Goal: Task Accomplishment & Management: Manage account settings

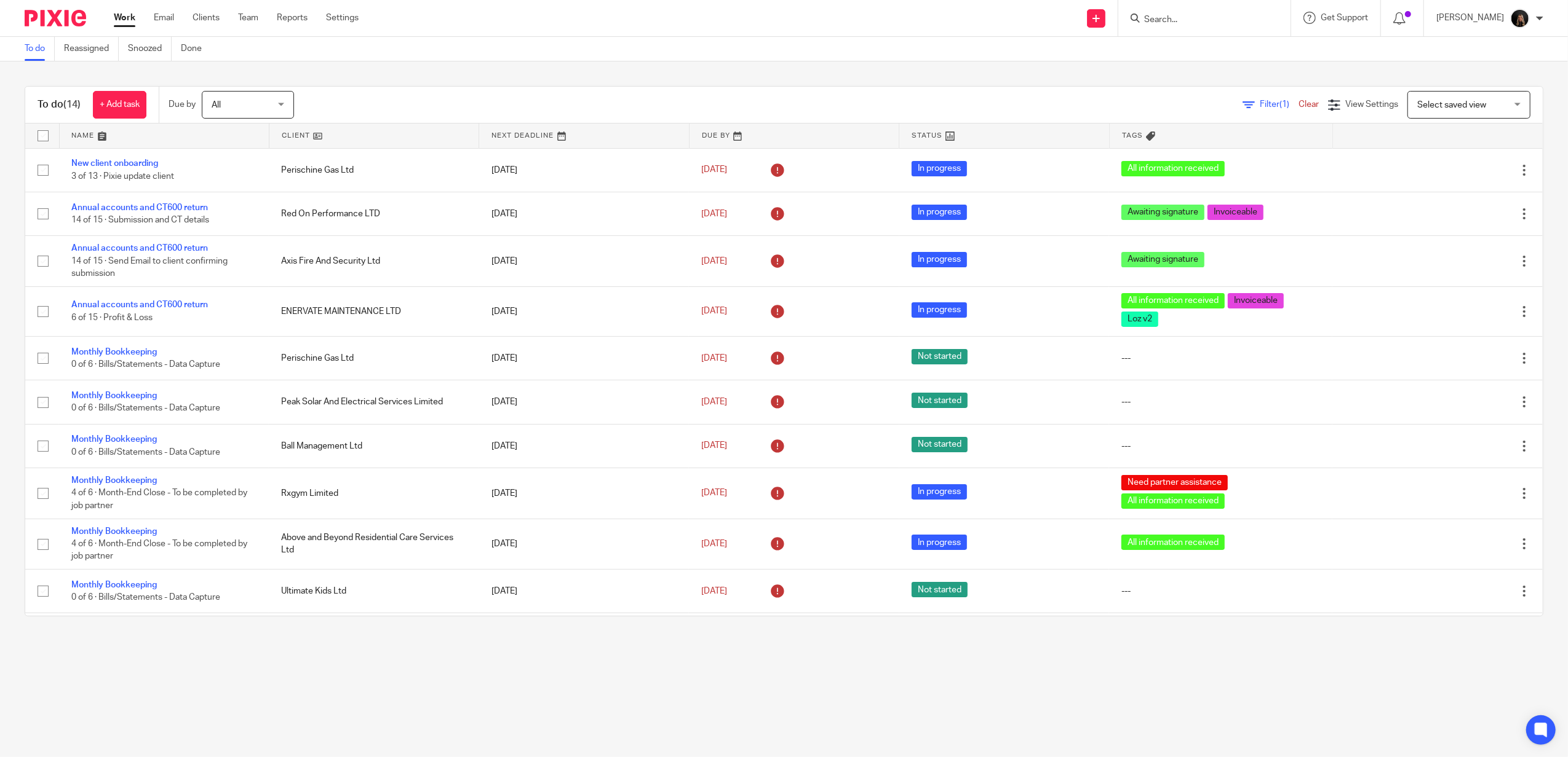
click at [64, 8] on div at bounding box center [50, 18] width 101 height 36
click at [75, 20] on img at bounding box center [55, 18] width 61 height 17
click at [1199, 23] on input "Search" at bounding box center [1198, 20] width 111 height 11
type input "perisc"
click at [1236, 49] on link at bounding box center [1255, 58] width 229 height 38
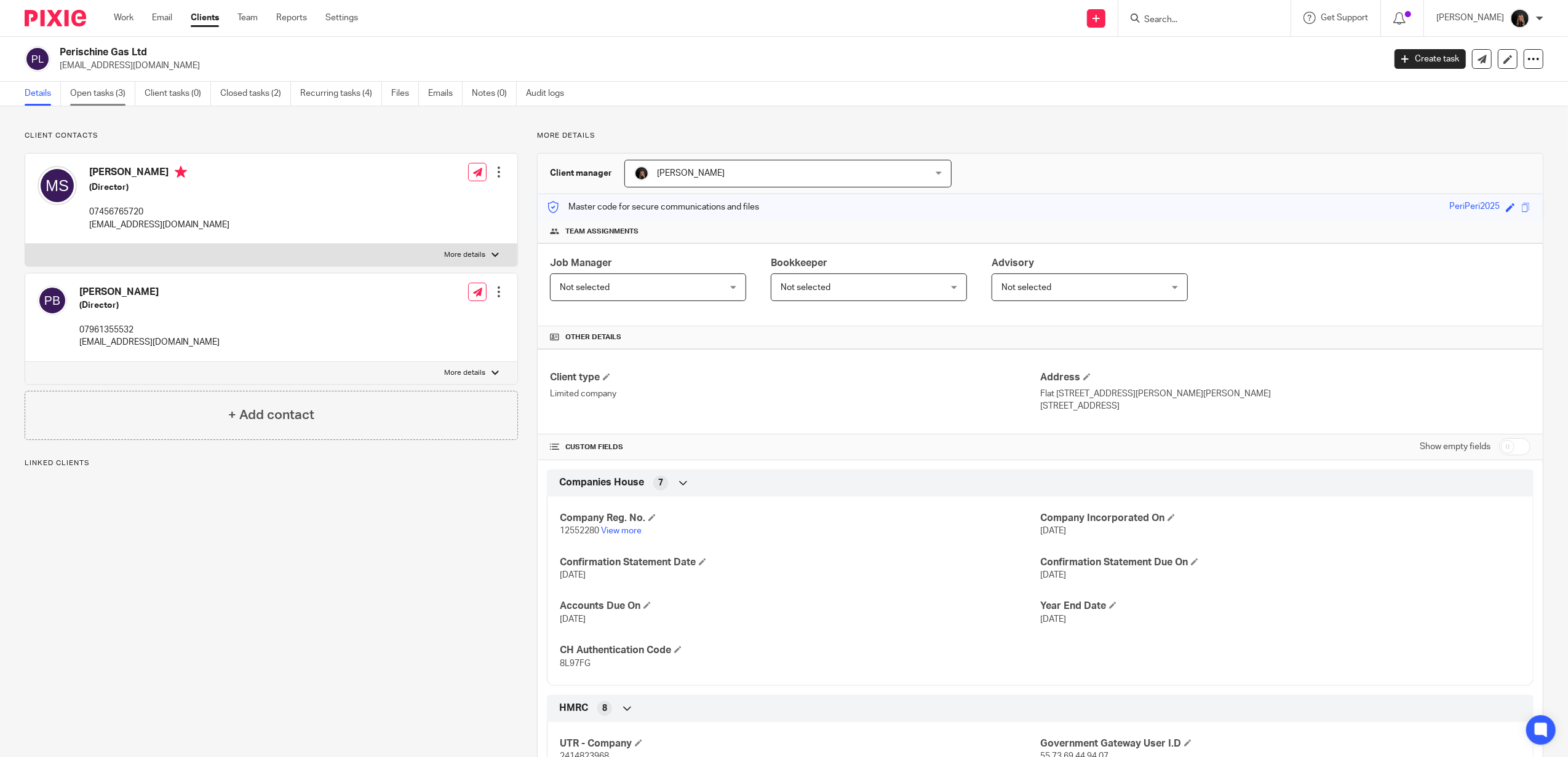
click at [121, 93] on link "Open tasks (3)" at bounding box center [103, 93] width 65 height 24
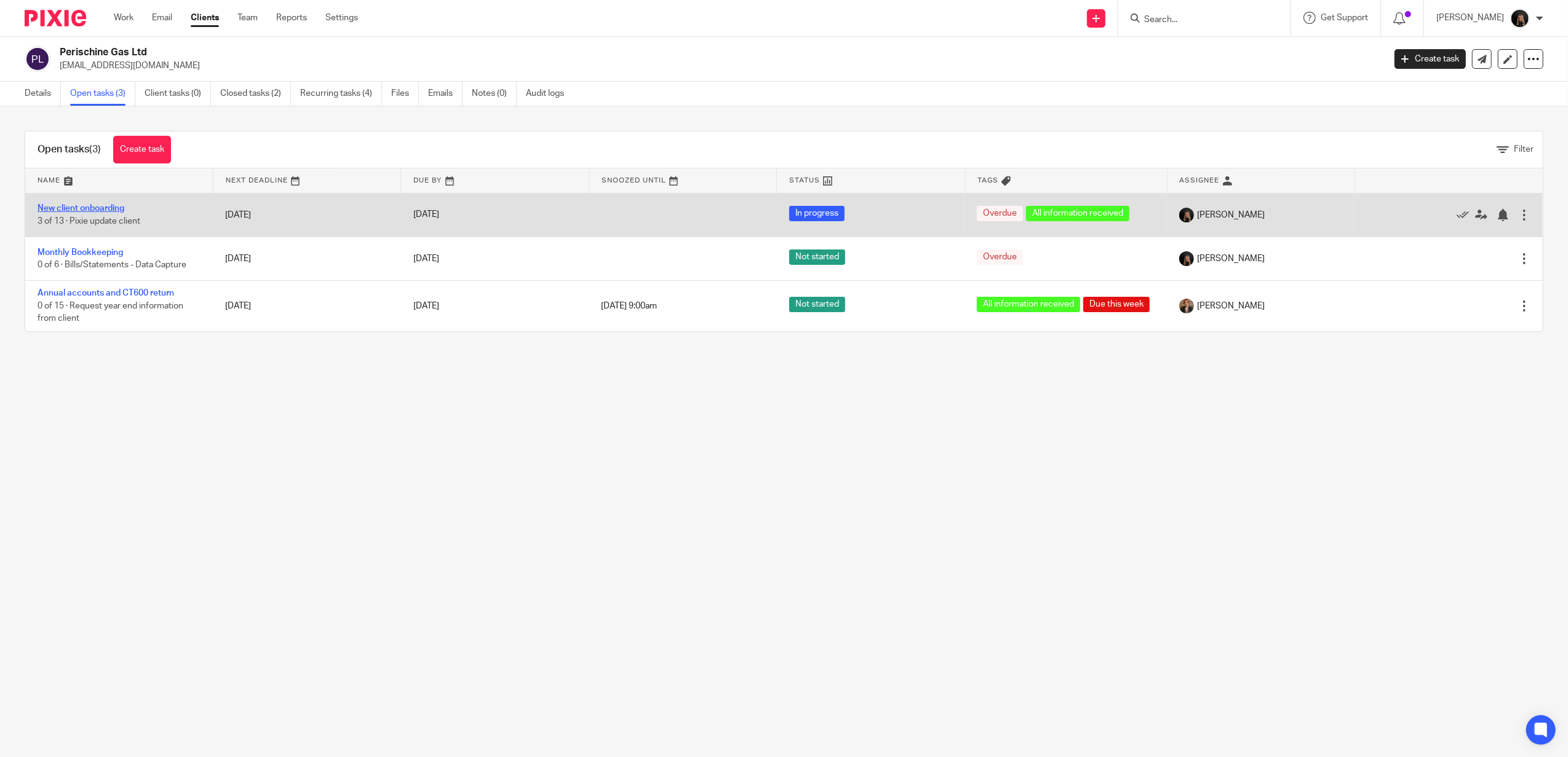
click at [96, 205] on link "New client onboarding" at bounding box center [81, 208] width 86 height 8
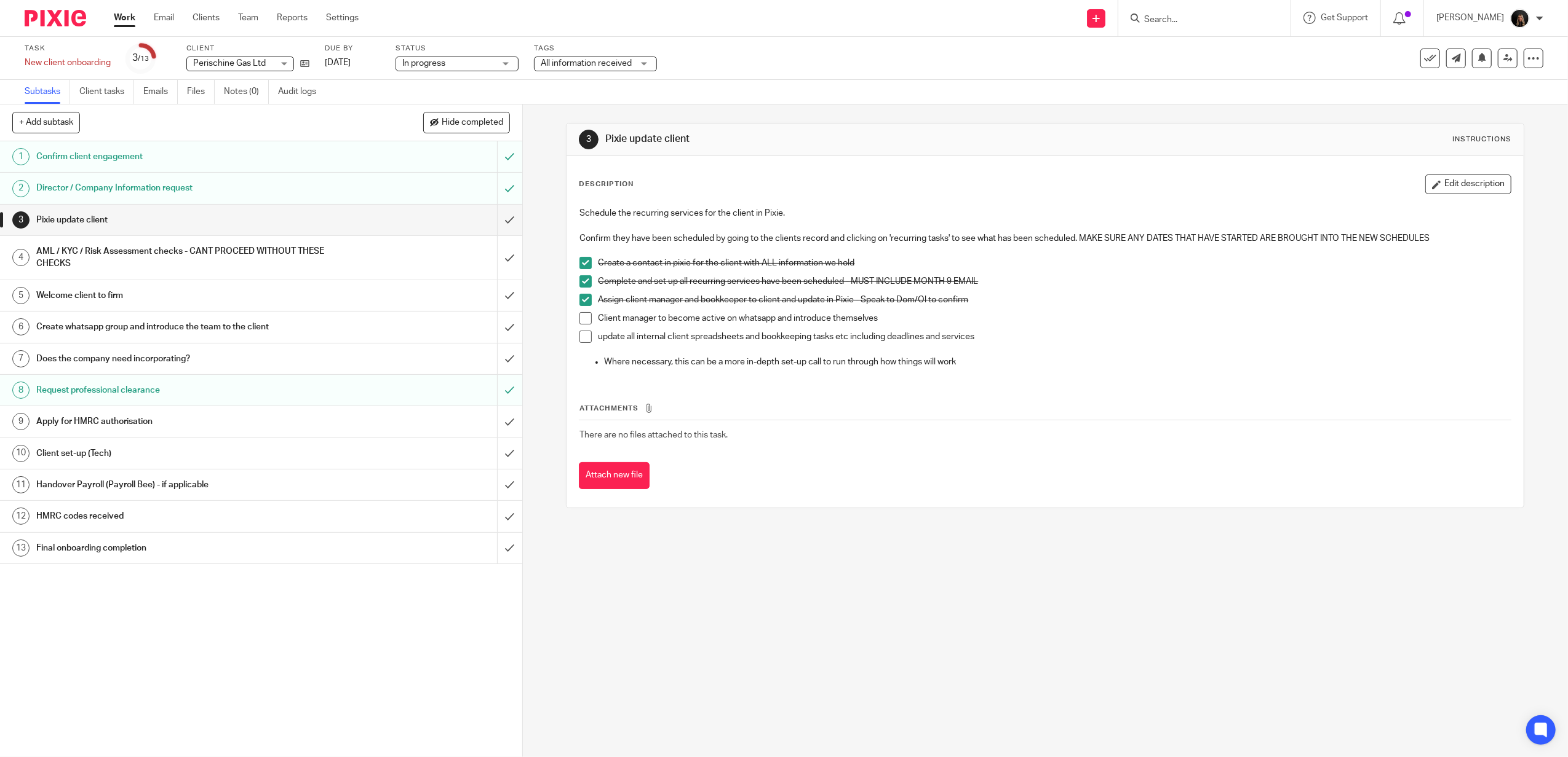
click at [583, 316] on span at bounding box center [586, 319] width 13 height 13
click at [585, 337] on span at bounding box center [586, 337] width 13 height 13
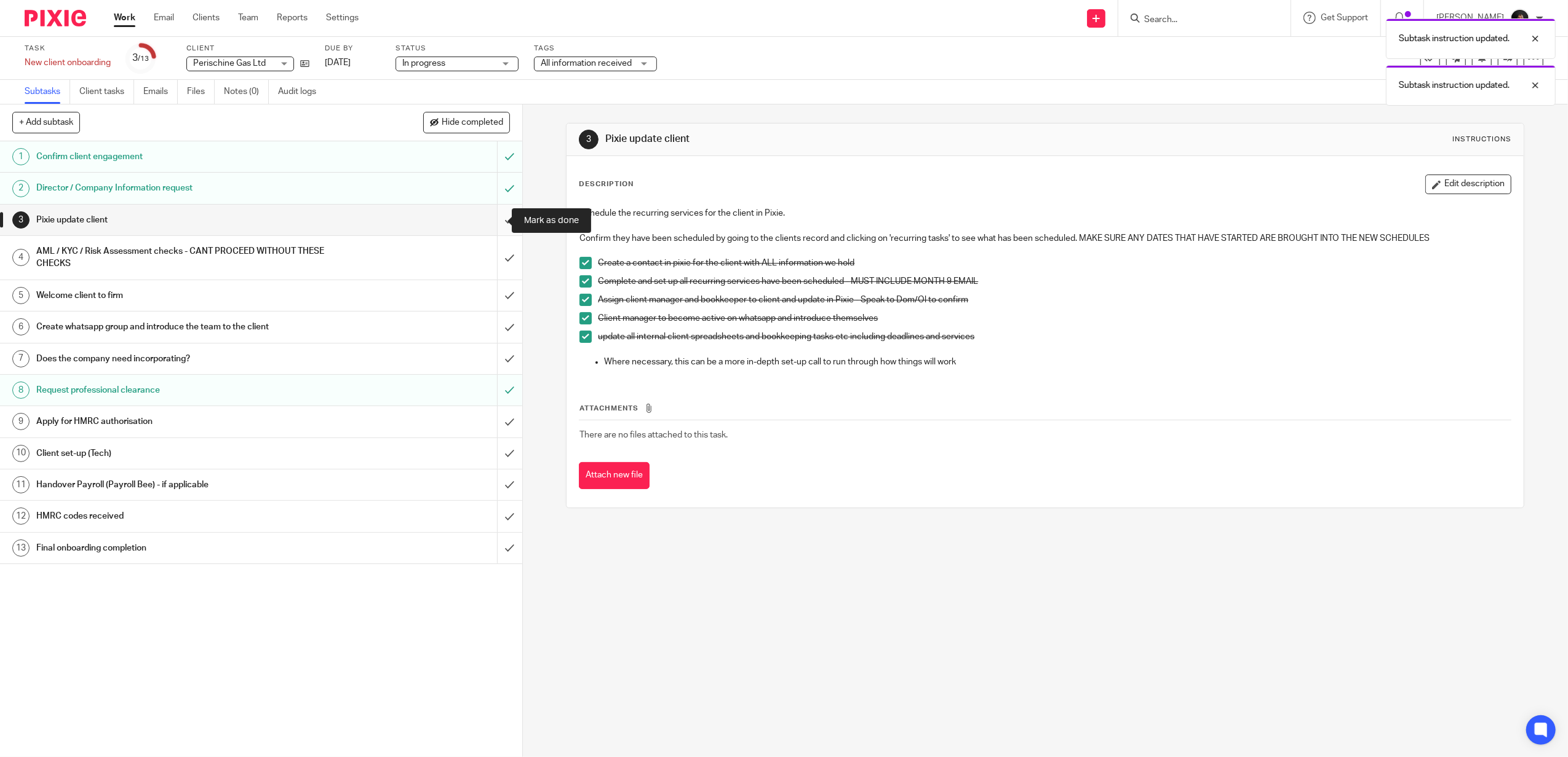
click at [490, 220] on input "submit" at bounding box center [261, 220] width 522 height 31
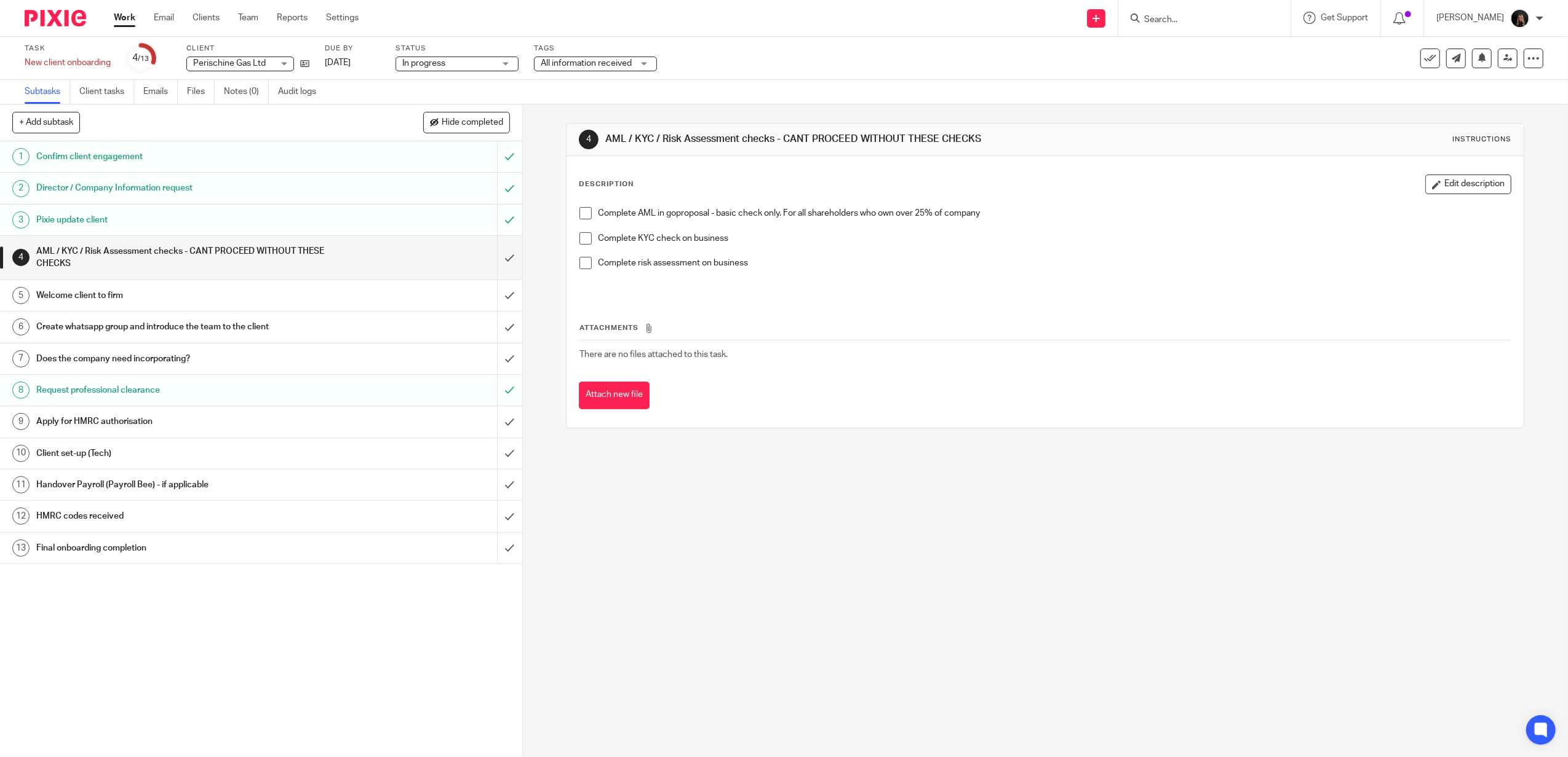
click at [590, 209] on li "Complete AML in goproposal - basic check only. For all shareholders who own ove…" at bounding box center [1045, 220] width 931 height 25
click at [589, 211] on li "Complete AML in goproposal - basic check only. For all shareholders who own ove…" at bounding box center [1045, 220] width 931 height 25
click at [589, 212] on li "Complete AML in goproposal - basic check only. For all shareholders who own ove…" at bounding box center [1045, 220] width 931 height 25
click at [584, 215] on span at bounding box center [586, 213] width 13 height 13
drag, startPoint x: 63, startPoint y: 13, endPoint x: 76, endPoint y: 5, distance: 15.3
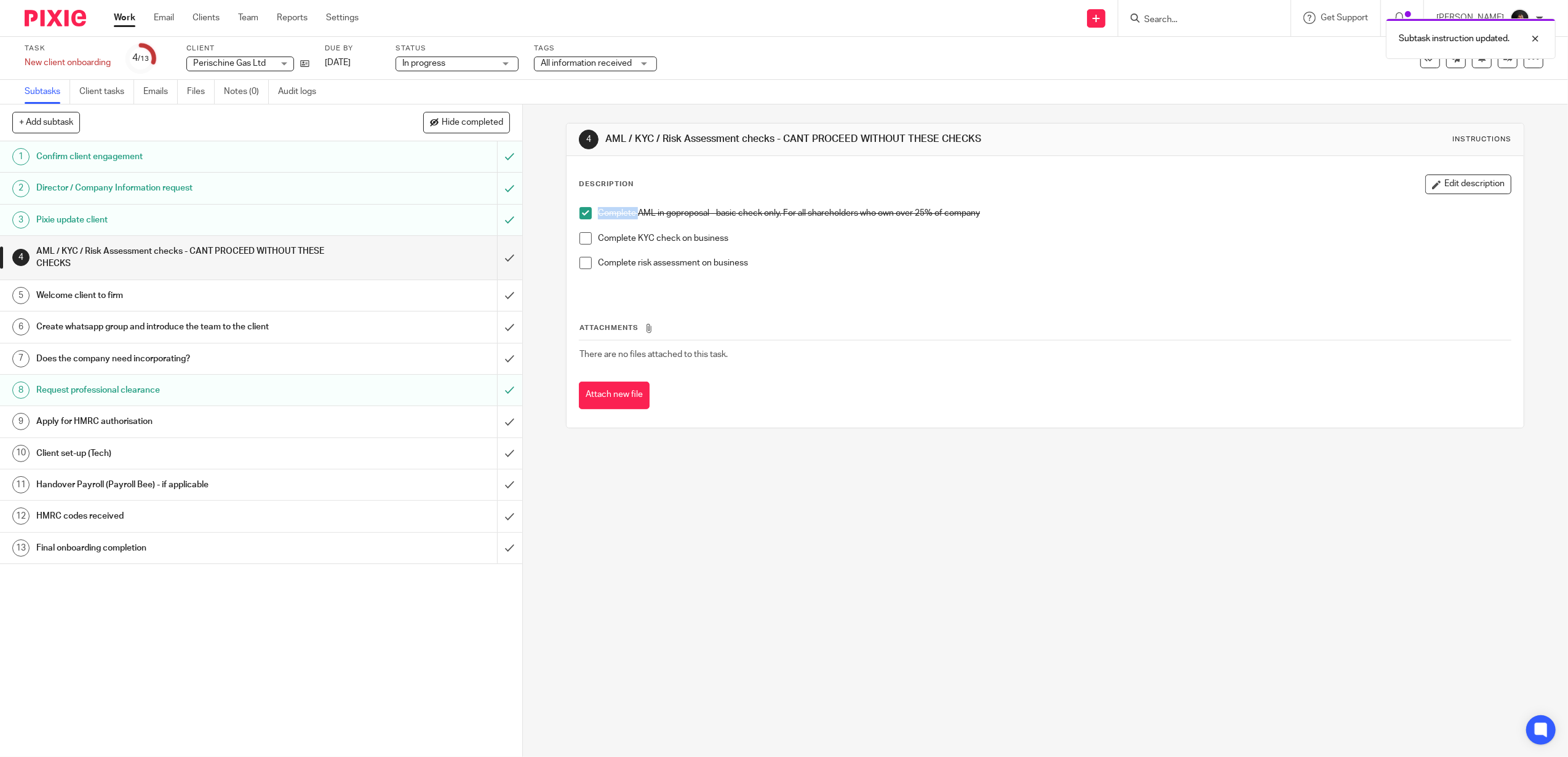
click at [63, 13] on img at bounding box center [55, 18] width 61 height 17
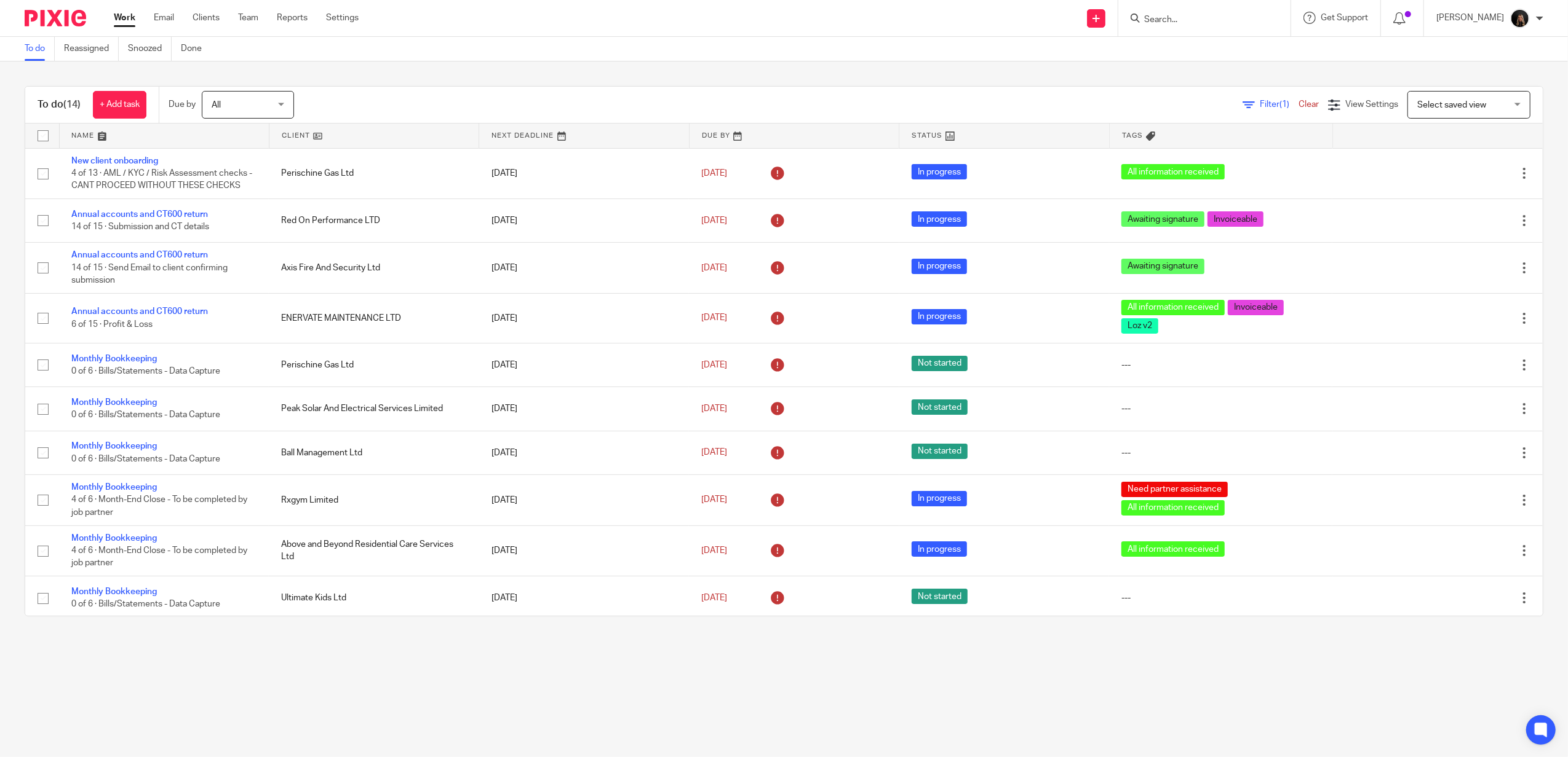
click at [50, 17] on img at bounding box center [55, 18] width 61 height 17
drag, startPoint x: 57, startPoint y: 16, endPoint x: 68, endPoint y: 17, distance: 11.0
click at [57, 16] on img at bounding box center [55, 18] width 61 height 17
click at [337, 13] on link "Settings" at bounding box center [342, 18] width 33 height 13
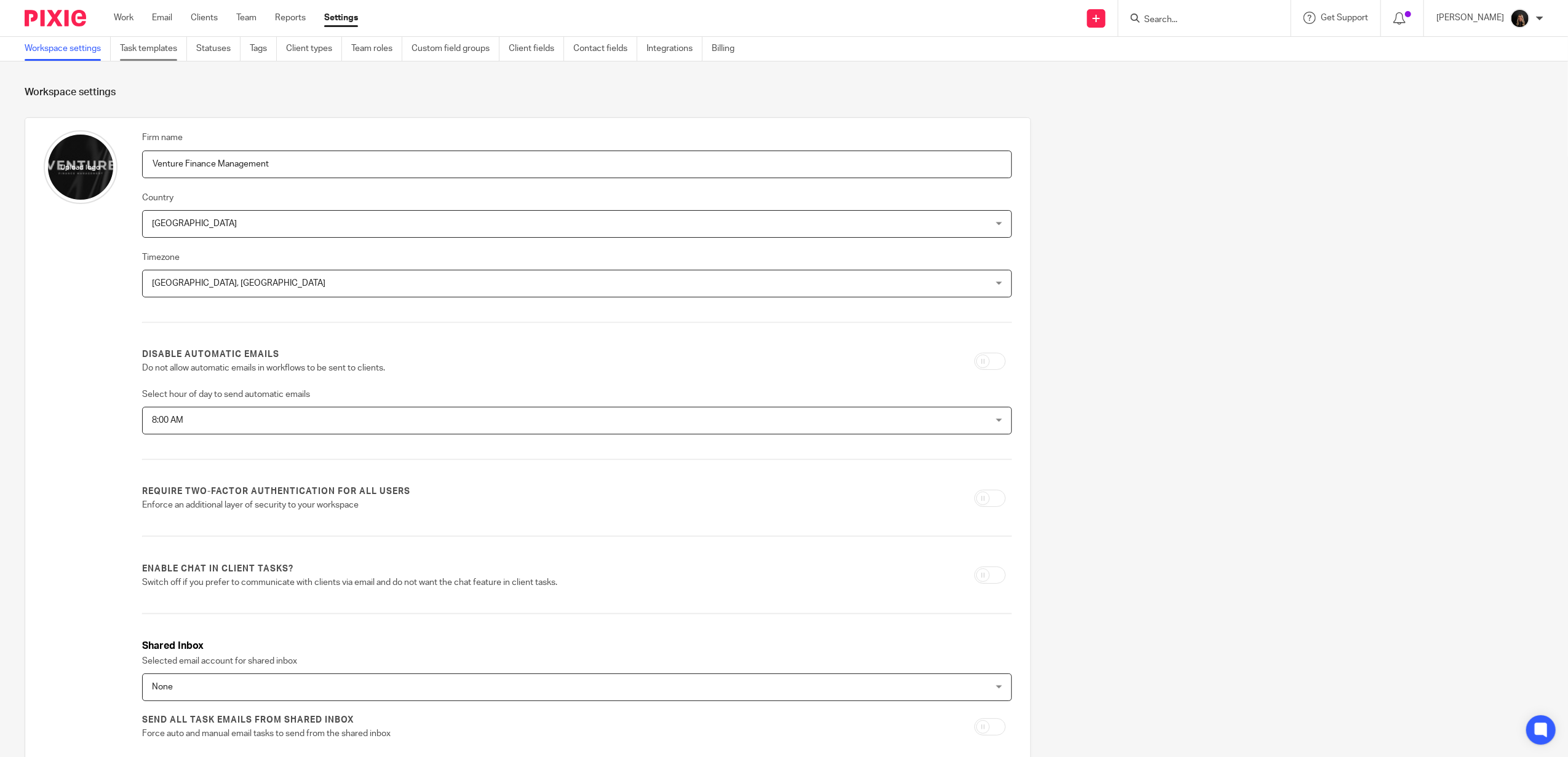
click at [148, 53] on link "Task templates" at bounding box center [153, 49] width 67 height 24
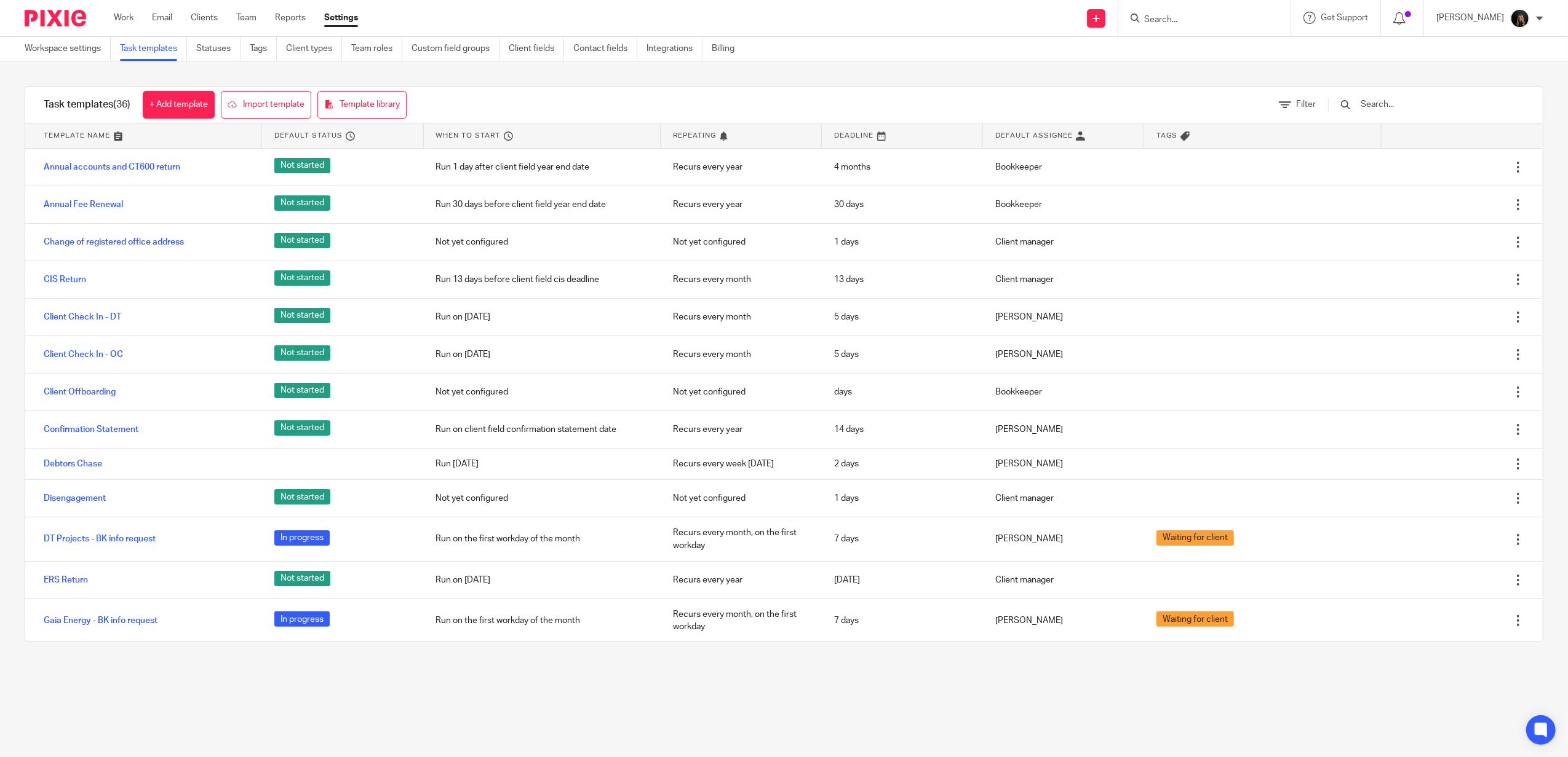
scroll to position [884, 0]
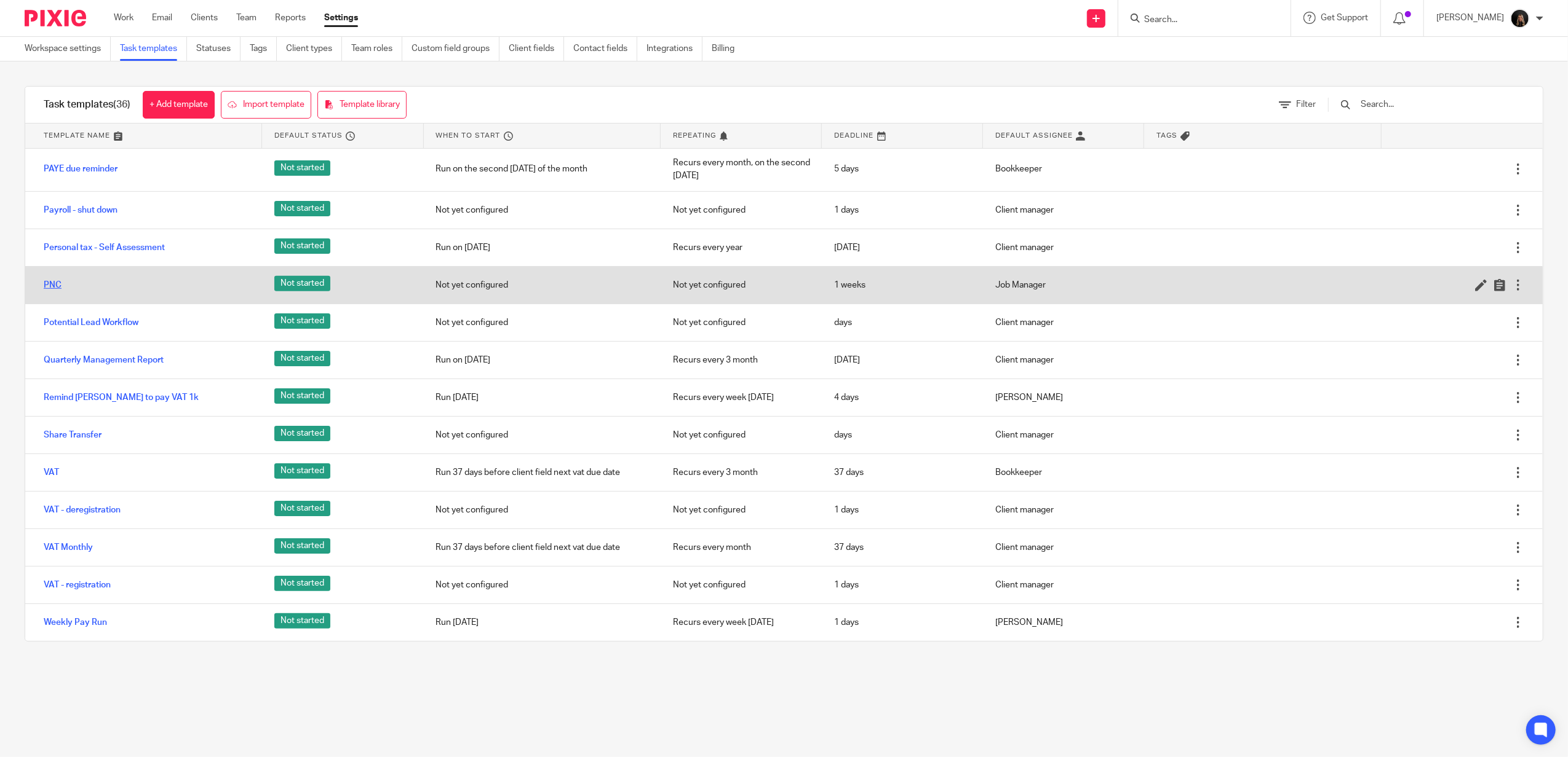
click at [48, 283] on link "PNC" at bounding box center [53, 285] width 18 height 13
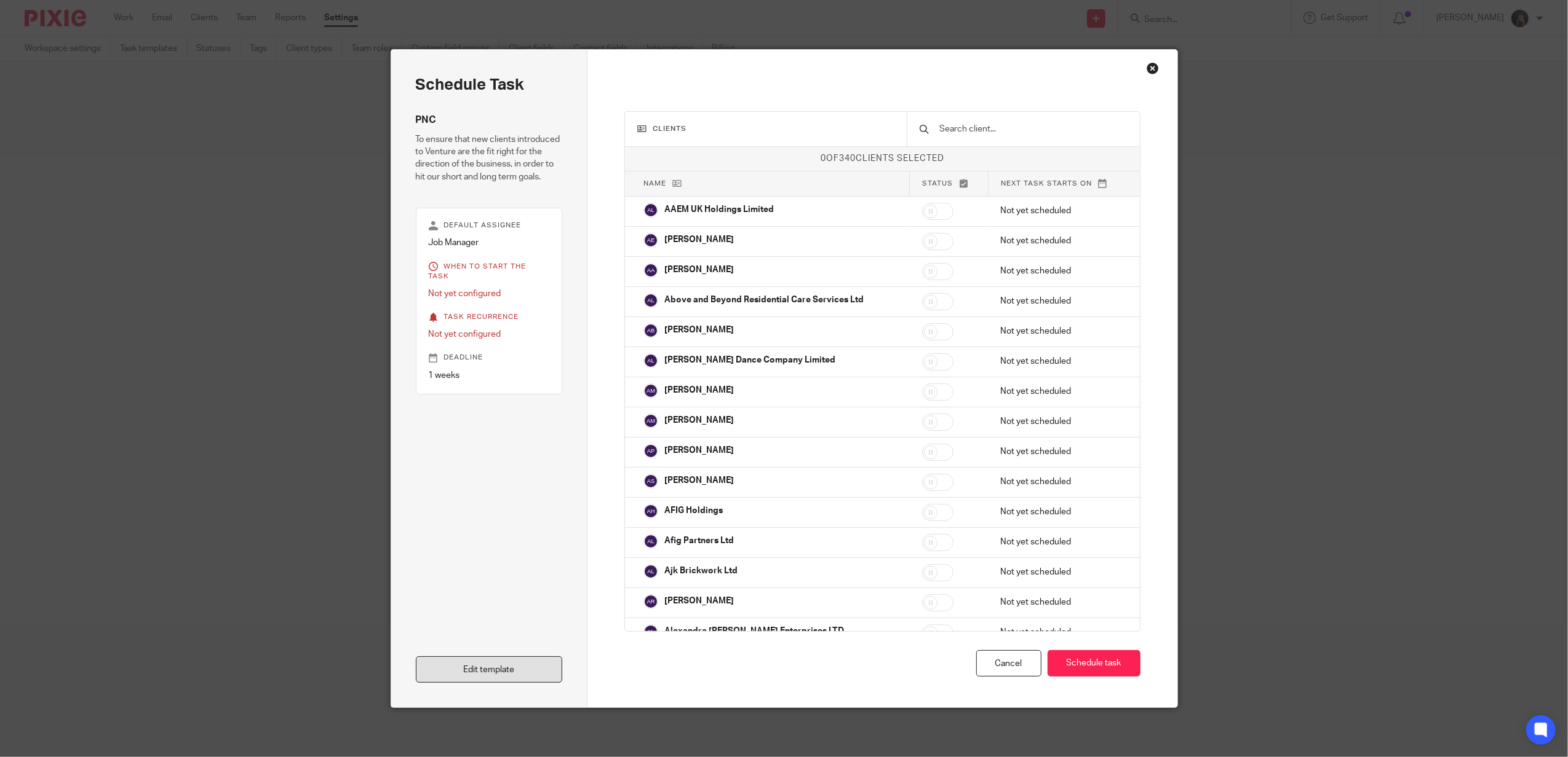
click at [518, 672] on link "Edit template" at bounding box center [489, 670] width 147 height 26
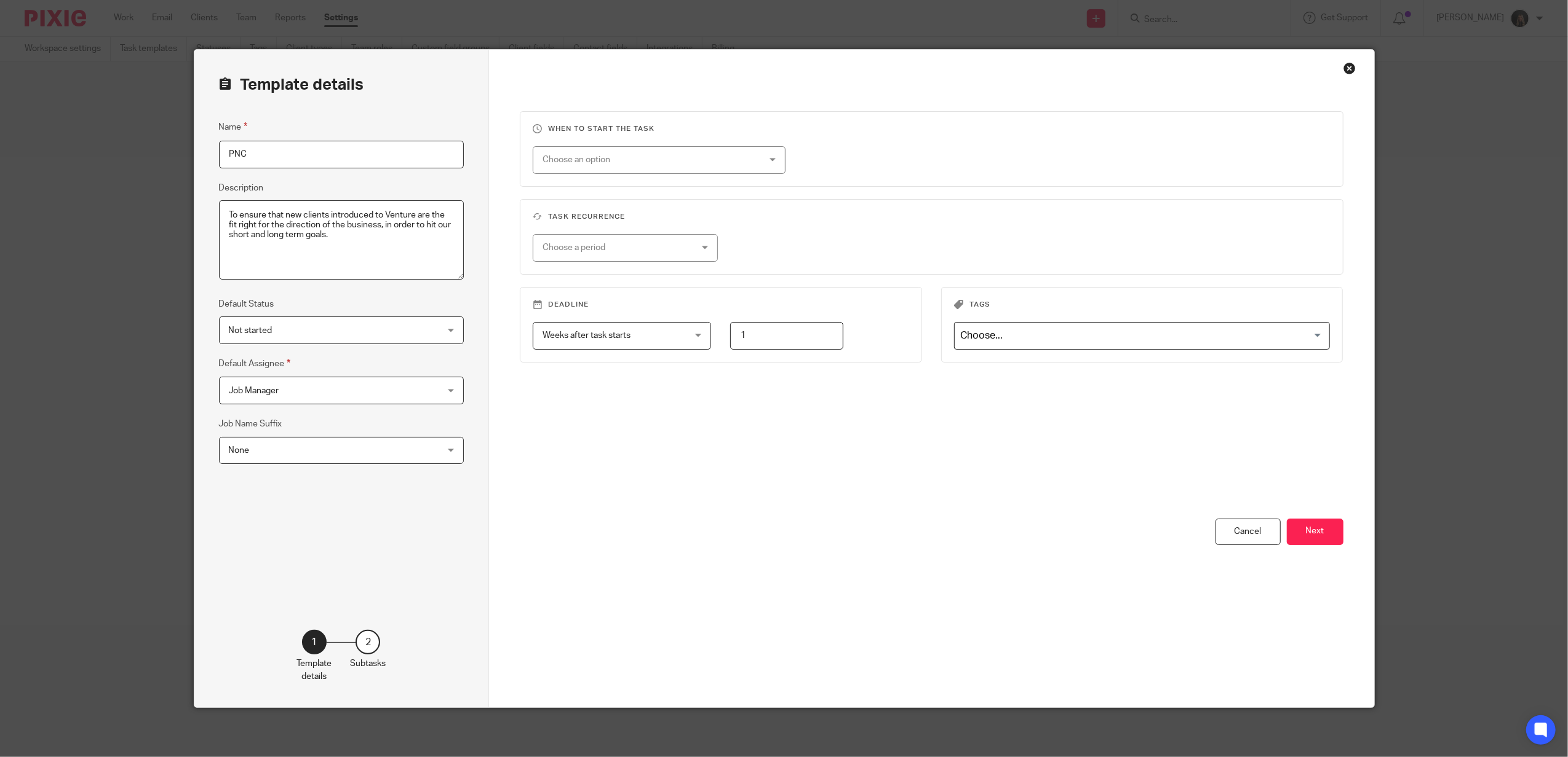
click at [1299, 537] on button "Next" at bounding box center [1315, 532] width 56 height 26
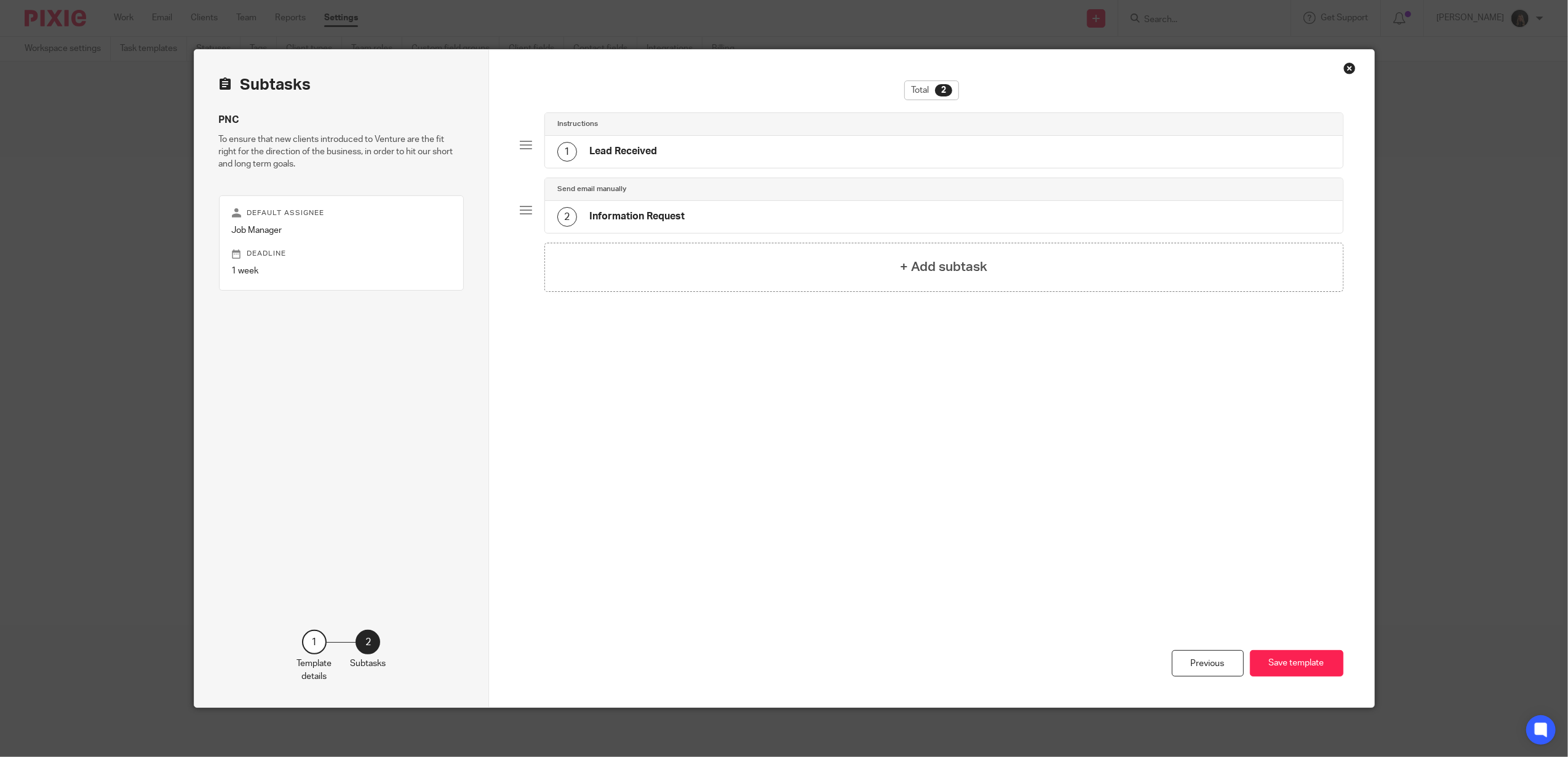
click at [672, 222] on h4 "Information Request" at bounding box center [637, 217] width 96 height 13
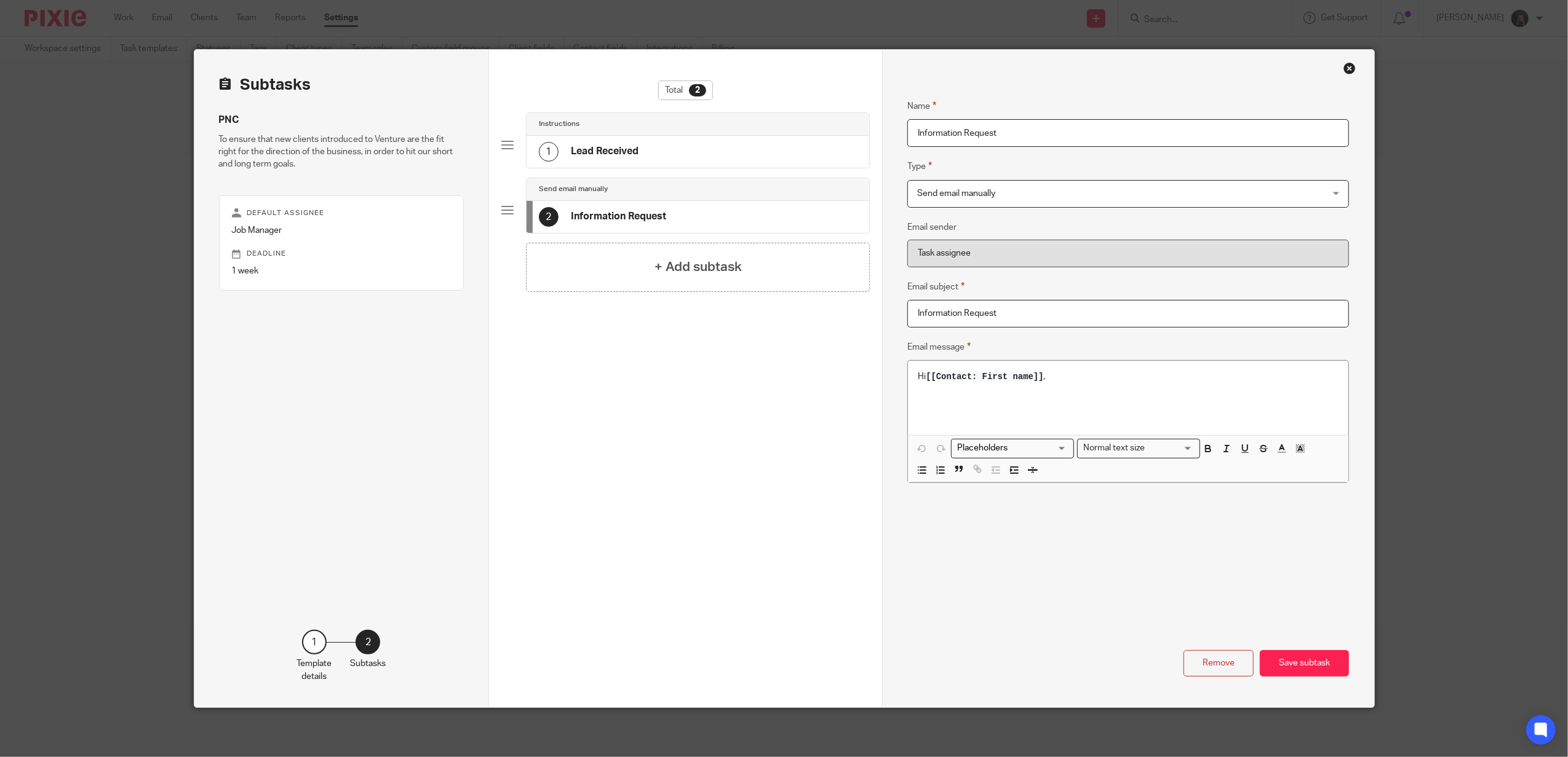
click at [1105, 374] on p "Hi [[Contact: First name]] ," at bounding box center [1128, 377] width 421 height 13
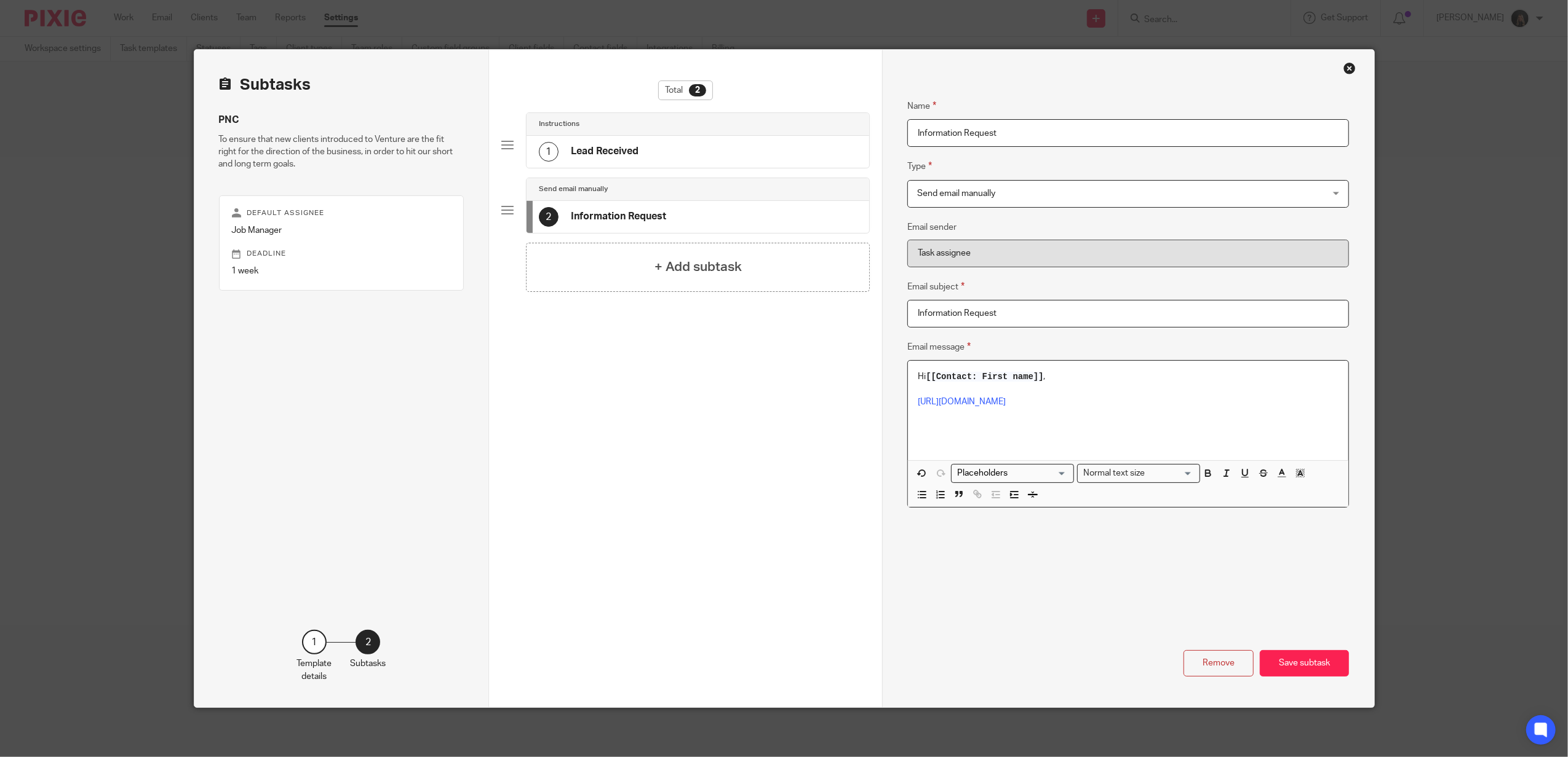
click at [1078, 383] on p at bounding box center [1128, 390] width 421 height 13
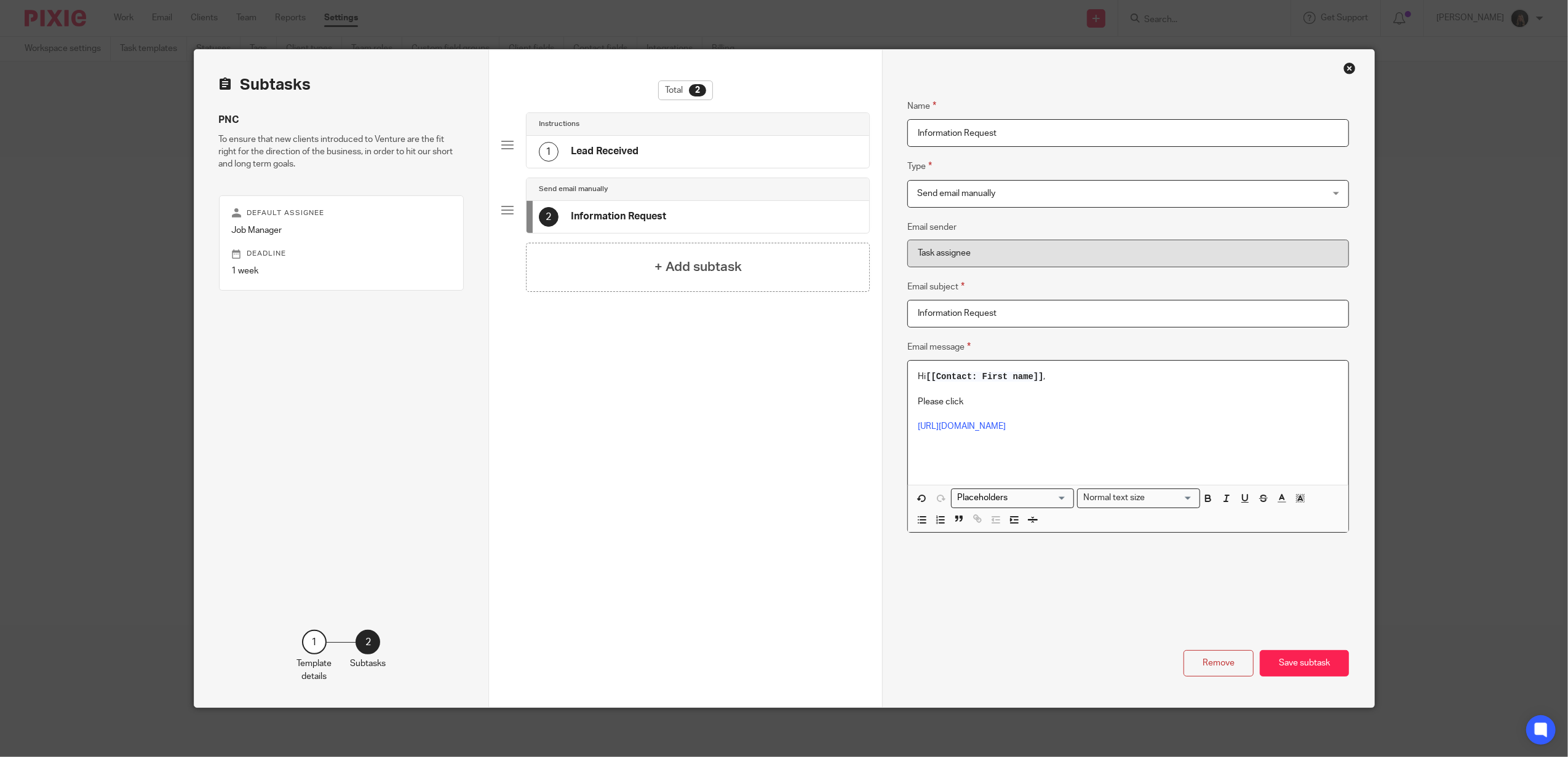
click at [993, 399] on p "Please click" at bounding box center [1128, 402] width 421 height 13
click at [1144, 426] on p "https://form.typeform.com/to/Z0f9WJXx" at bounding box center [1128, 427] width 421 height 13
click at [1014, 406] on p "Please click" at bounding box center [1128, 402] width 421 height 13
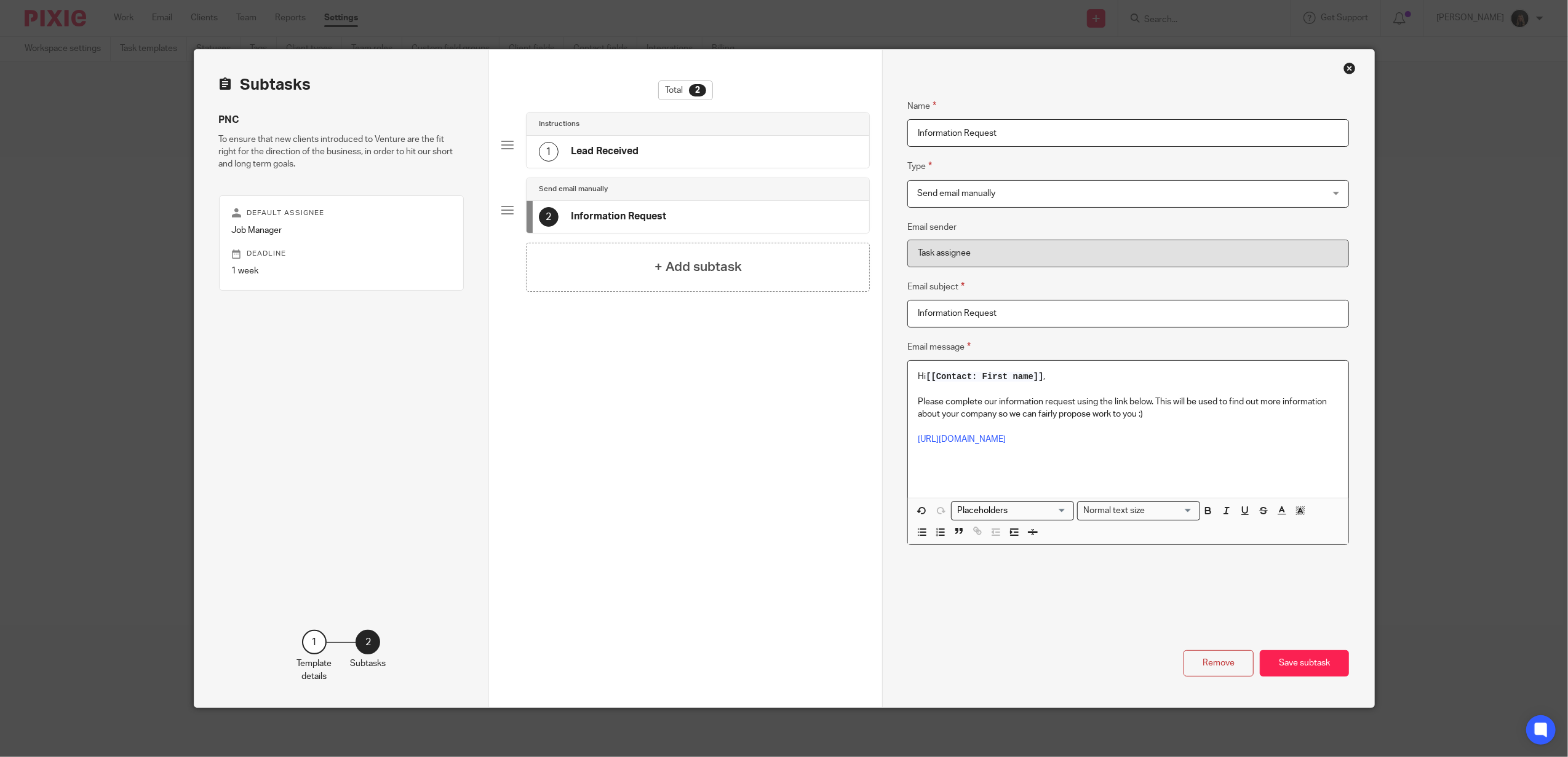
click at [1103, 440] on p "https://form.typeform.com/to/Z0f9WJXx" at bounding box center [1128, 440] width 421 height 13
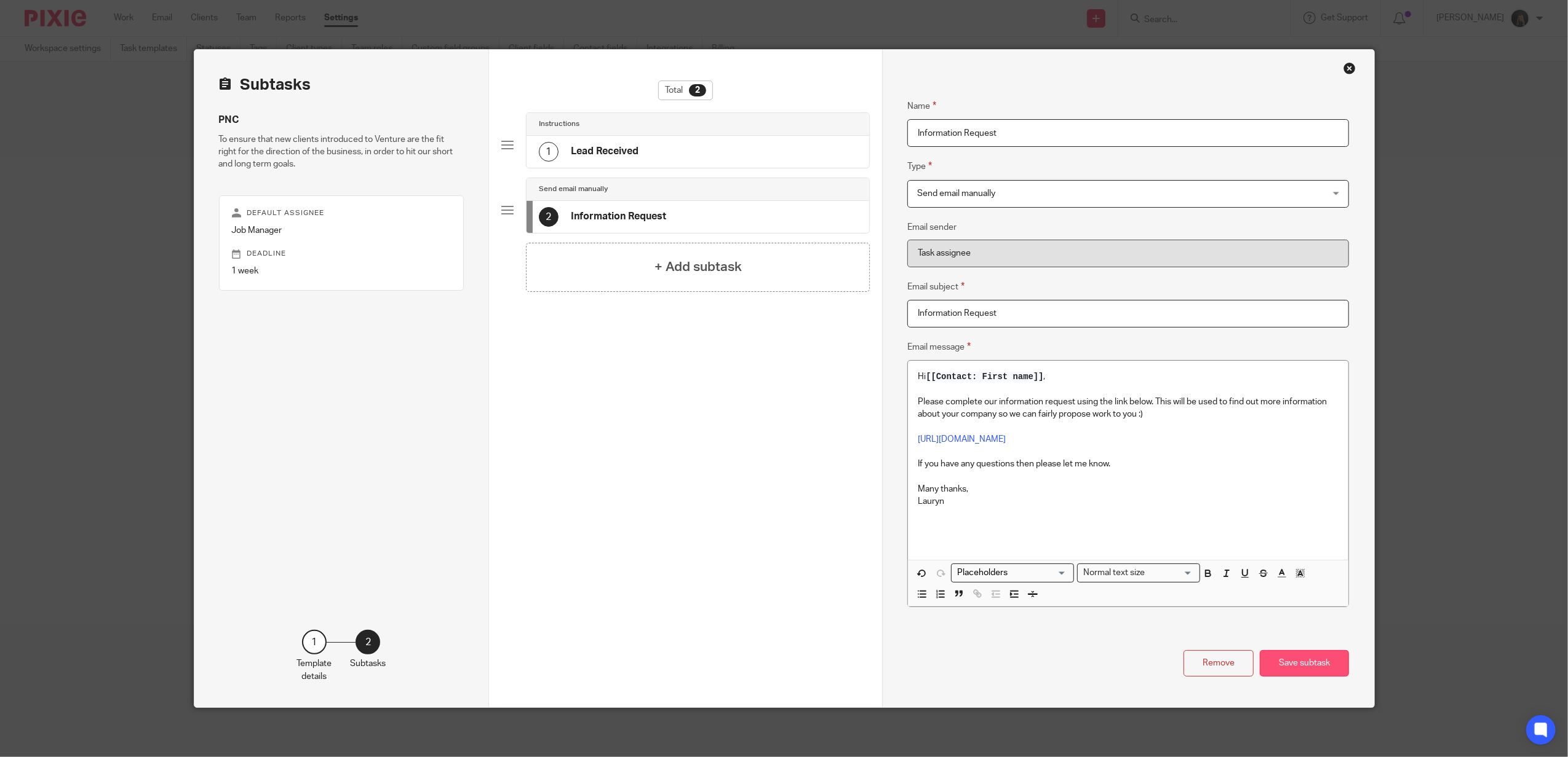
click at [1275, 650] on button "Save subtask" at bounding box center [1304, 664] width 89 height 26
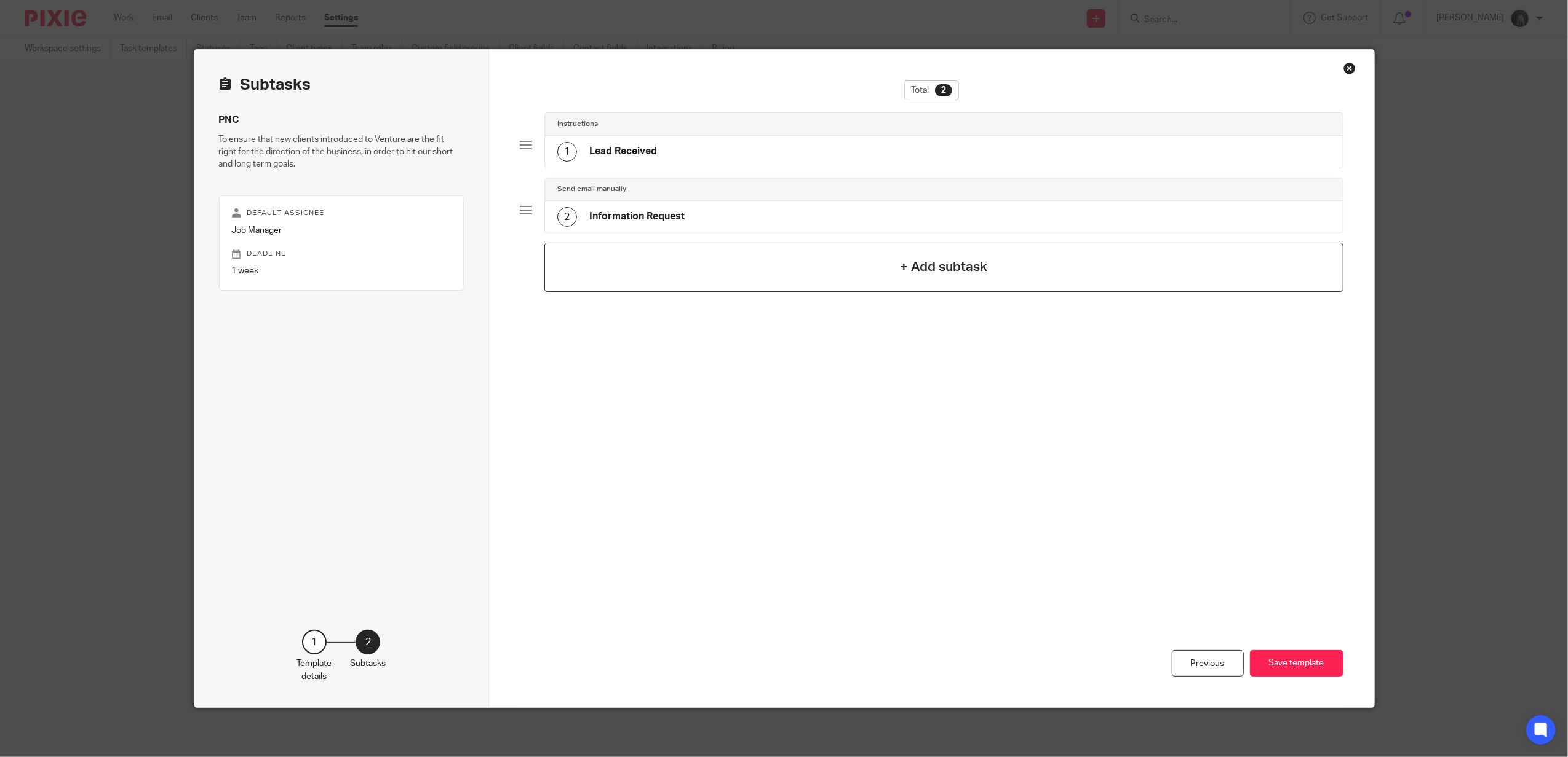
click at [775, 268] on div "+ Add subtask" at bounding box center [943, 267] width 799 height 49
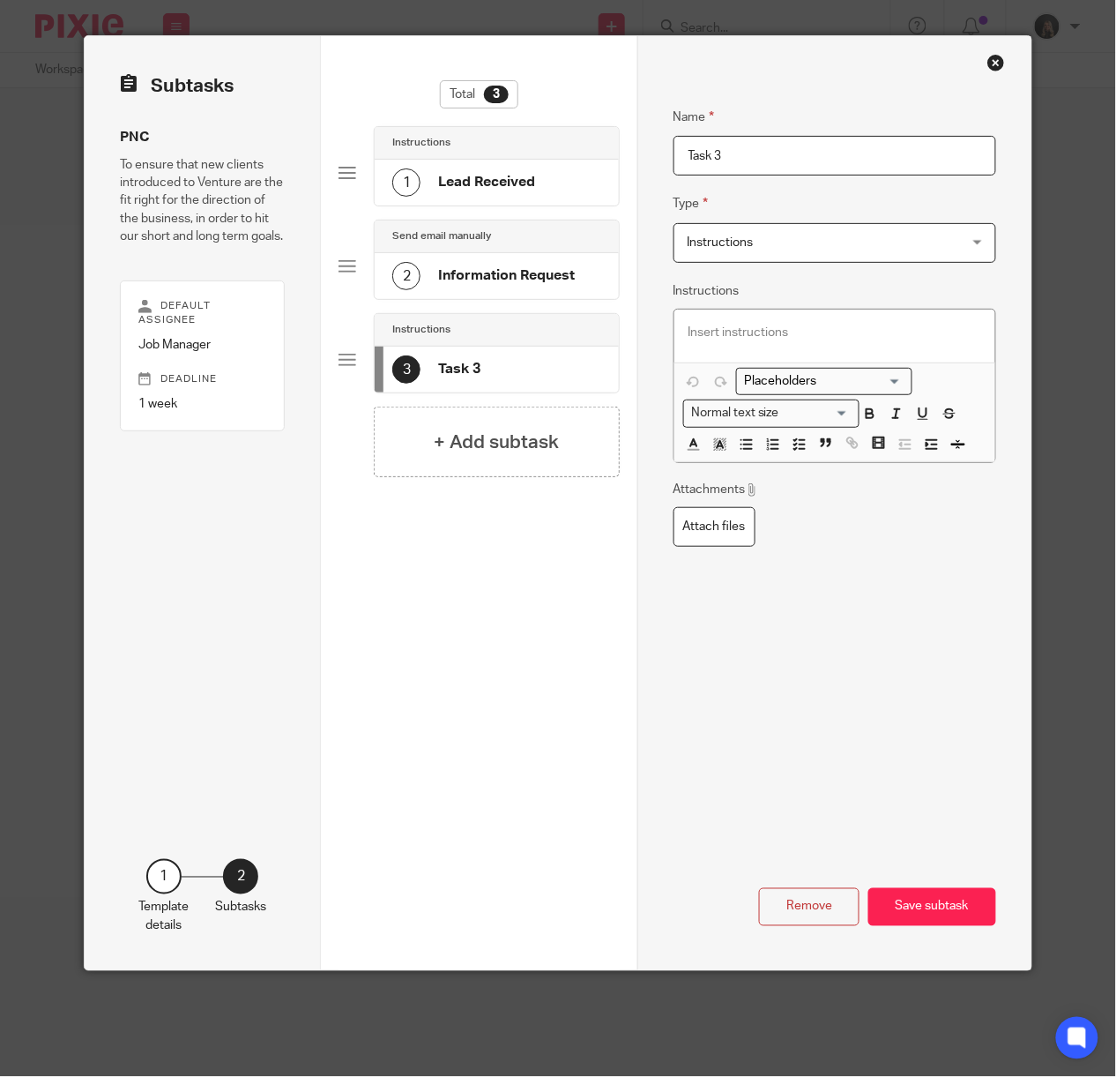
click at [462, 177] on h4 "Lead Received" at bounding box center [486, 182] width 97 height 19
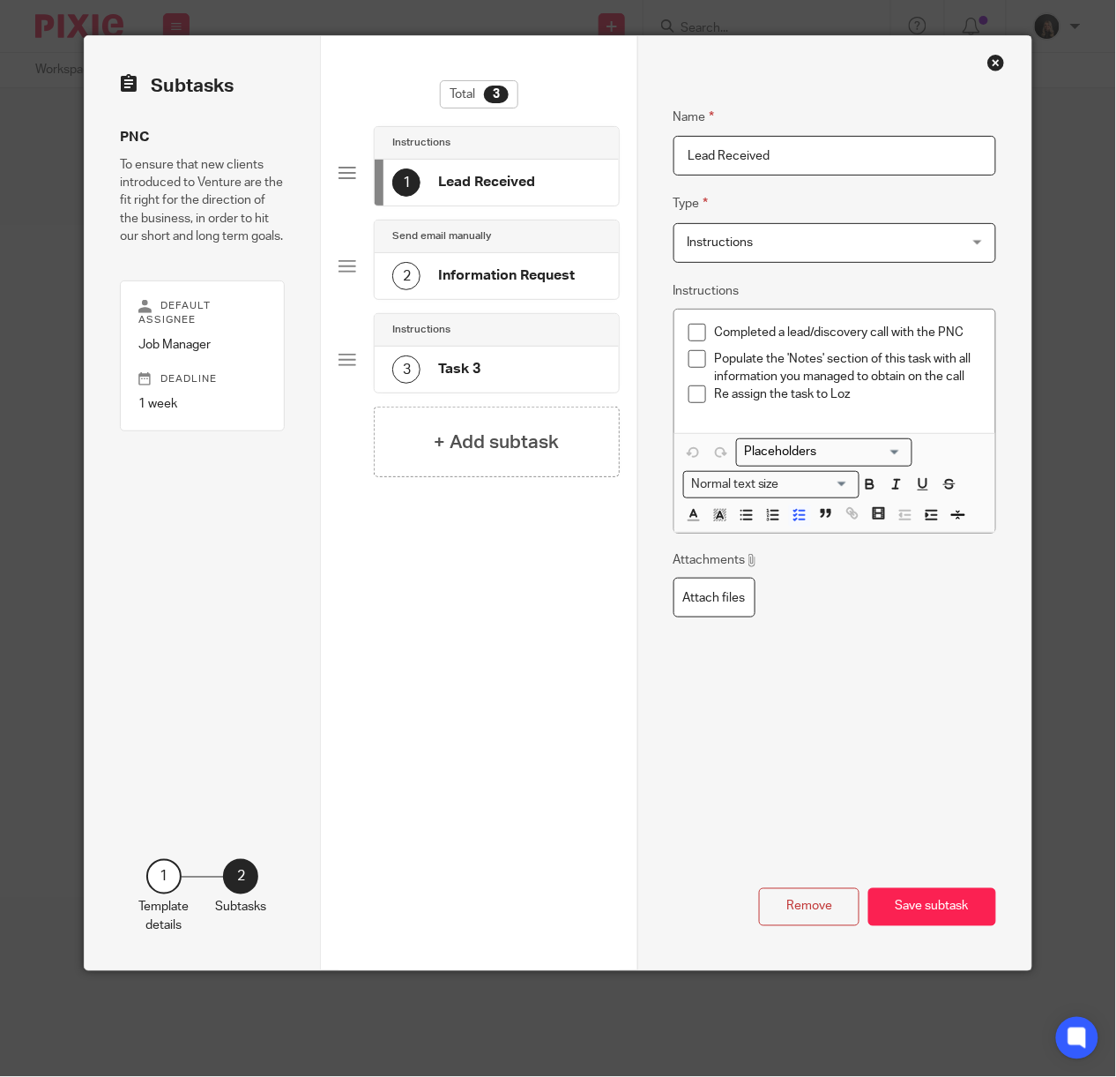
click at [453, 378] on h4 "Task 3" at bounding box center [459, 369] width 42 height 19
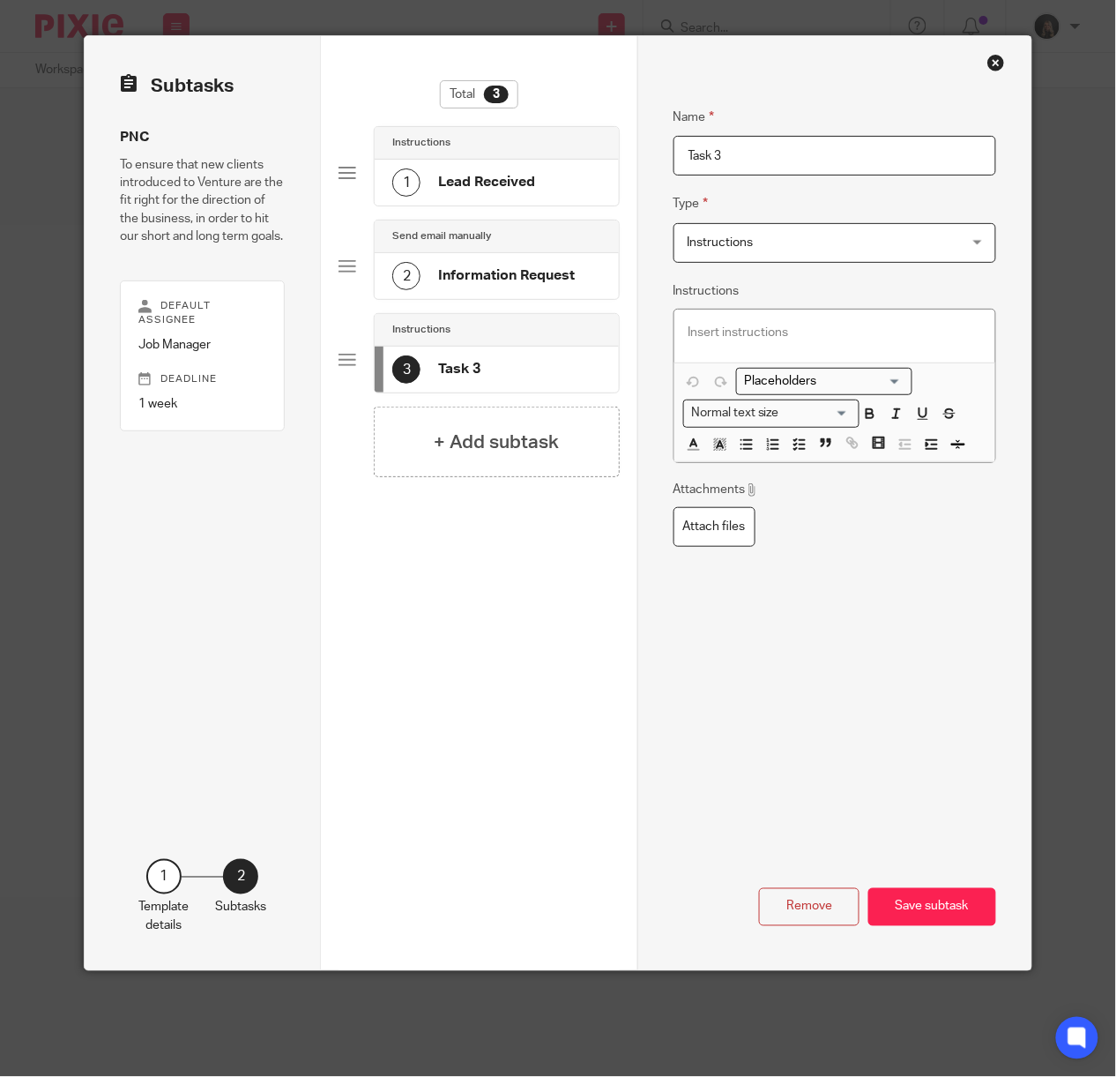
drag, startPoint x: 767, startPoint y: 162, endPoint x: 548, endPoint y: 152, distance: 218.9
click at [548, 152] on div "Subtasks PNC To ensure that new clients introduced to Venture are the fit right…" at bounding box center [558, 503] width 947 height 934
type input "C"
type input "Accept or Not Accept?"
click at [822, 243] on span "Instructions" at bounding box center [811, 242] width 247 height 37
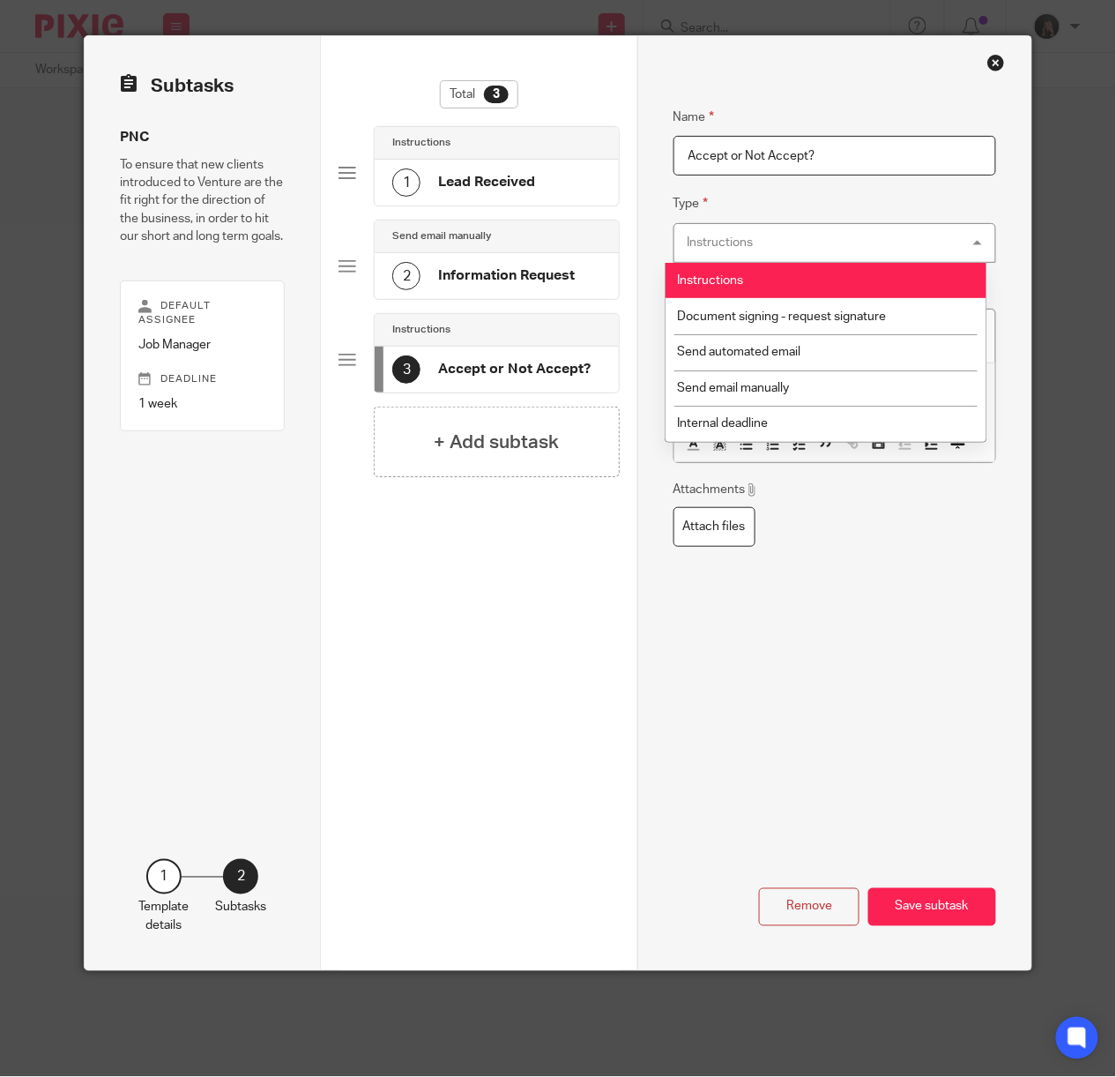
click at [777, 293] on li "Instructions" at bounding box center [826, 281] width 321 height 36
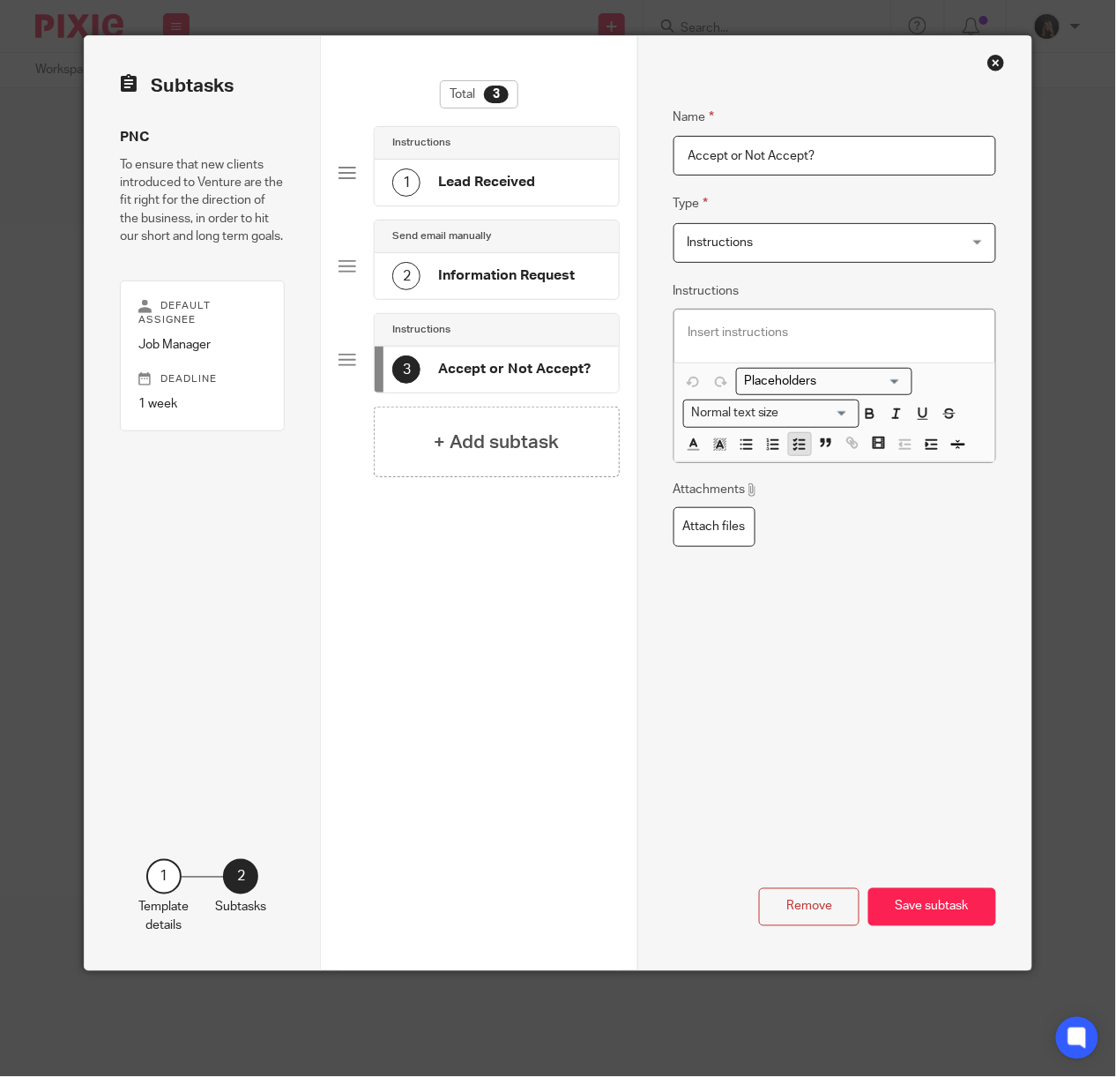
click at [792, 450] on icon "button" at bounding box center [800, 444] width 16 height 16
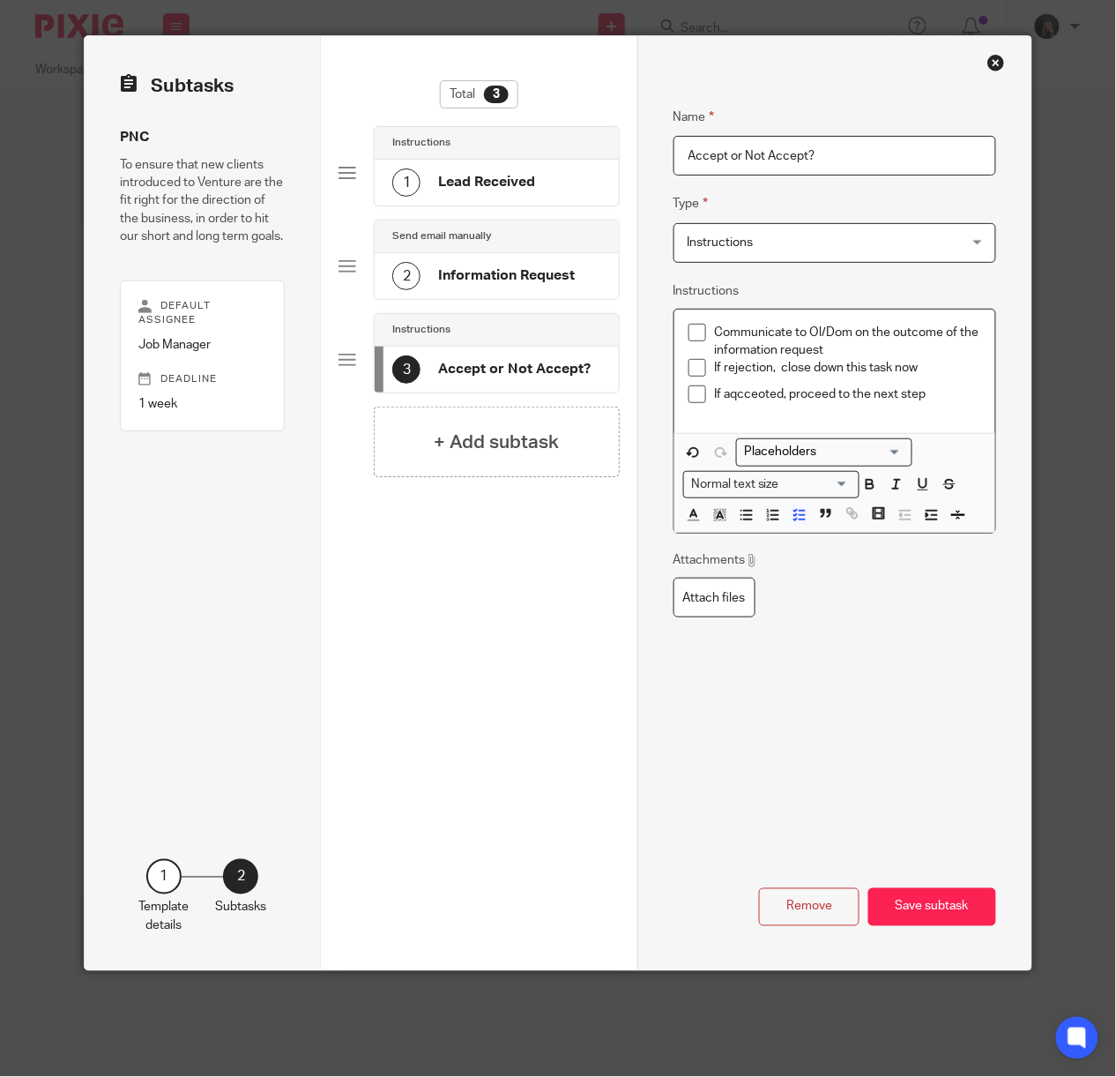
drag, startPoint x: 742, startPoint y: 397, endPoint x: 749, endPoint y: 392, distance: 9.1
click at [741, 397] on p "If aqcceoted, proceed to the next step" at bounding box center [848, 394] width 267 height 18
click at [557, 444] on div "+ Add subtask" at bounding box center [496, 441] width 245 height 71
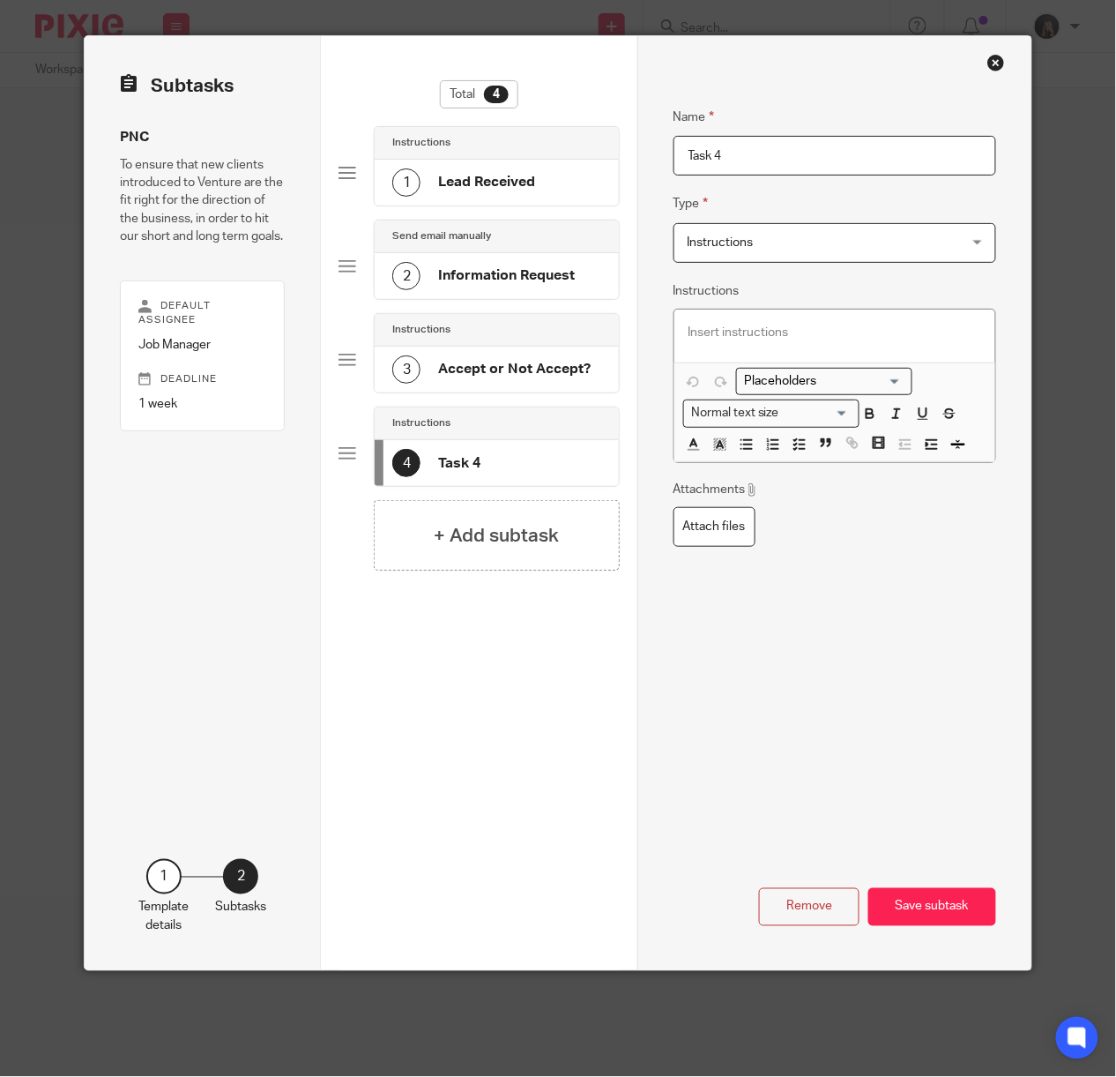
drag, startPoint x: 663, startPoint y: 169, endPoint x: 611, endPoint y: 167, distance: 52.1
click at [612, 166] on div "Subtasks PNC To ensure that new clients introduced to Venture are the fit right…" at bounding box center [558, 503] width 947 height 934
type input "Services in Notes"
click at [770, 234] on span "Instructions" at bounding box center [811, 242] width 247 height 37
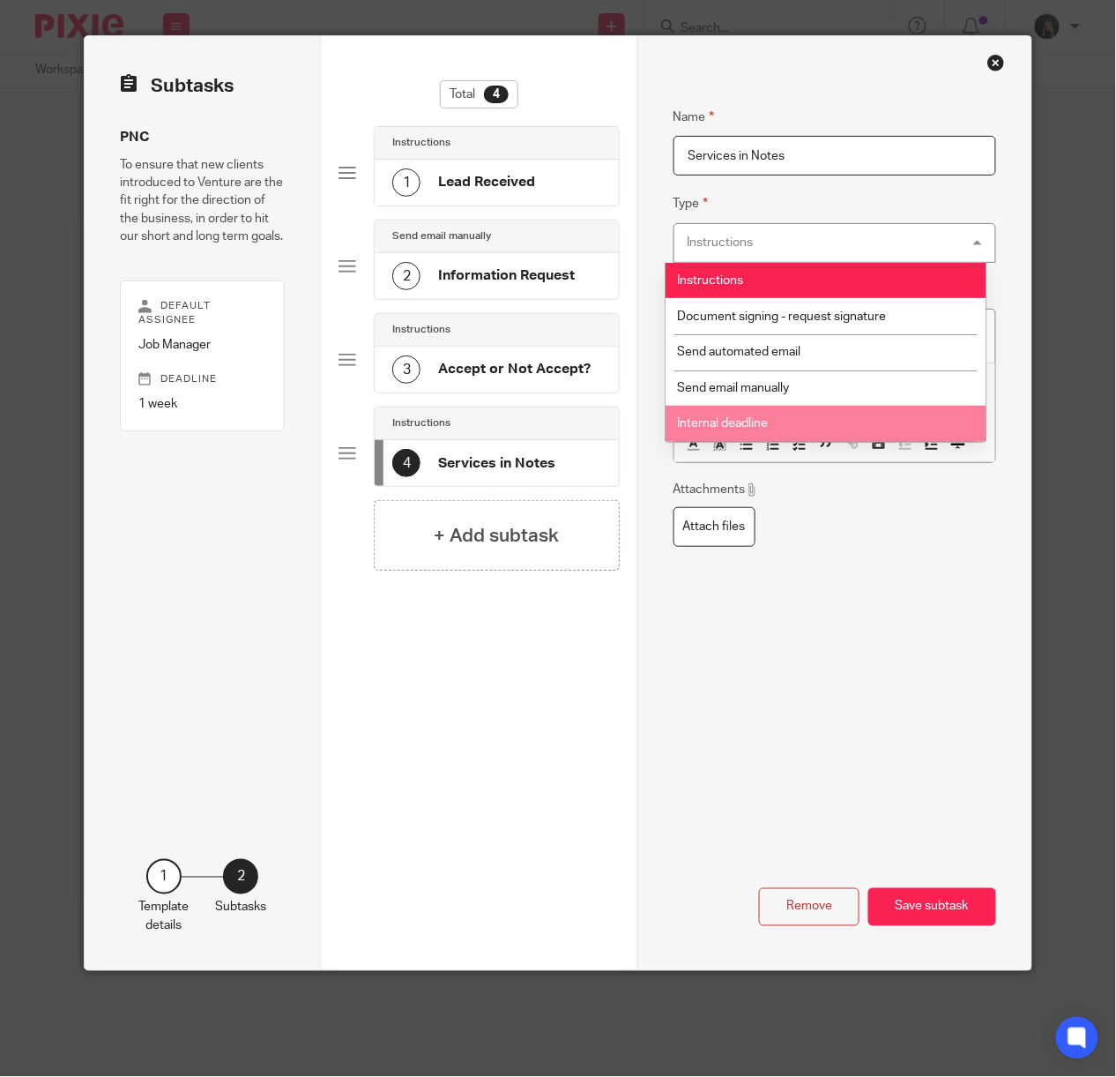
click at [830, 573] on div "Name Services in Notes Type Instructions Instructions Instructions Document sig…" at bounding box center [836, 407] width 324 height 655
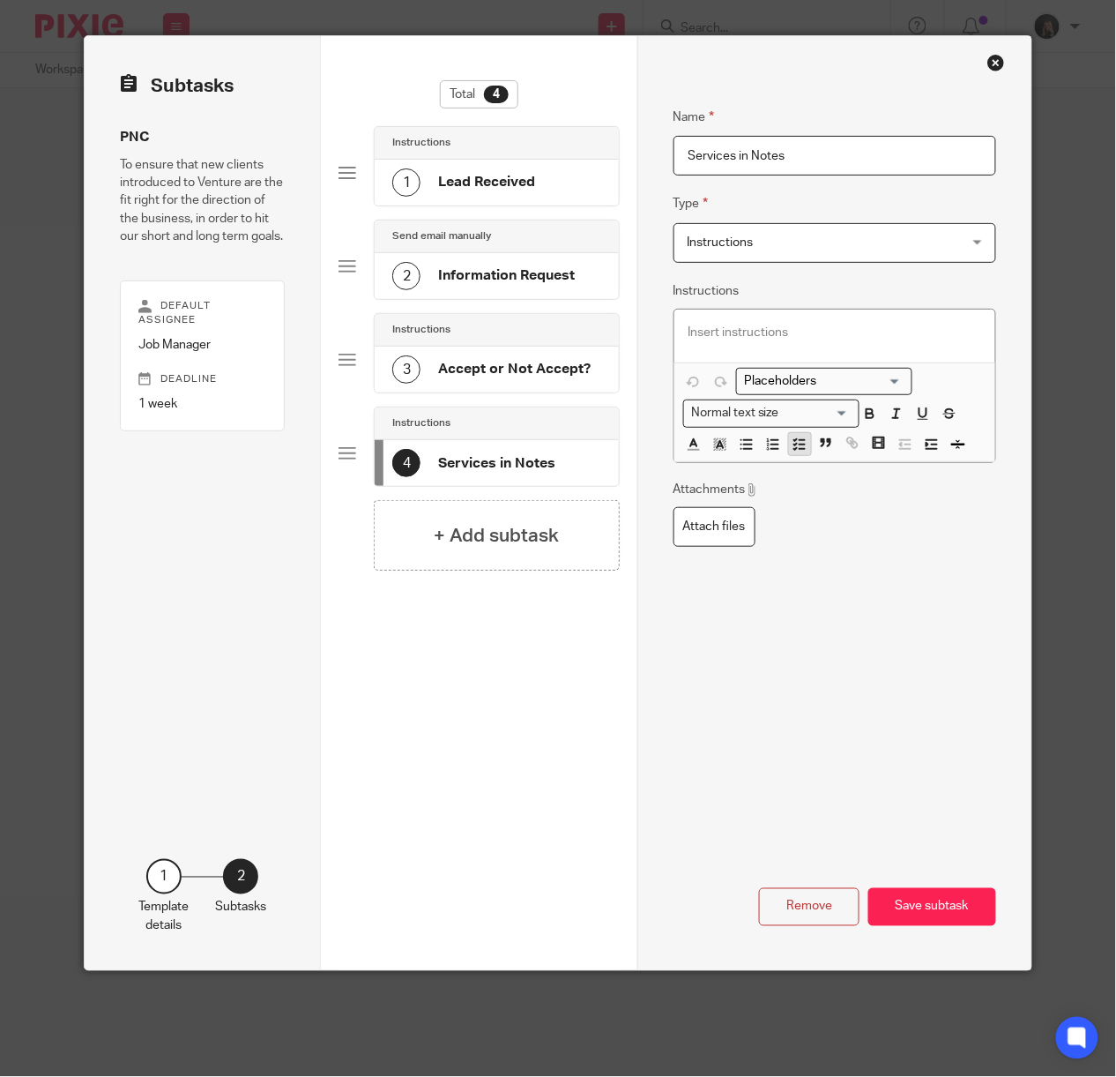
click at [792, 451] on icon "button" at bounding box center [800, 444] width 16 height 16
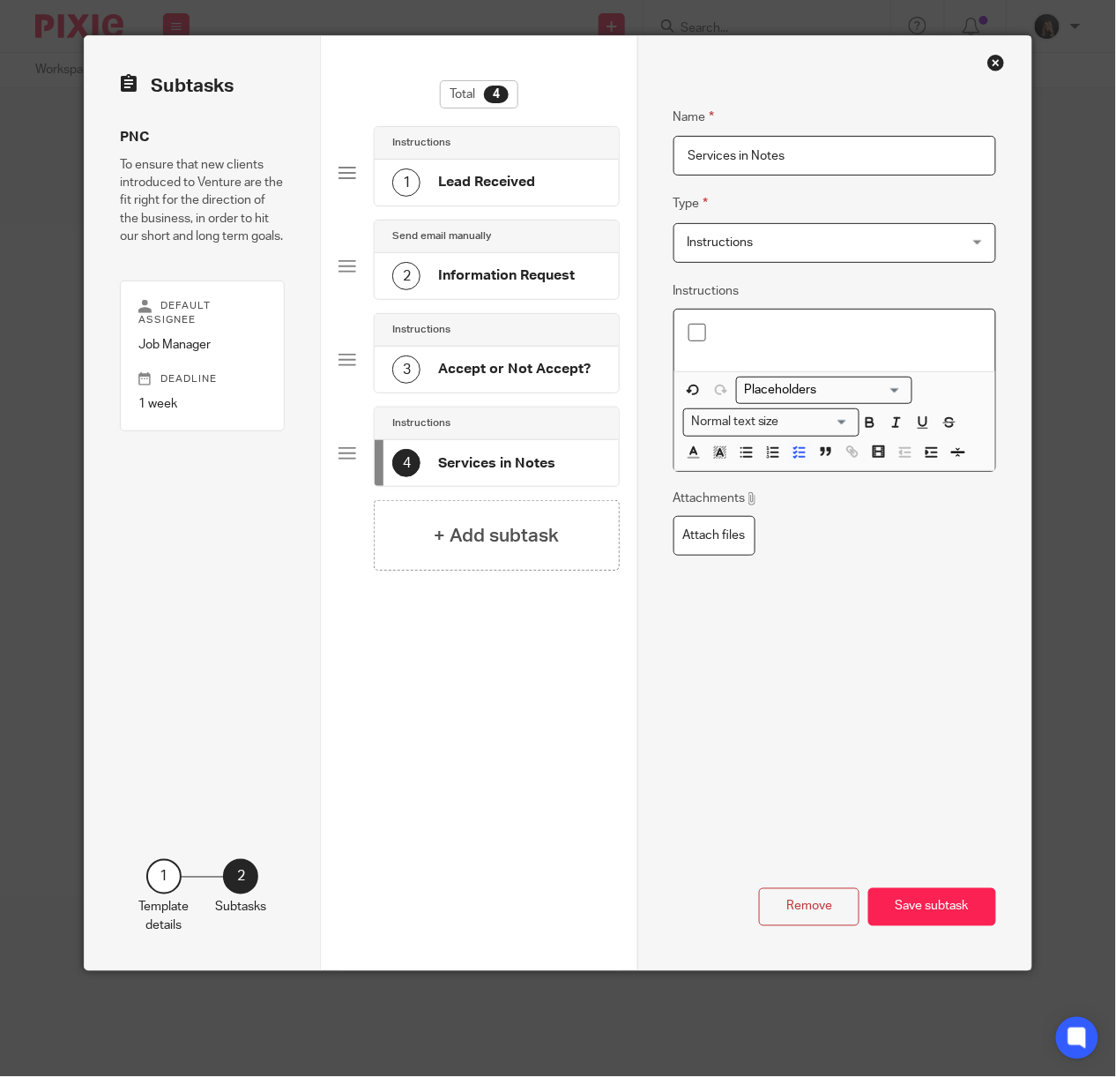
click at [509, 457] on h4 "Services in Notes" at bounding box center [496, 463] width 117 height 19
drag, startPoint x: 841, startPoint y: 145, endPoint x: 633, endPoint y: 173, distance: 209.9
click at [637, 173] on div "Name Lead Received Type Instructions Instructions Instructions Document signing…" at bounding box center [834, 503] width 395 height 934
type input "Create Proposal"
click at [901, 250] on span "Instructions" at bounding box center [811, 242] width 247 height 37
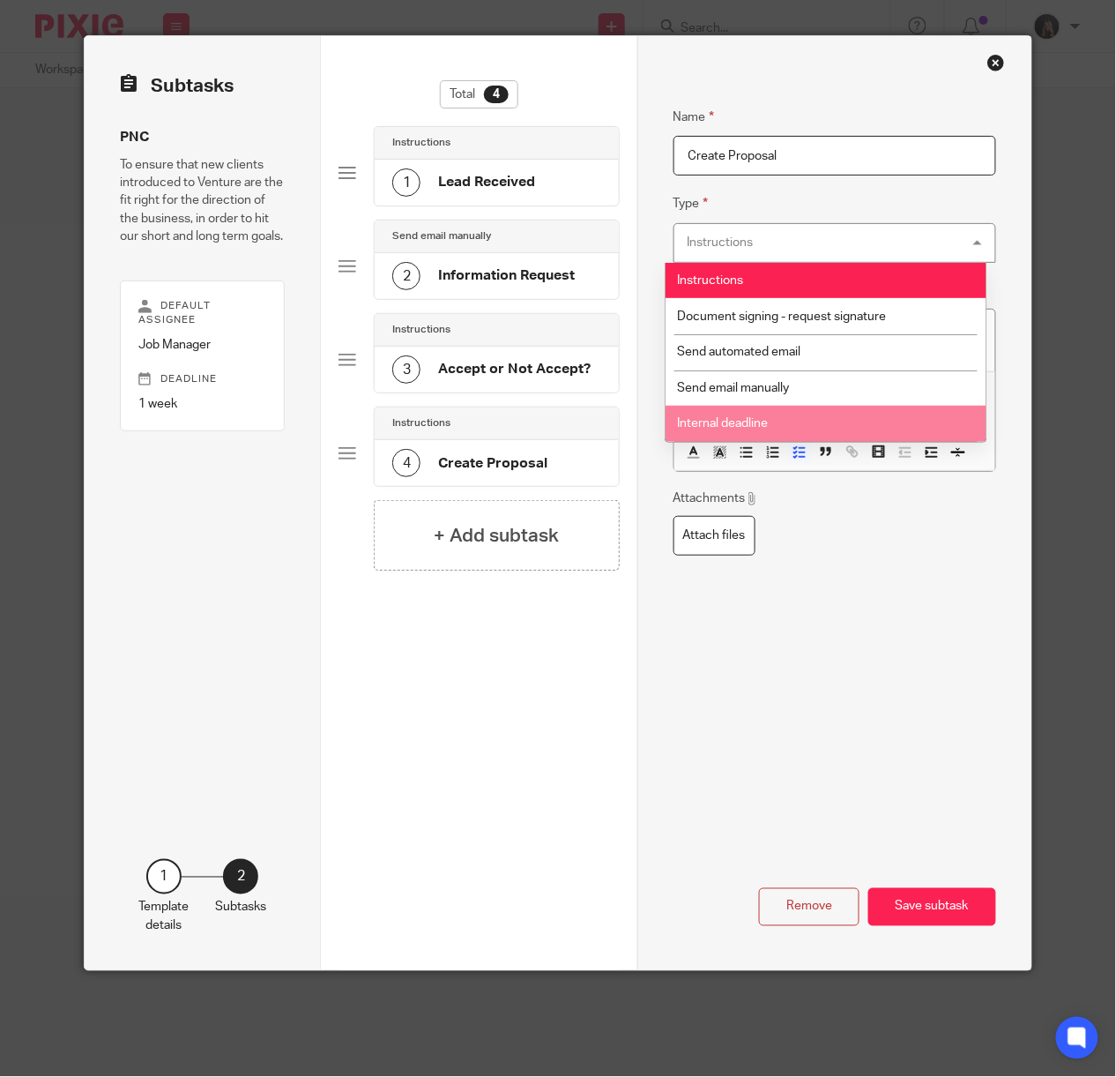
click at [897, 667] on div "Name Create Proposal Type Instructions Instructions Instructions Document signi…" at bounding box center [836, 410] width 324 height 660
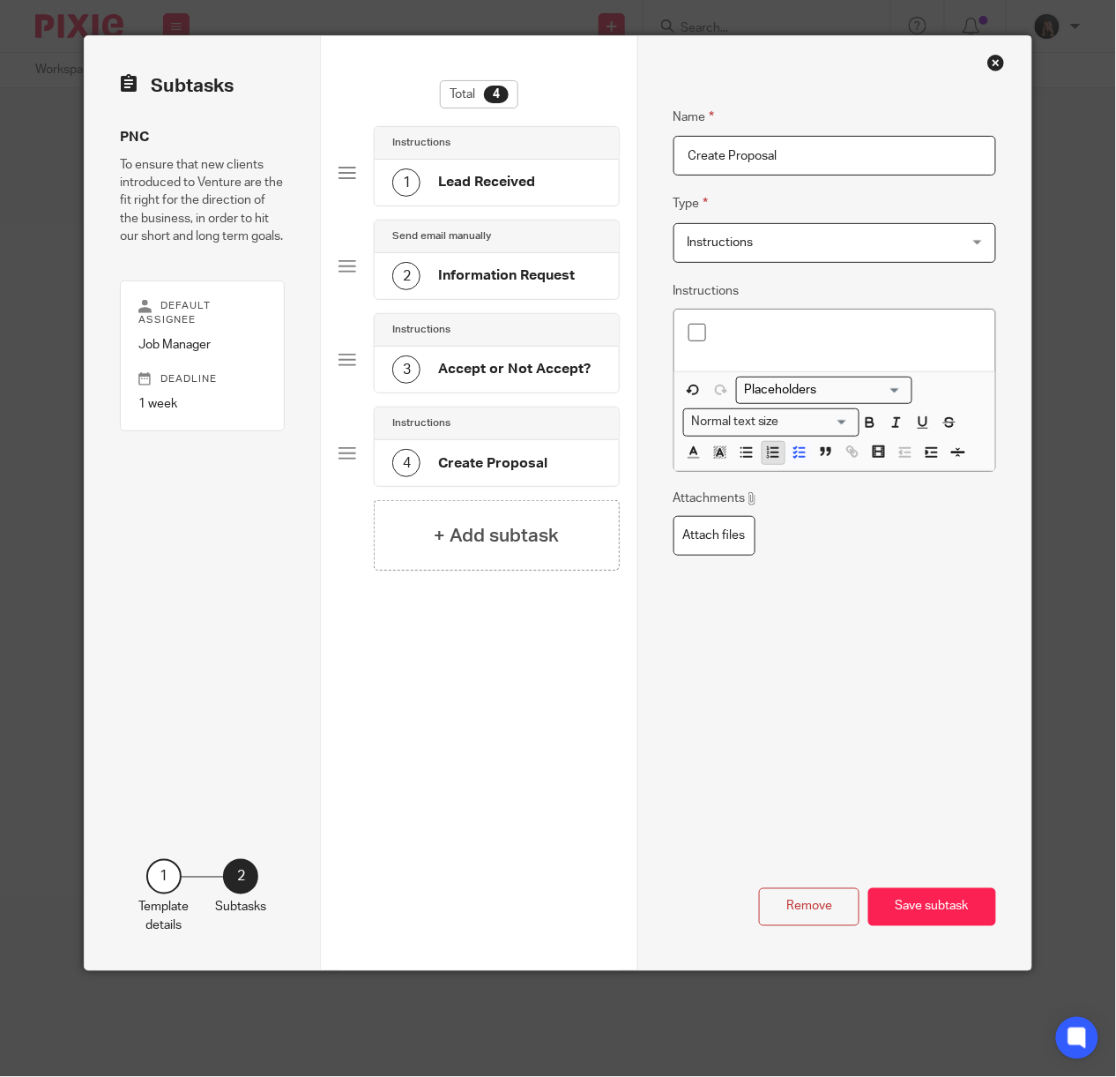
click at [765, 460] on icon "button" at bounding box center [773, 452] width 16 height 16
click at [789, 455] on button "button" at bounding box center [800, 453] width 22 height 22
click at [772, 449] on line "button" at bounding box center [775, 449] width 7 height 0
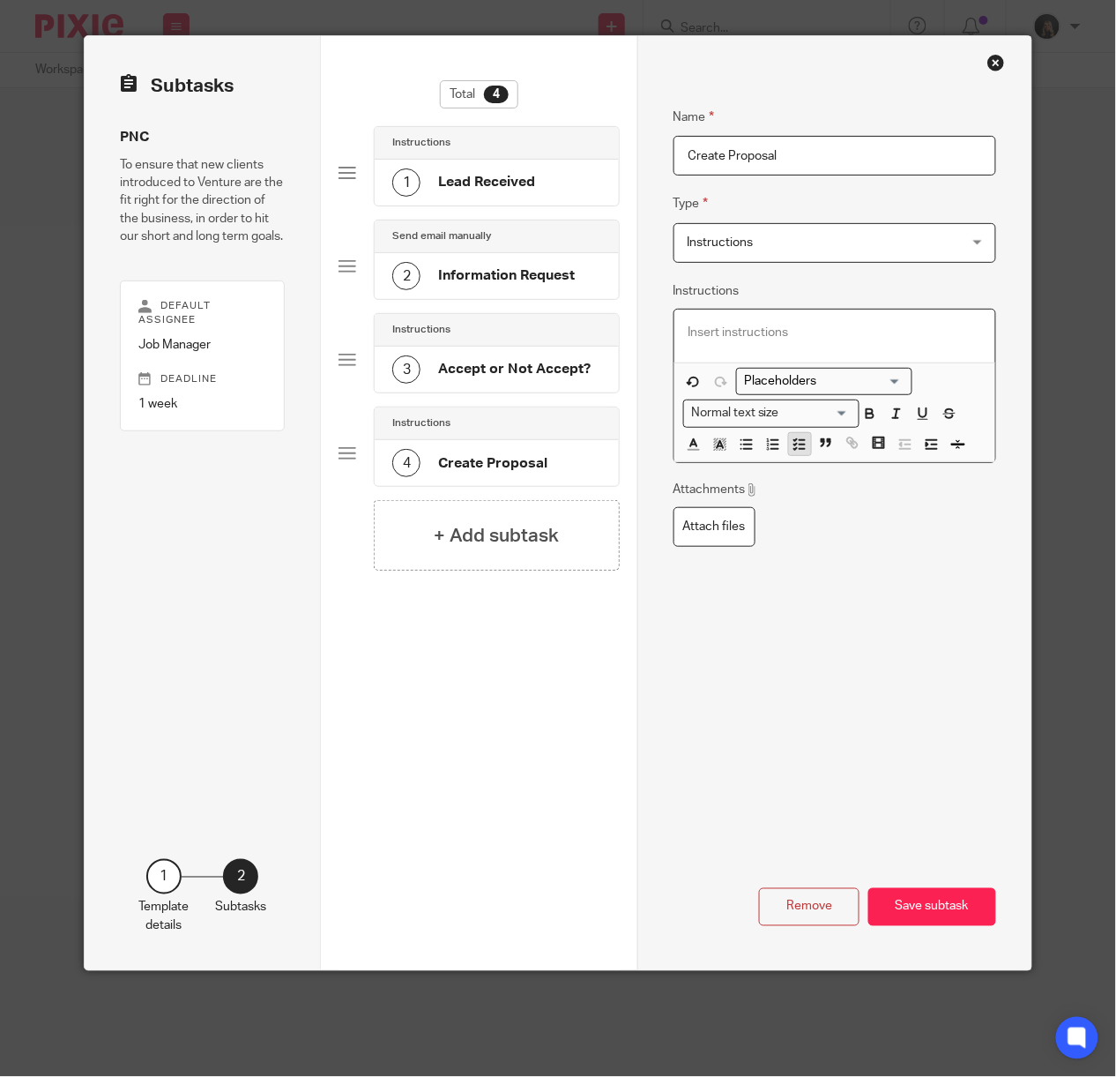
click at [794, 445] on polyline "button" at bounding box center [795, 445] width 3 height 2
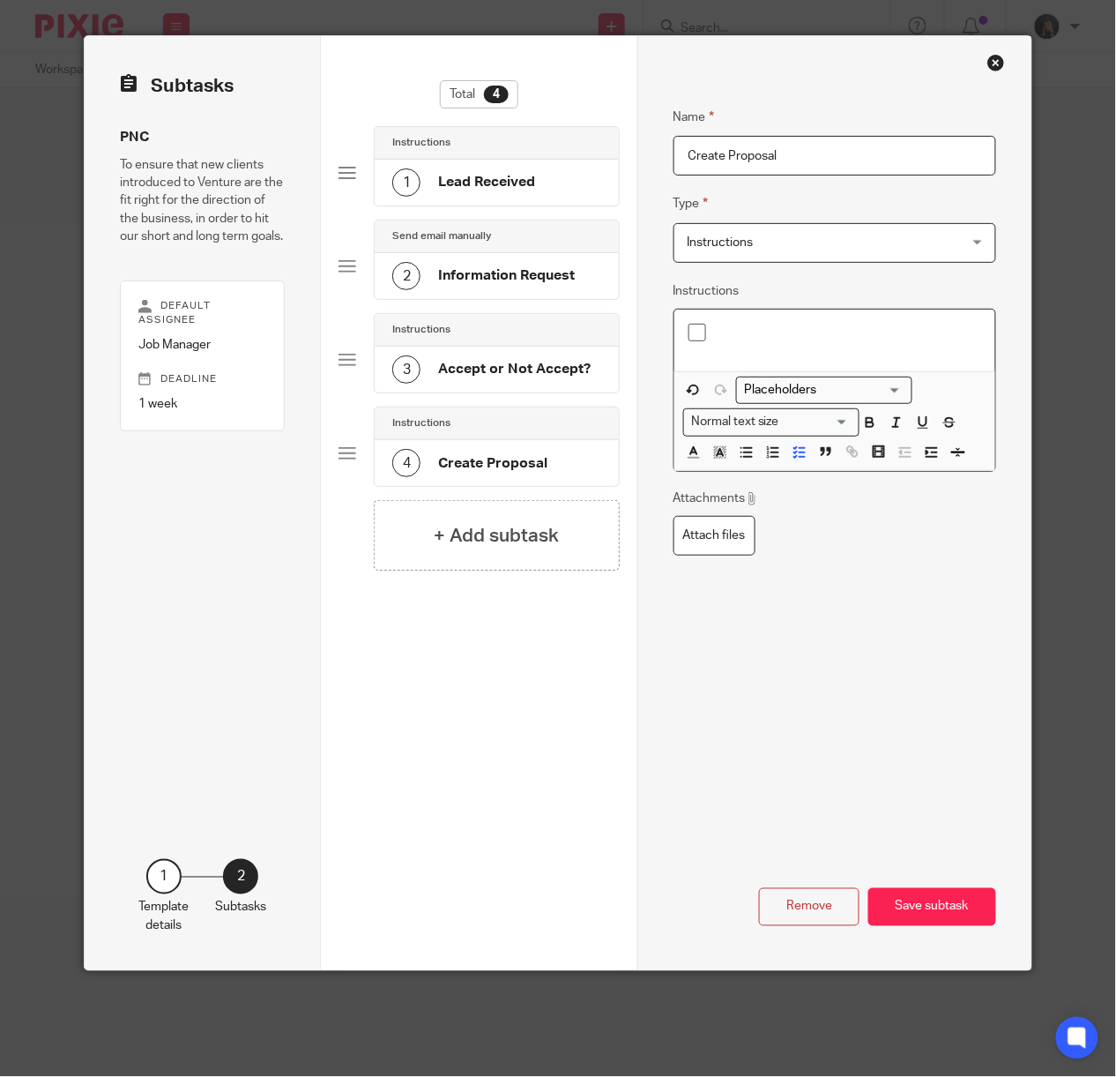
click at [777, 322] on div at bounding box center [836, 340] width 322 height 62
click at [536, 364] on h4 "Accept or Not Accept?" at bounding box center [514, 369] width 153 height 19
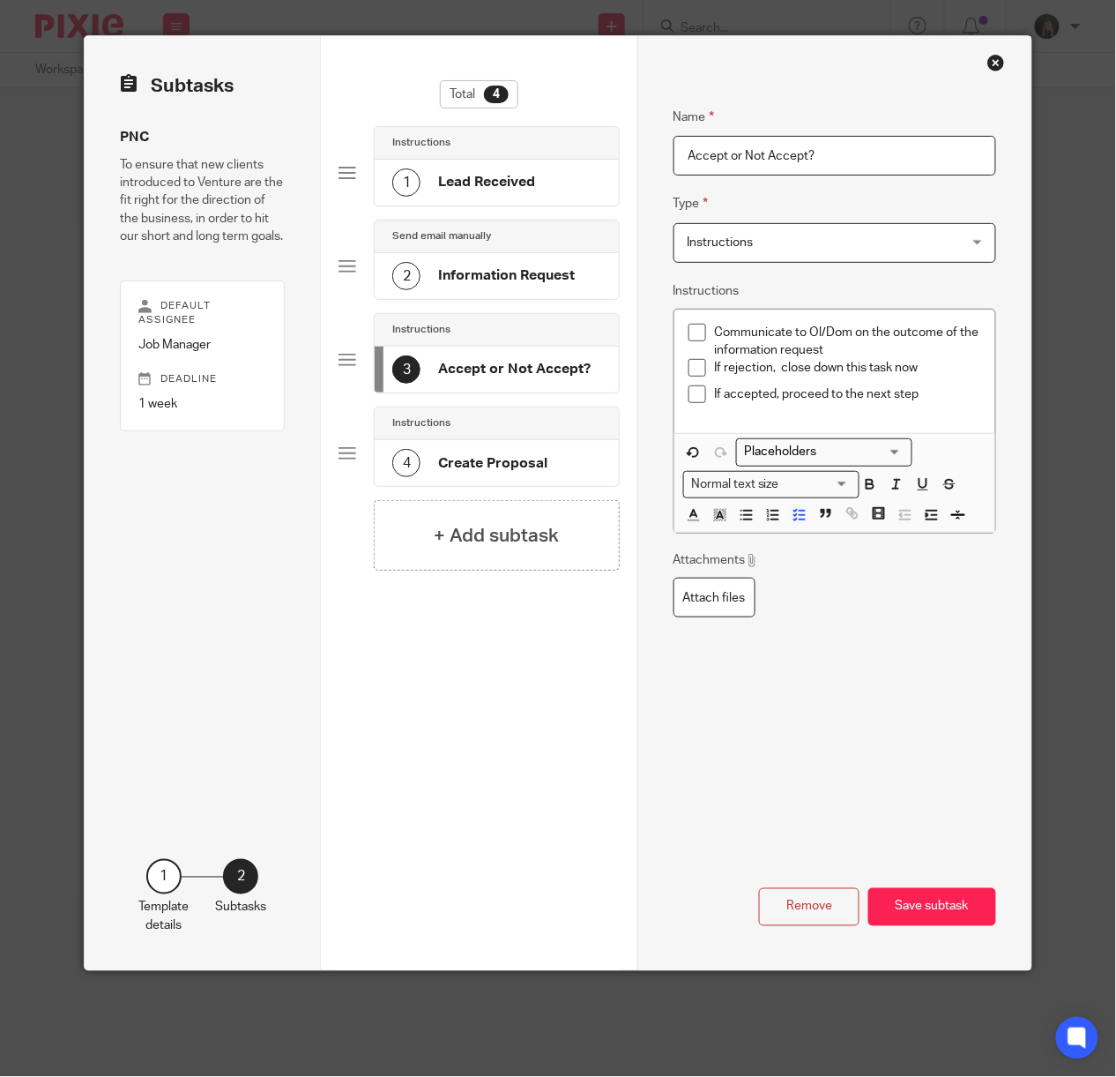
click at [936, 397] on p "If accepted, proceed to the next step" at bounding box center [848, 394] width 267 height 18
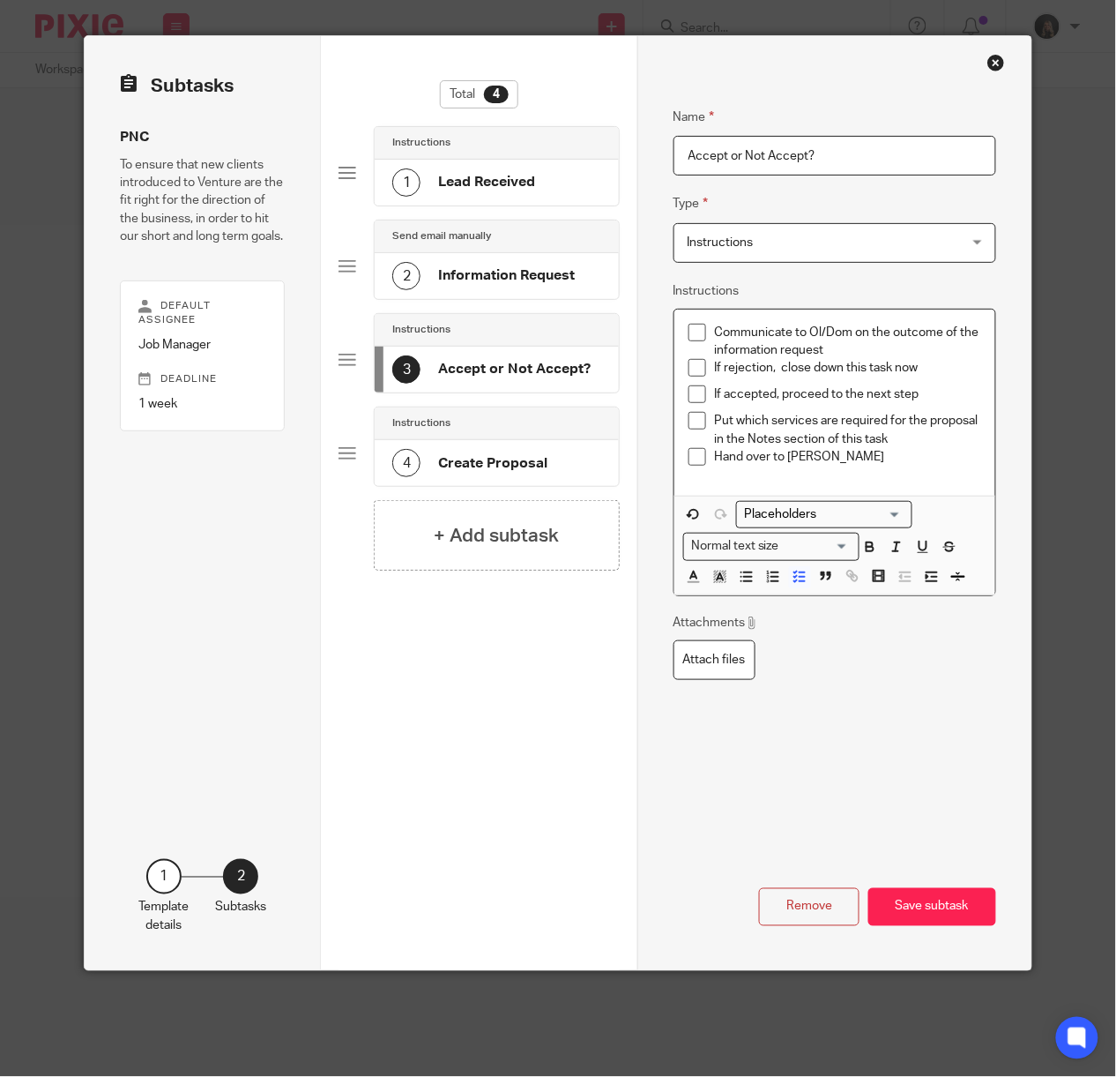
click at [501, 462] on h4 "Create Proposal" at bounding box center [492, 463] width 109 height 19
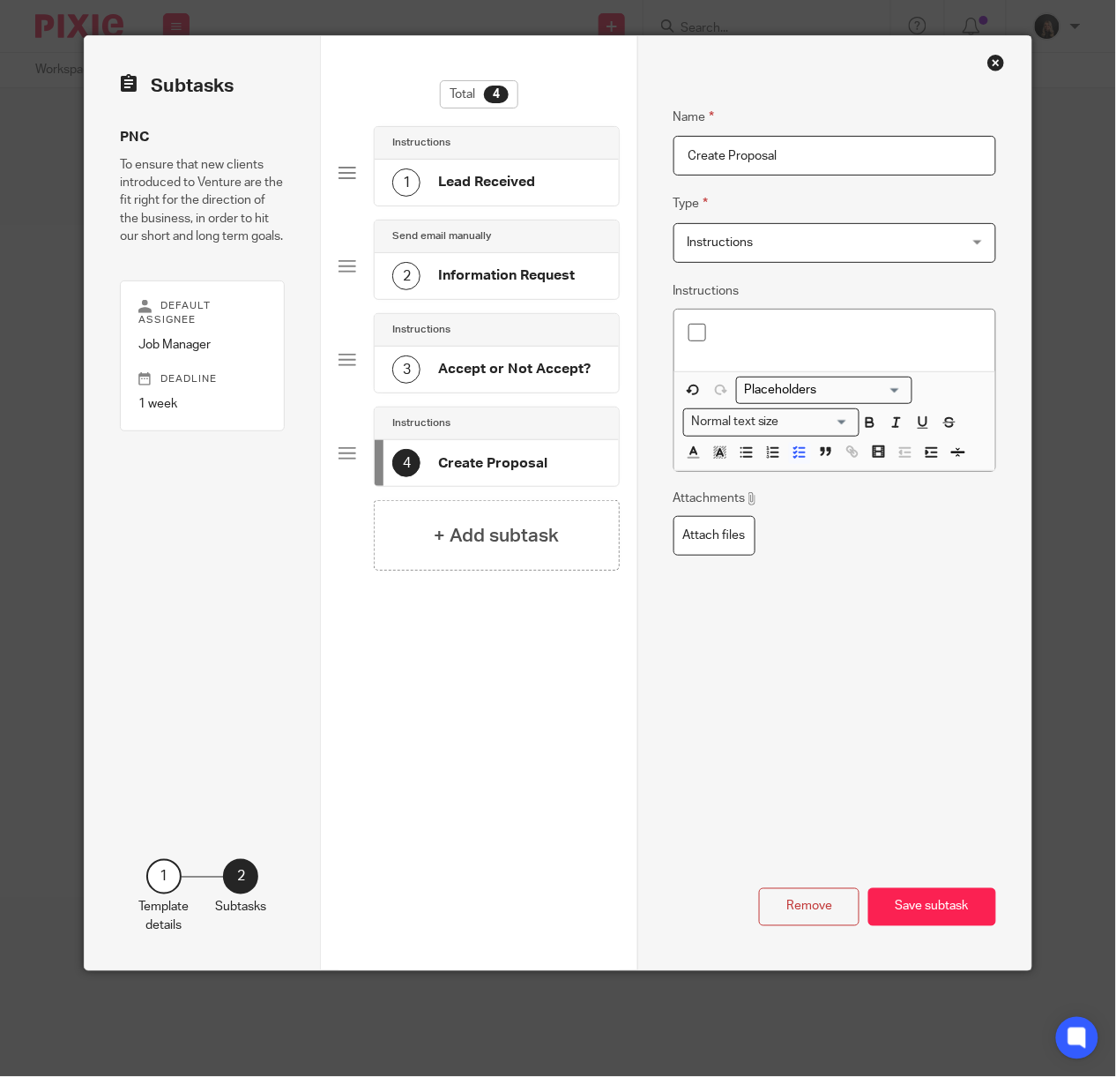
click at [759, 319] on div at bounding box center [836, 340] width 322 height 62
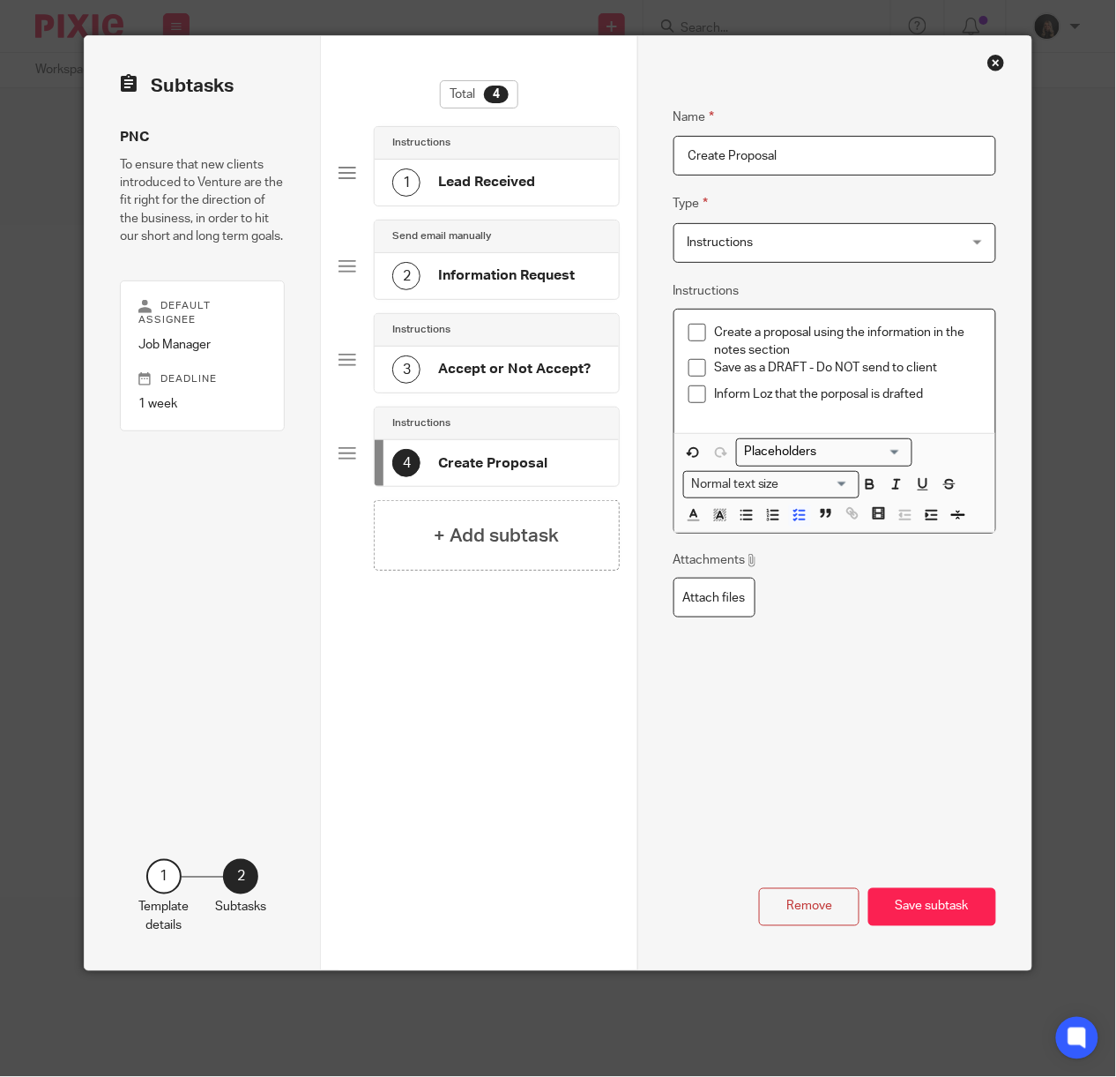
click at [832, 397] on p "Inform Loz that the porposal is drafted" at bounding box center [848, 394] width 267 height 18
click at [933, 393] on p "Inform Loz that the proposal is drafted" at bounding box center [848, 394] width 267 height 18
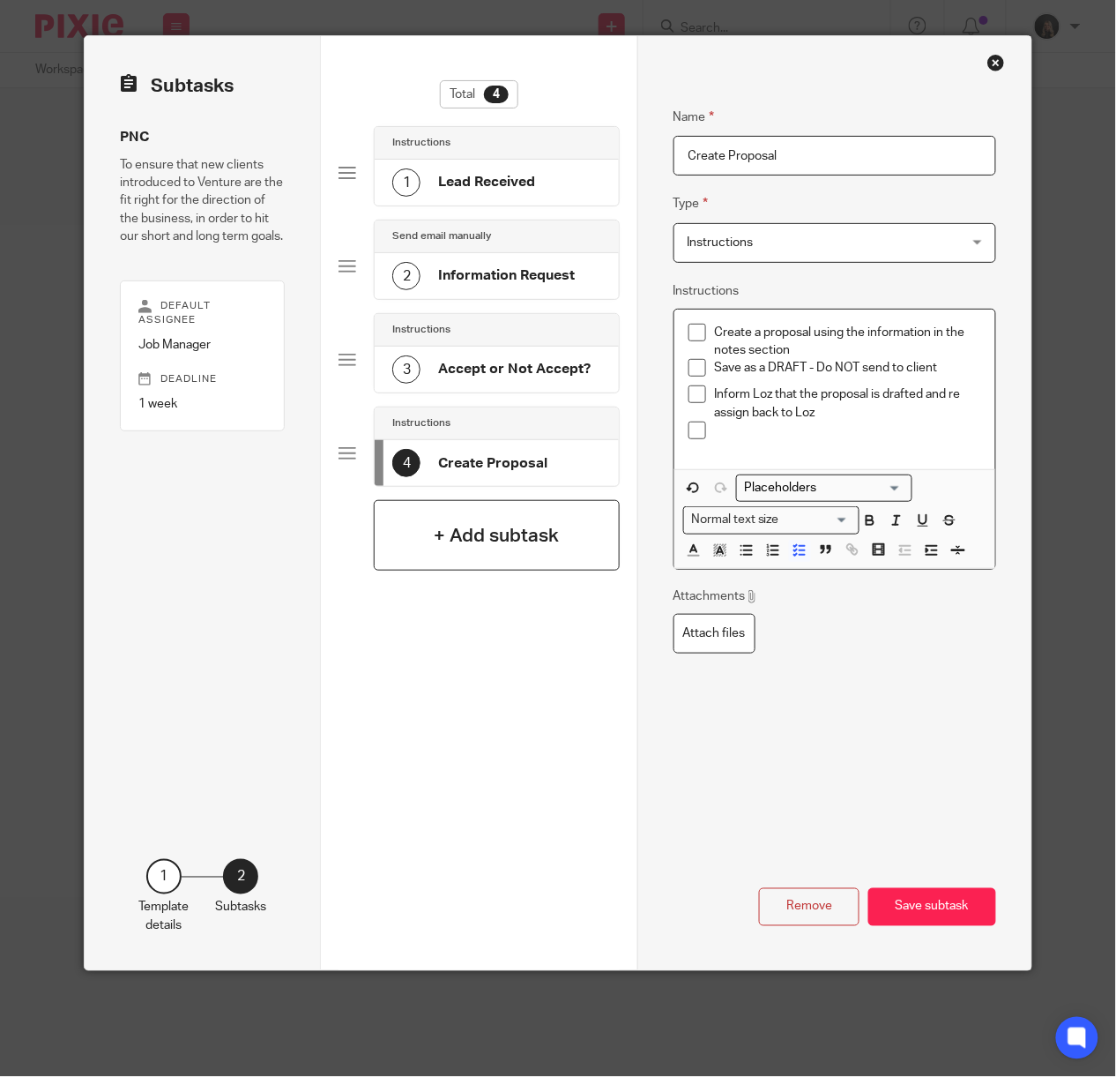
click at [464, 536] on h4 "+ Add subtask" at bounding box center [496, 535] width 125 height 27
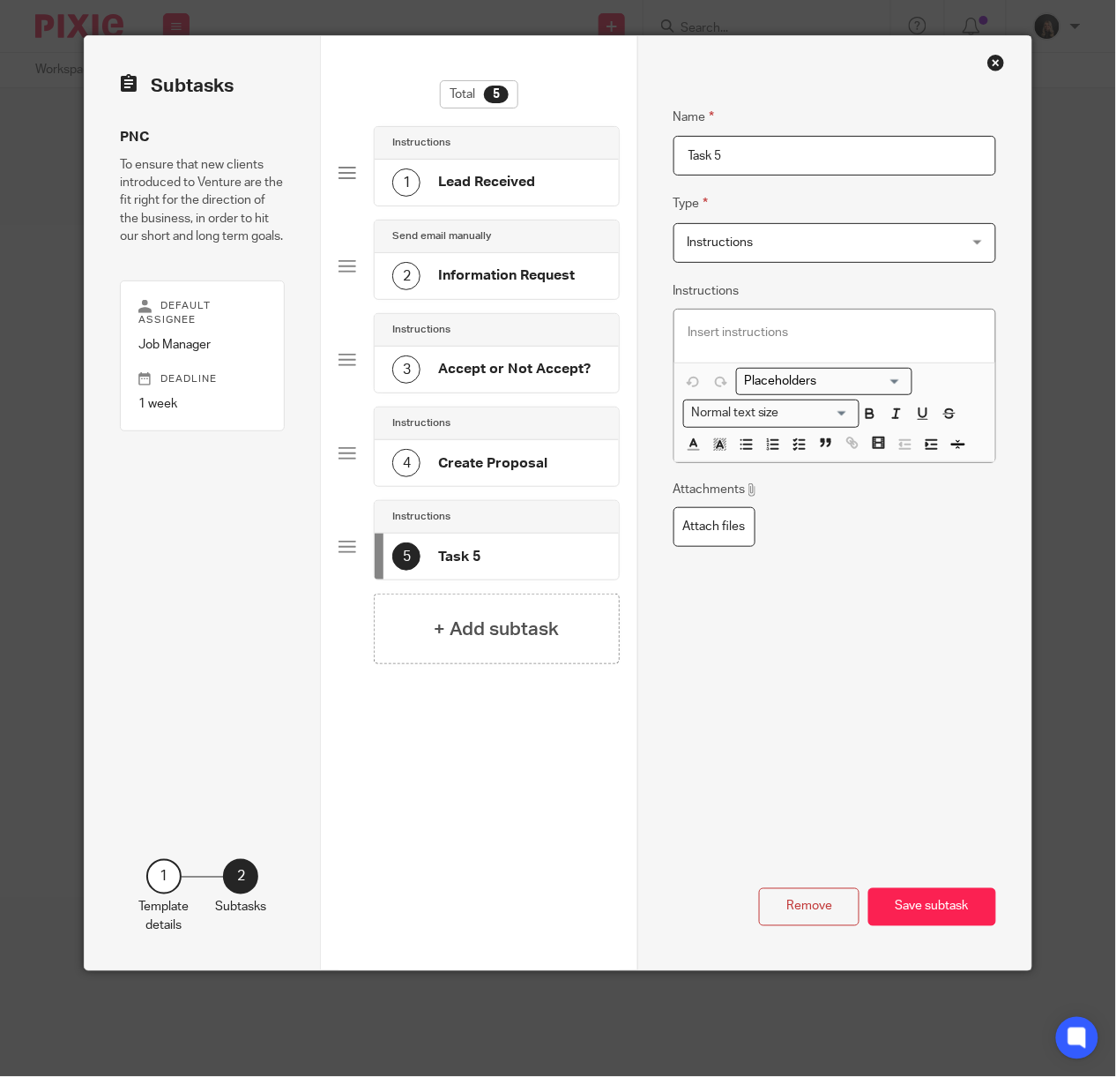
click at [534, 470] on h4 "Create Proposal" at bounding box center [492, 463] width 109 height 19
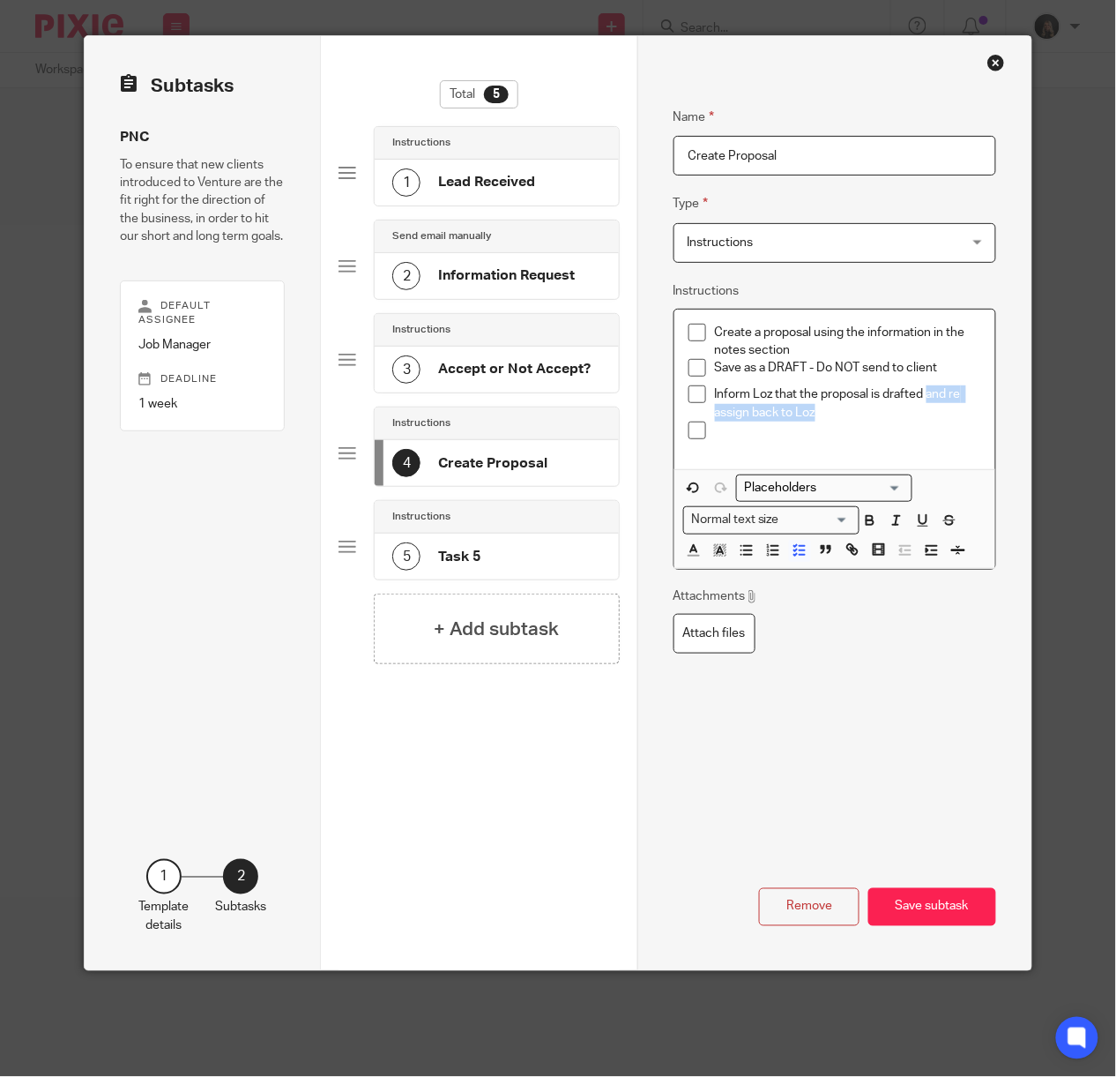
drag, startPoint x: 868, startPoint y: 406, endPoint x: 921, endPoint y: 399, distance: 53.4
click at [921, 399] on p "Inform Loz that the proposal is drafted and re assign back to Loz" at bounding box center [848, 403] width 267 height 36
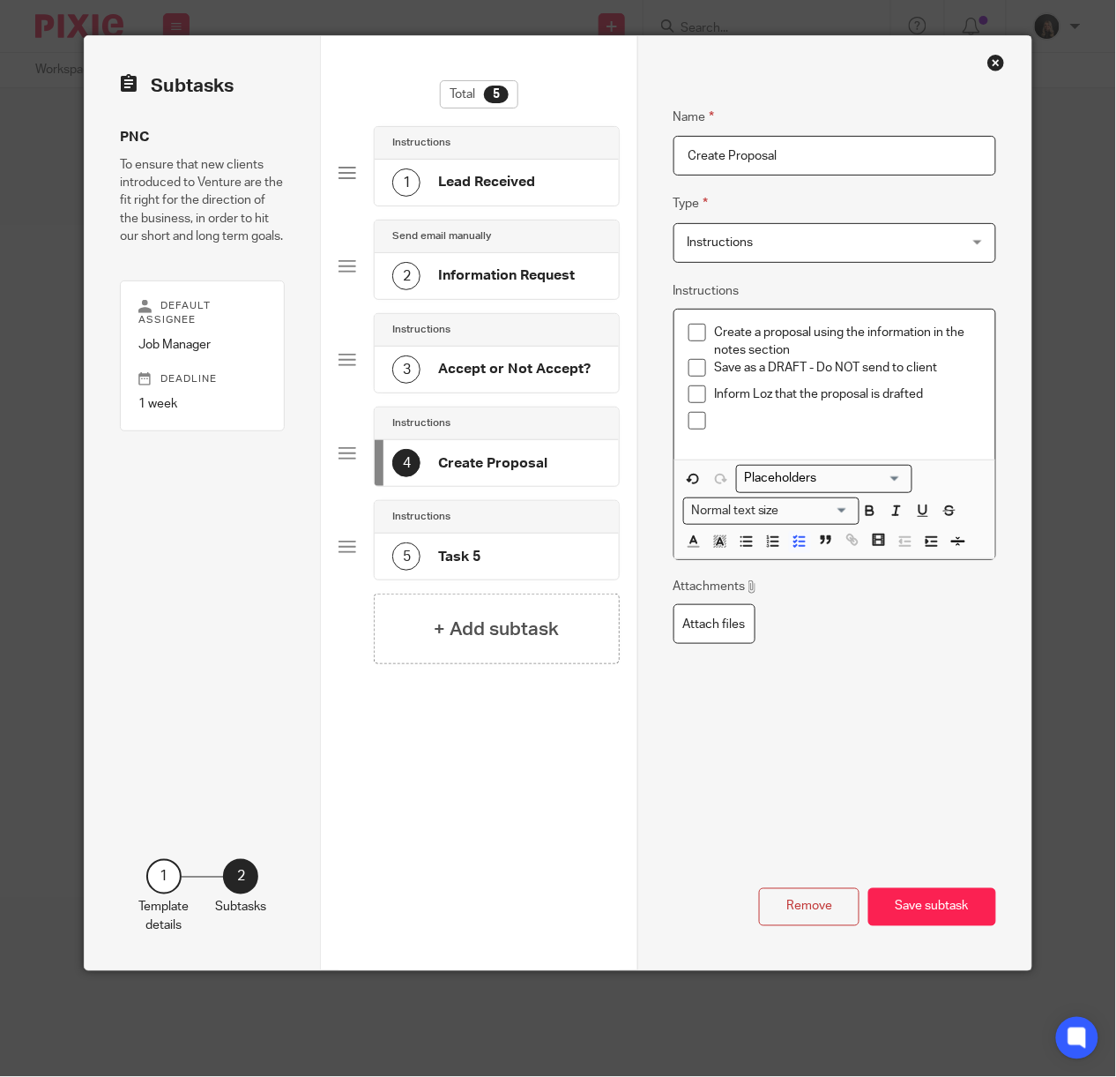
click at [865, 427] on p at bounding box center [848, 421] width 267 height 18
click at [971, 425] on p "Once approved, send the proposal to the client" at bounding box center [848, 421] width 267 height 18
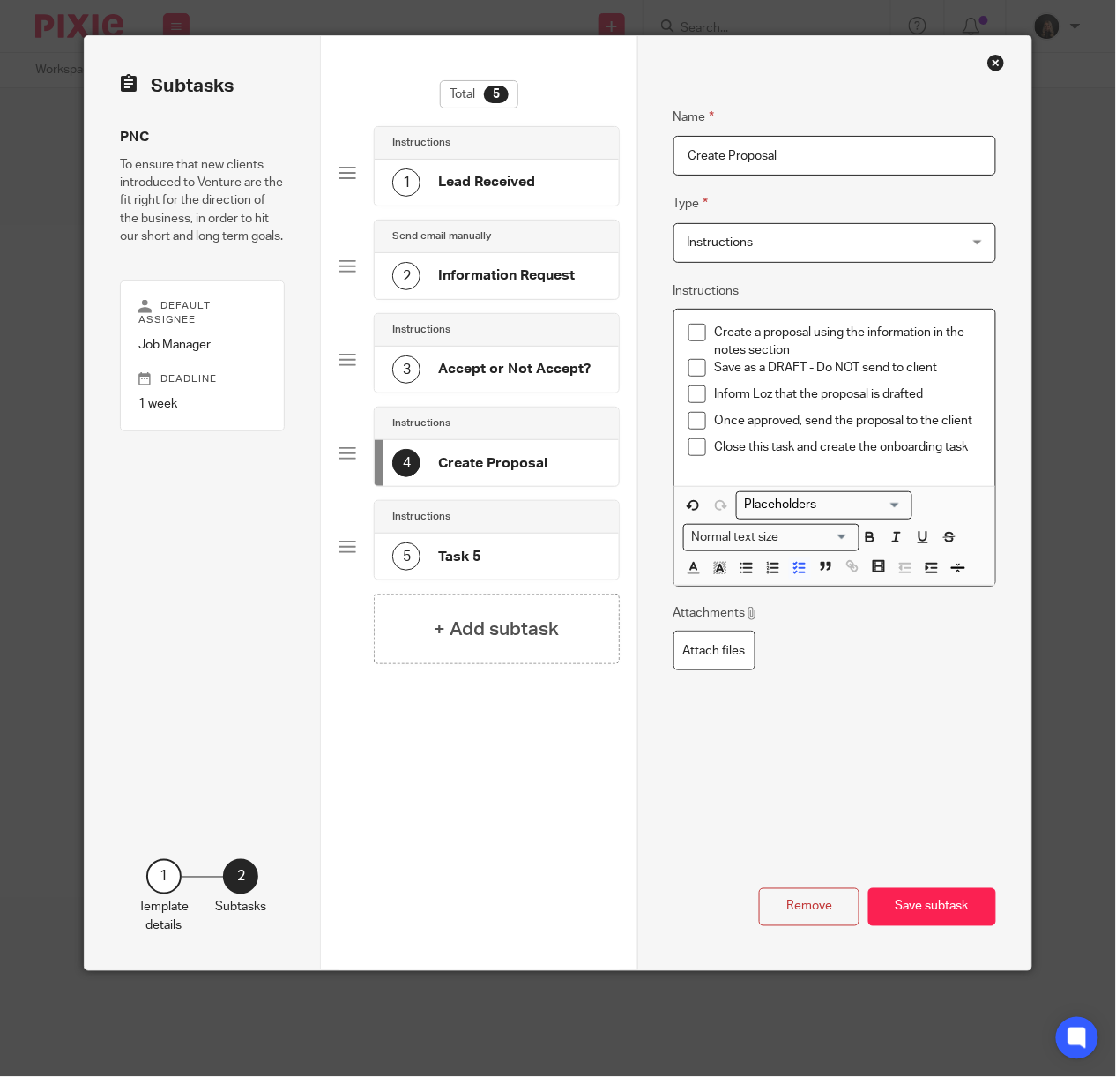
click at [515, 555] on div "5 Task 5" at bounding box center [496, 556] width 243 height 46
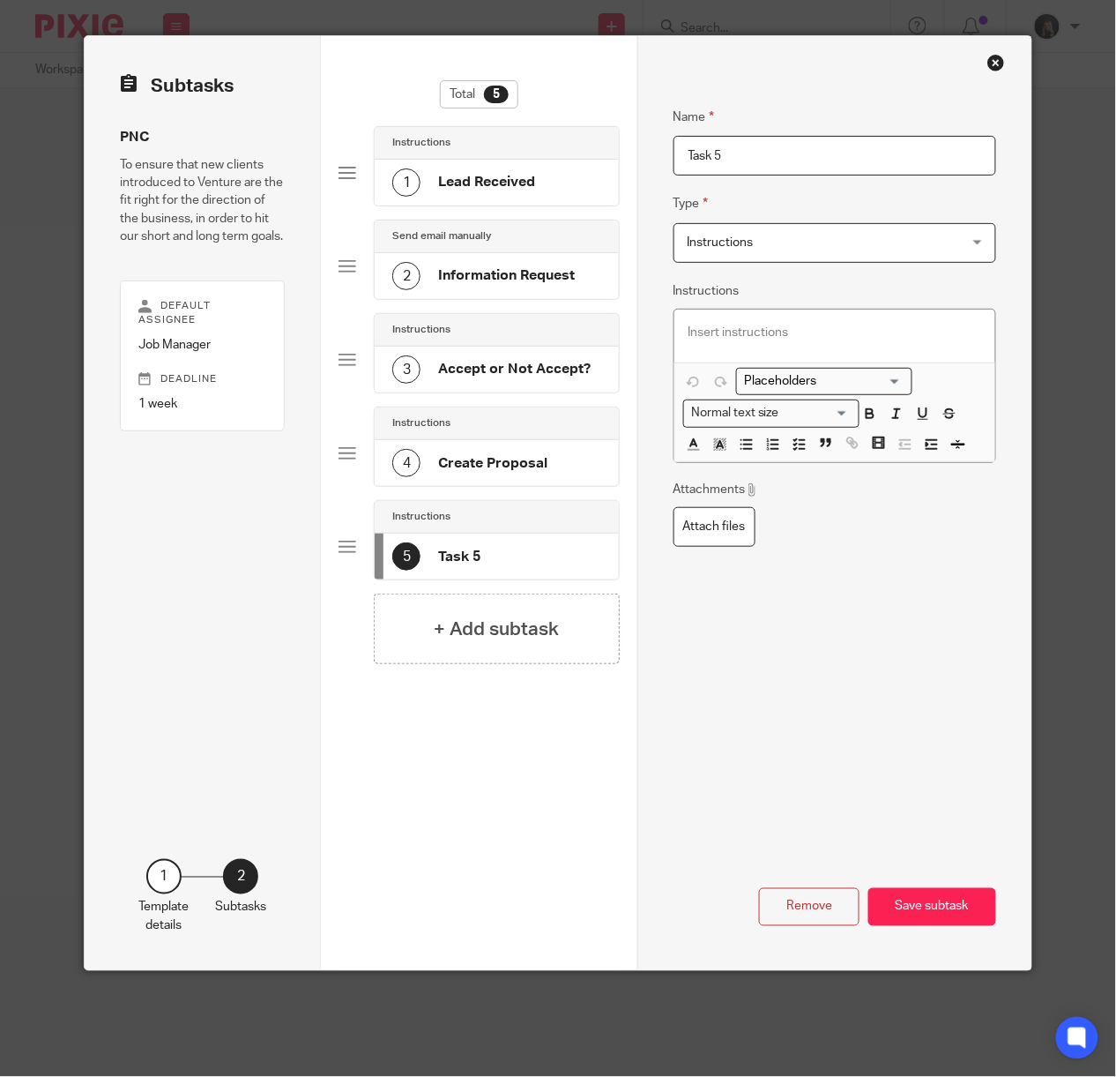
click at [805, 893] on button "Remove" at bounding box center [809, 907] width 101 height 38
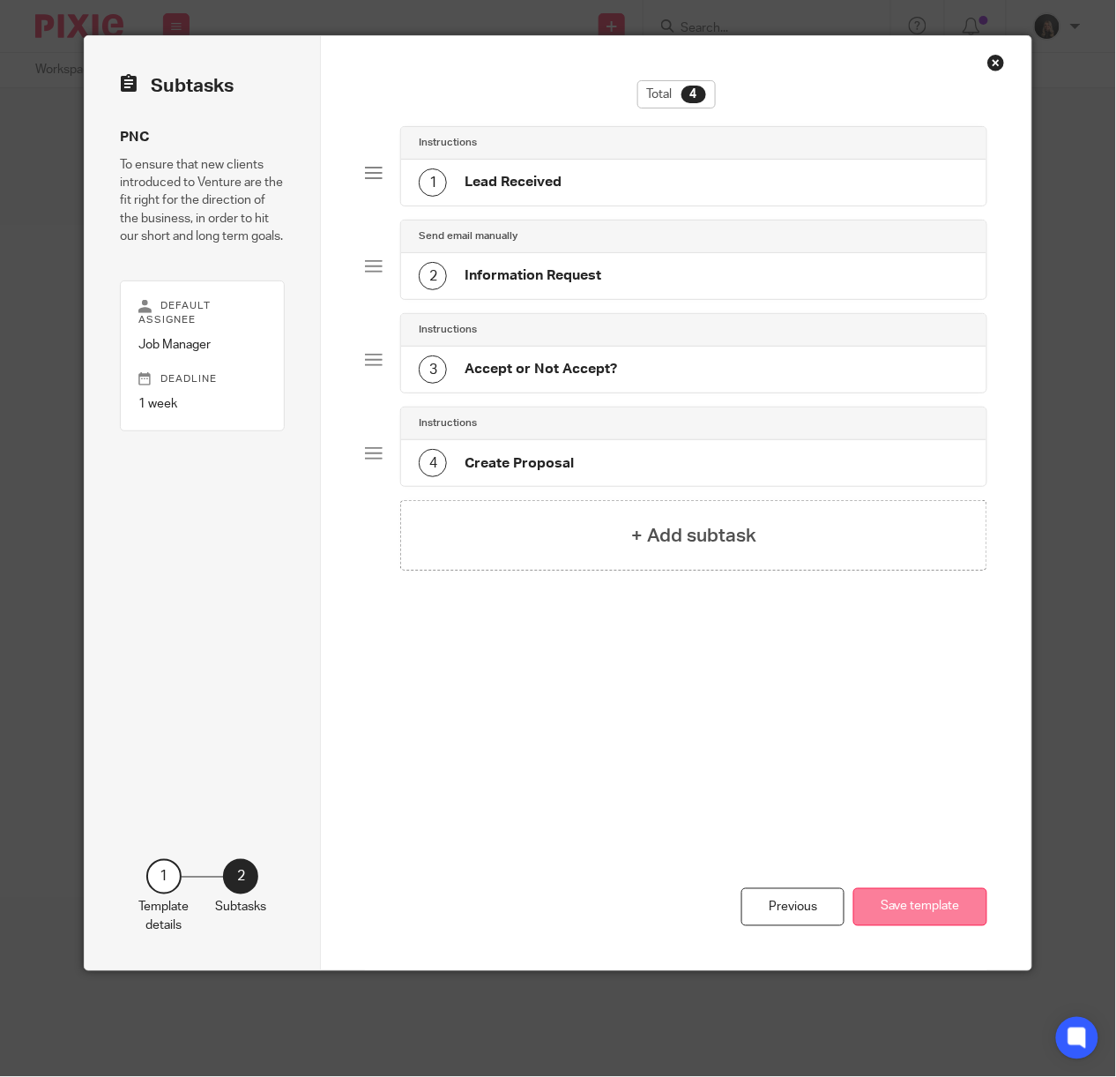
click at [942, 911] on button "Save template" at bounding box center [921, 907] width 134 height 38
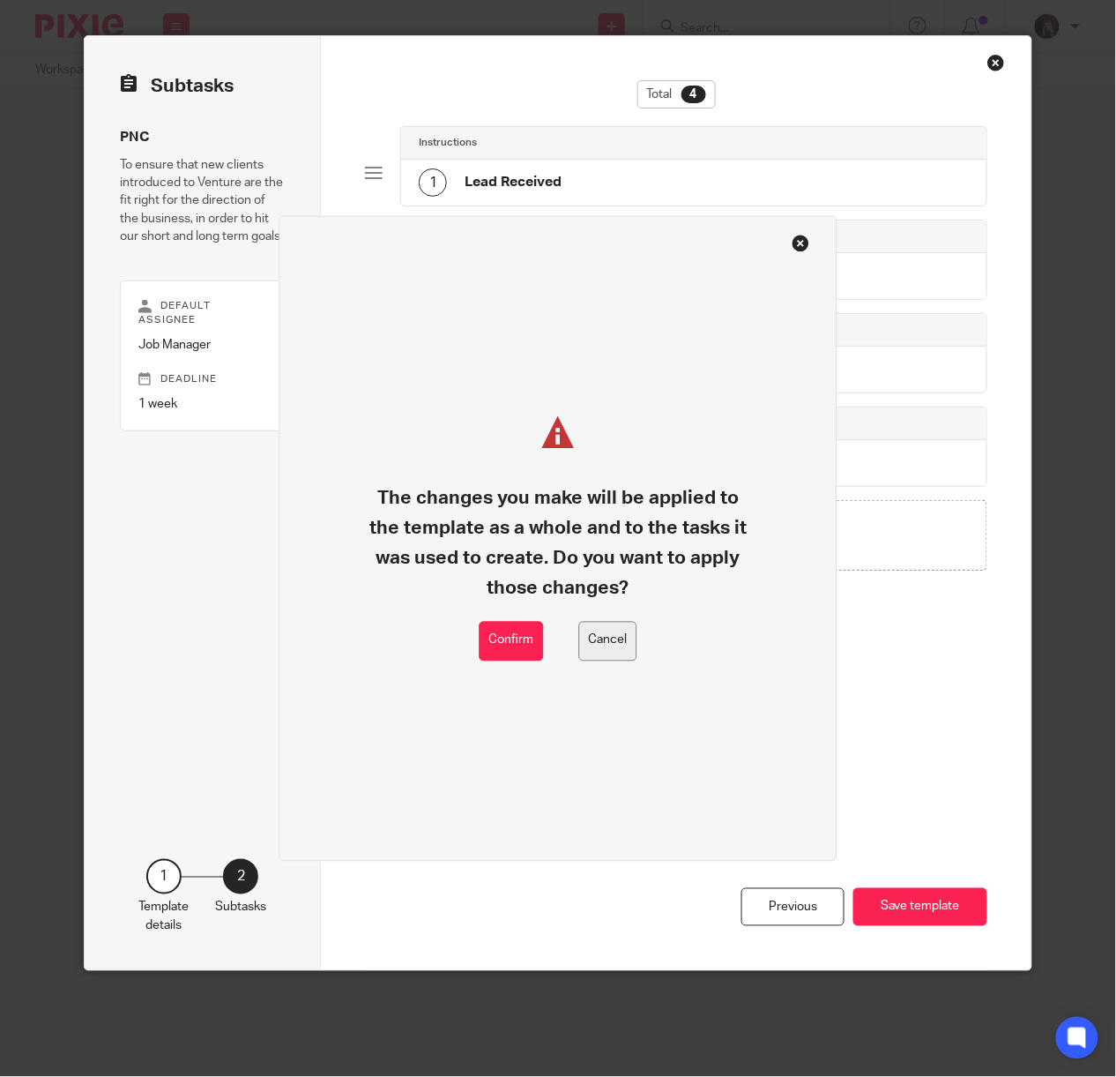
click at [619, 651] on button "Cancel" at bounding box center [608, 642] width 58 height 40
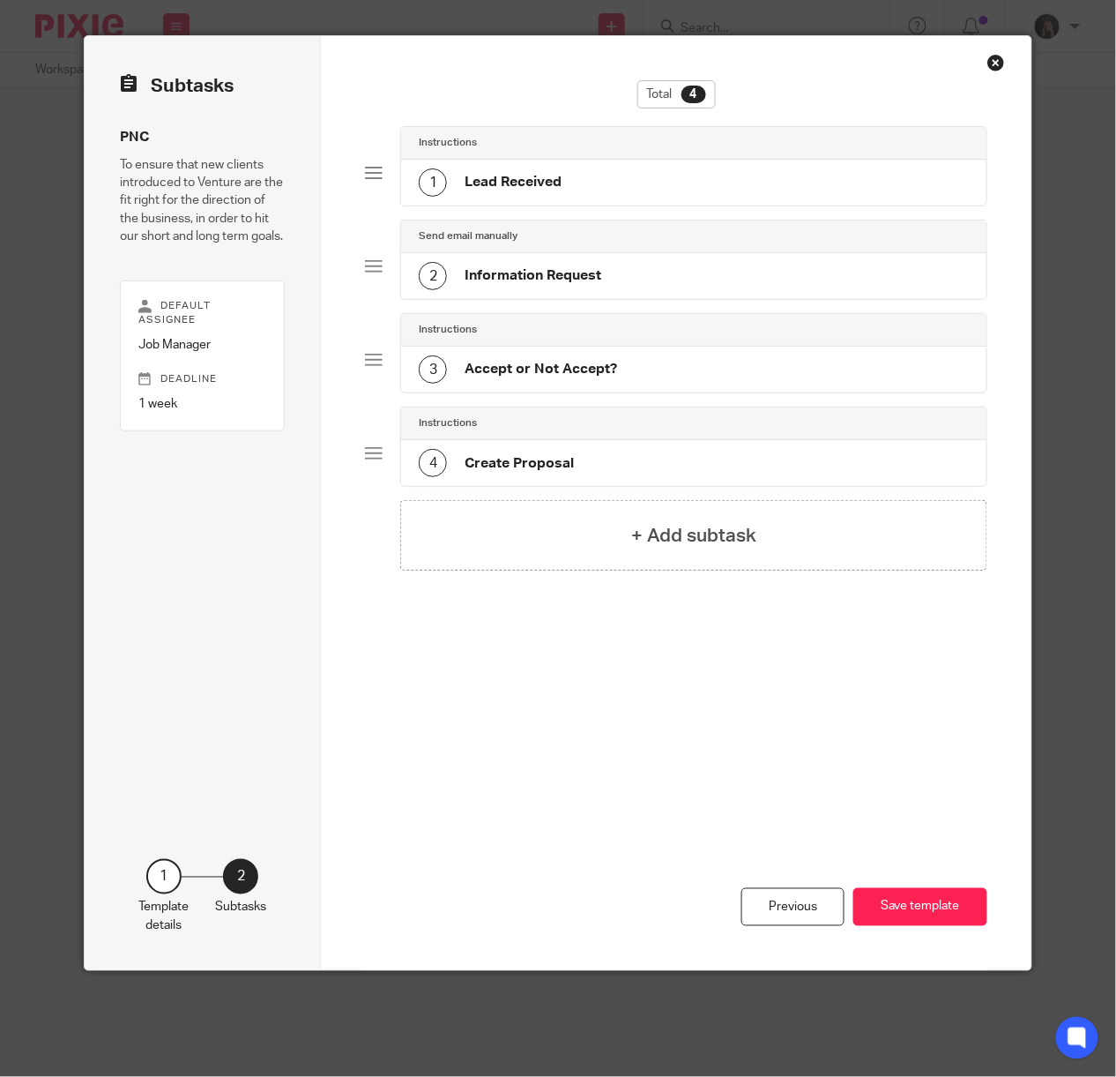
click at [572, 480] on div "4 Create Proposal" at bounding box center [693, 463] width 585 height 46
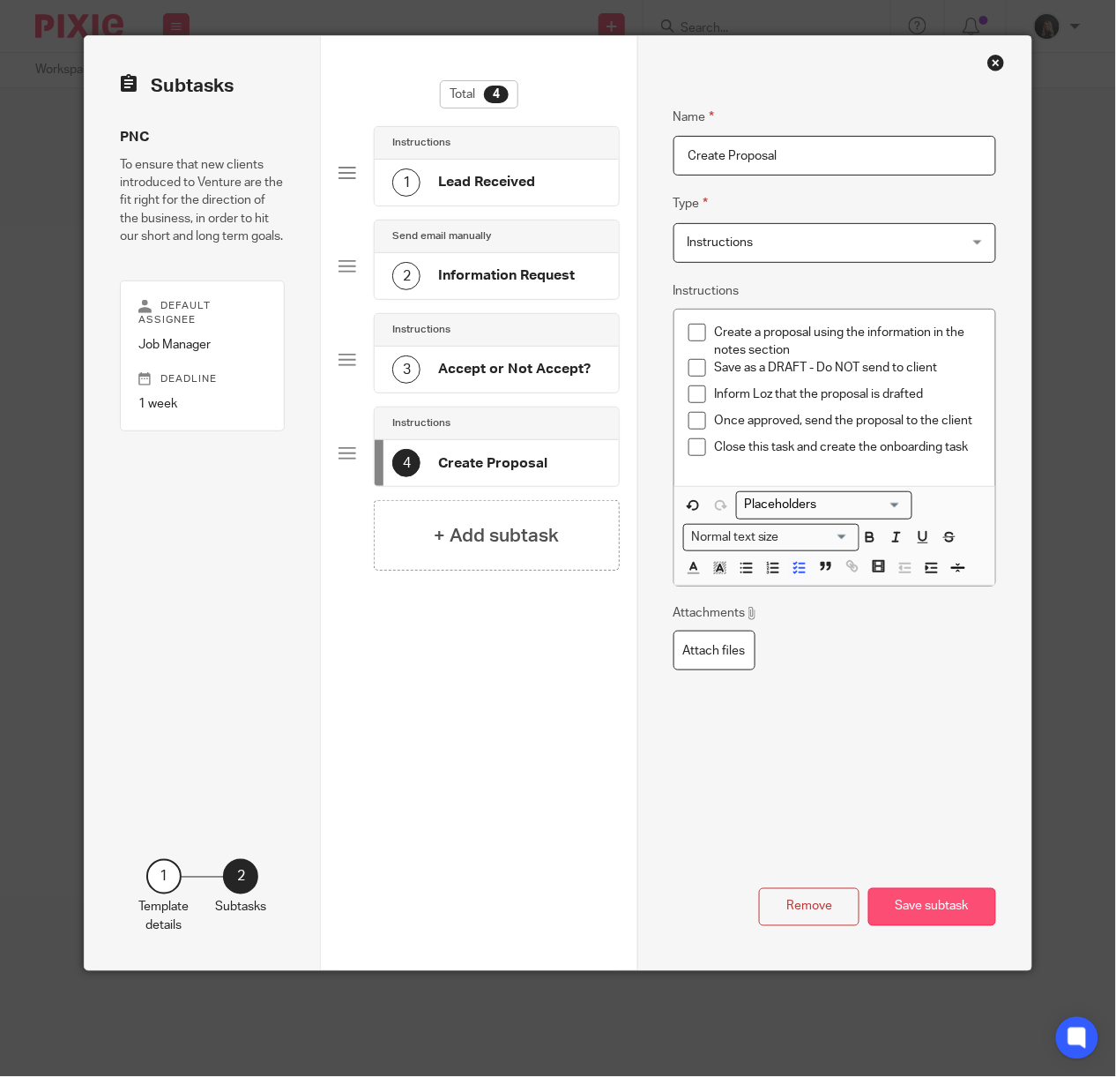
click at [938, 910] on button "Save subtask" at bounding box center [932, 907] width 128 height 38
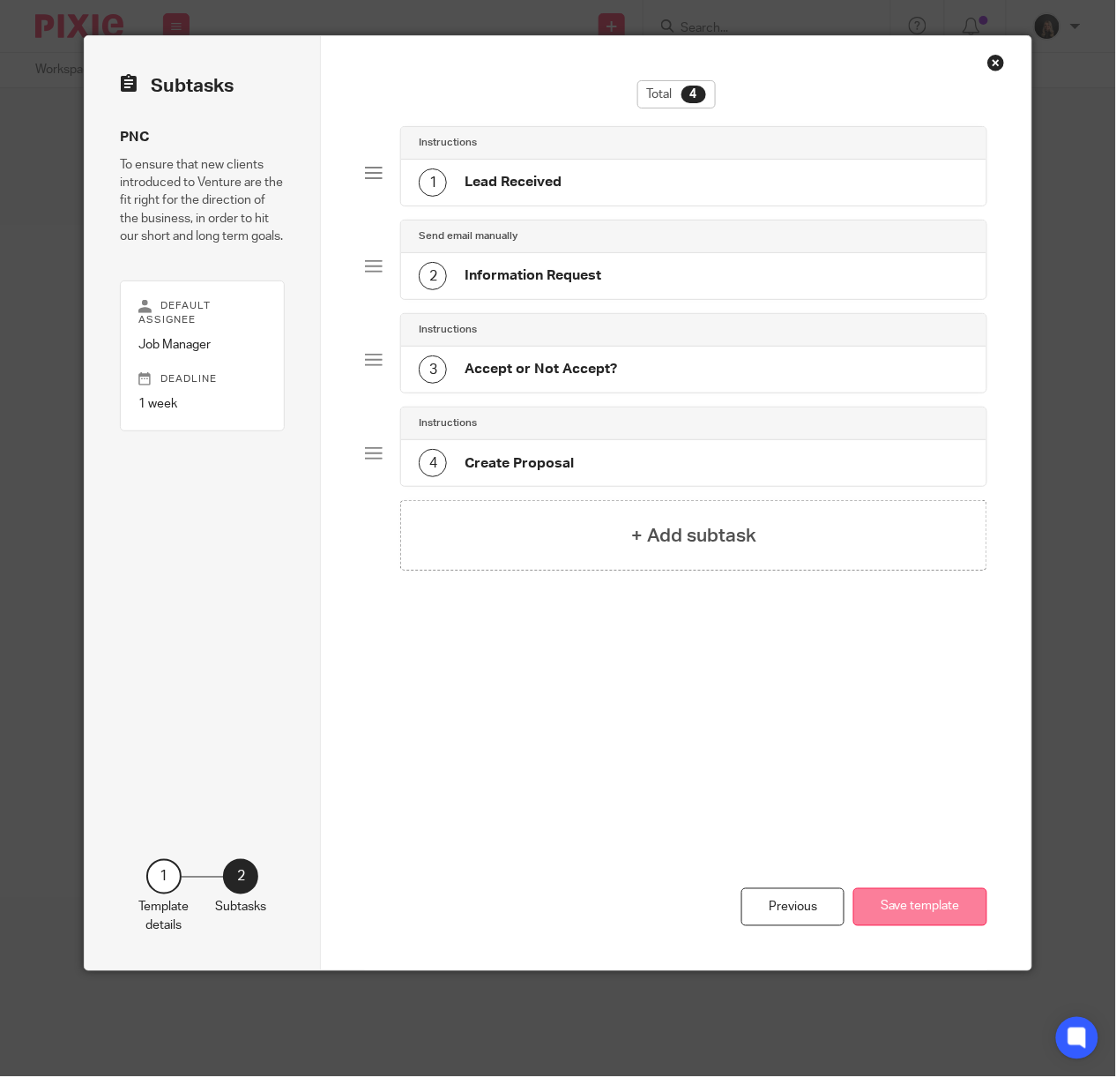
click at [936, 906] on button "Save template" at bounding box center [921, 907] width 134 height 38
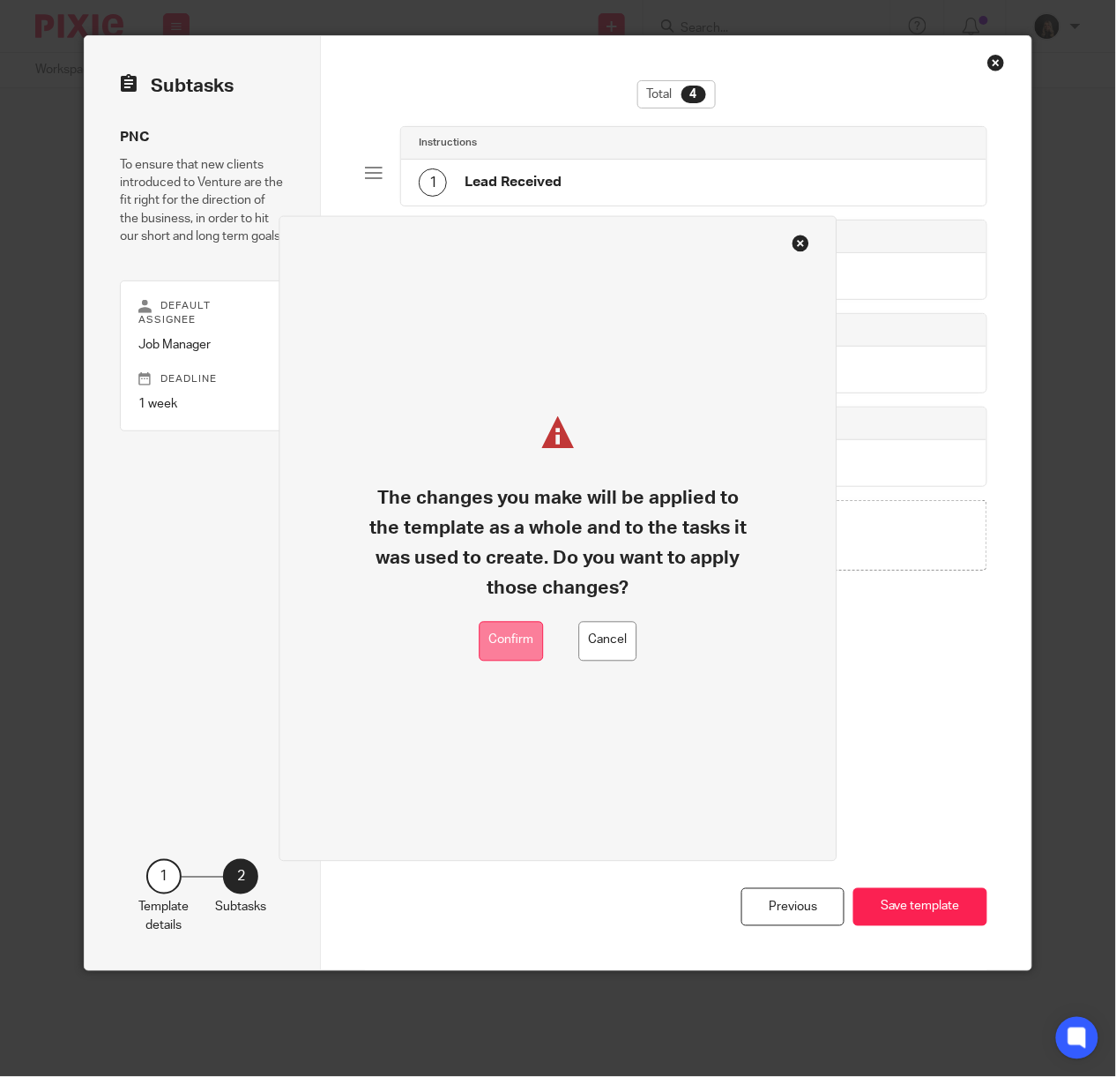
click at [502, 636] on button "Confirm" at bounding box center [512, 642] width 64 height 40
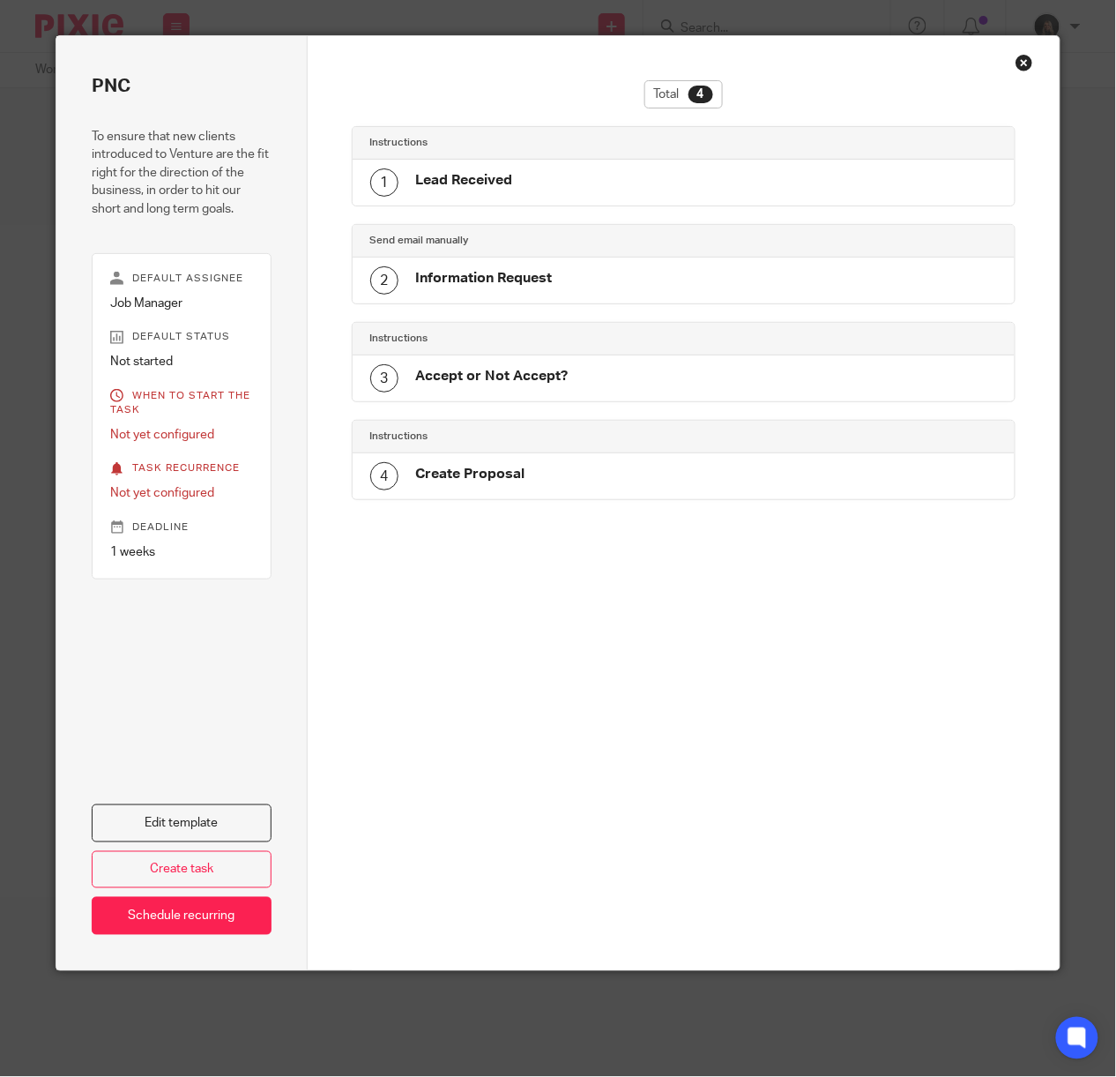
click at [1014, 81] on div "Total 4 Instructions 1 Lead Received Send email manually 2 Information Request …" at bounding box center [684, 503] width 752 height 934
click at [1016, 69] on div "Close this dialog window" at bounding box center [1025, 63] width 18 height 18
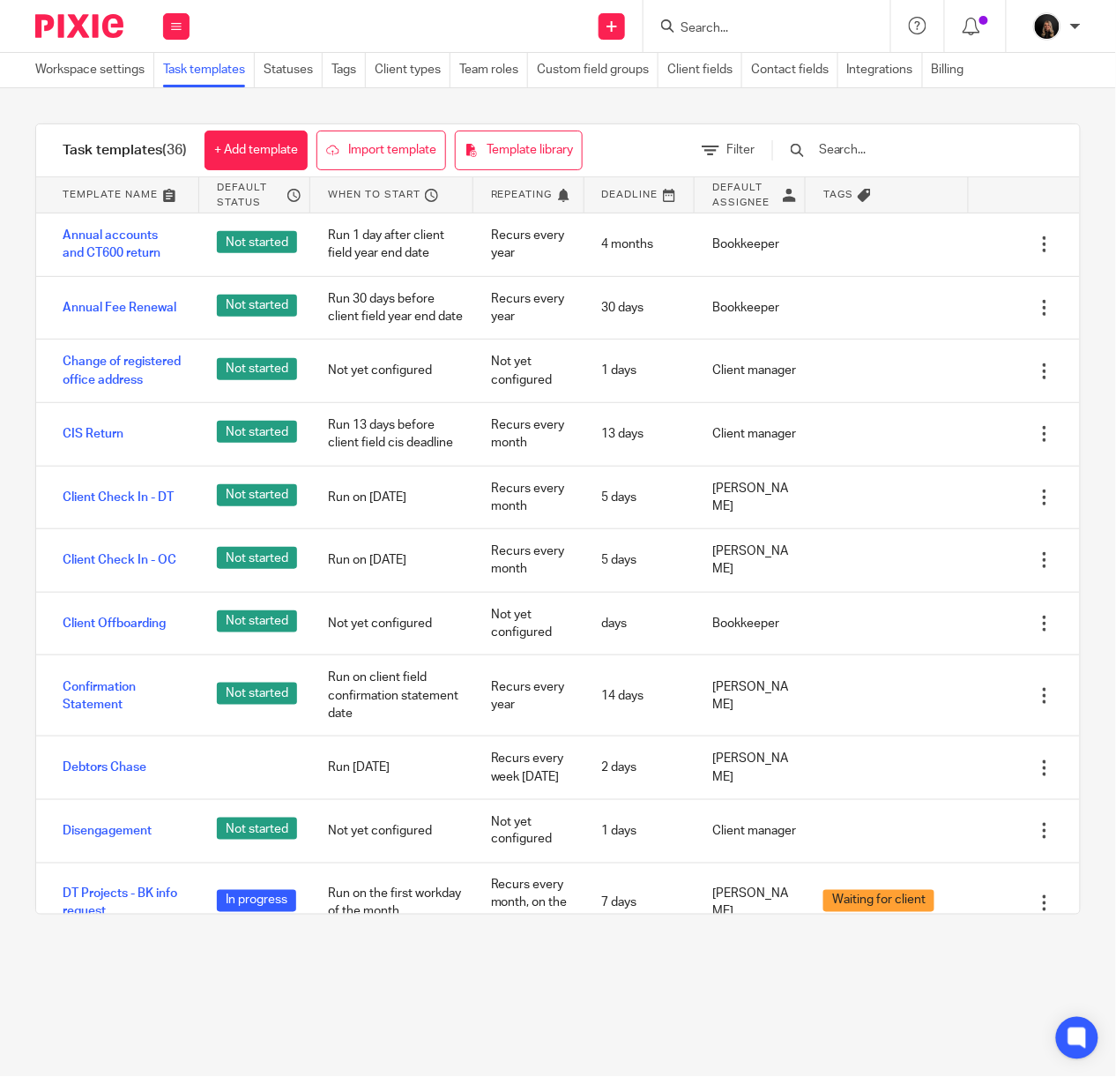
click at [646, 111] on div "Task templates (36) + Add template Import template Template library Filter Temp…" at bounding box center [558, 518] width 1116 height 861
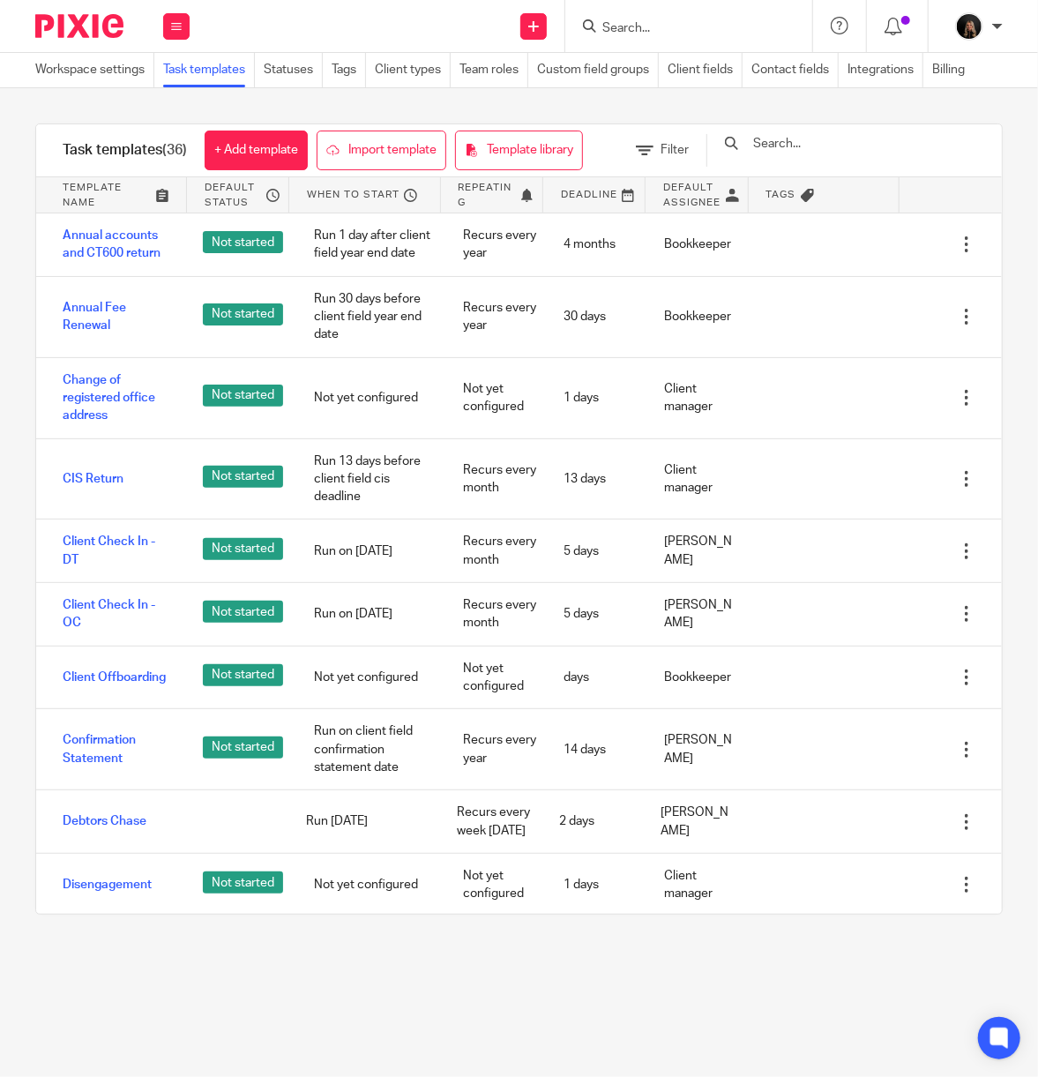
click at [96, 12] on div at bounding box center [72, 26] width 145 height 52
click at [96, 18] on img at bounding box center [79, 26] width 88 height 24
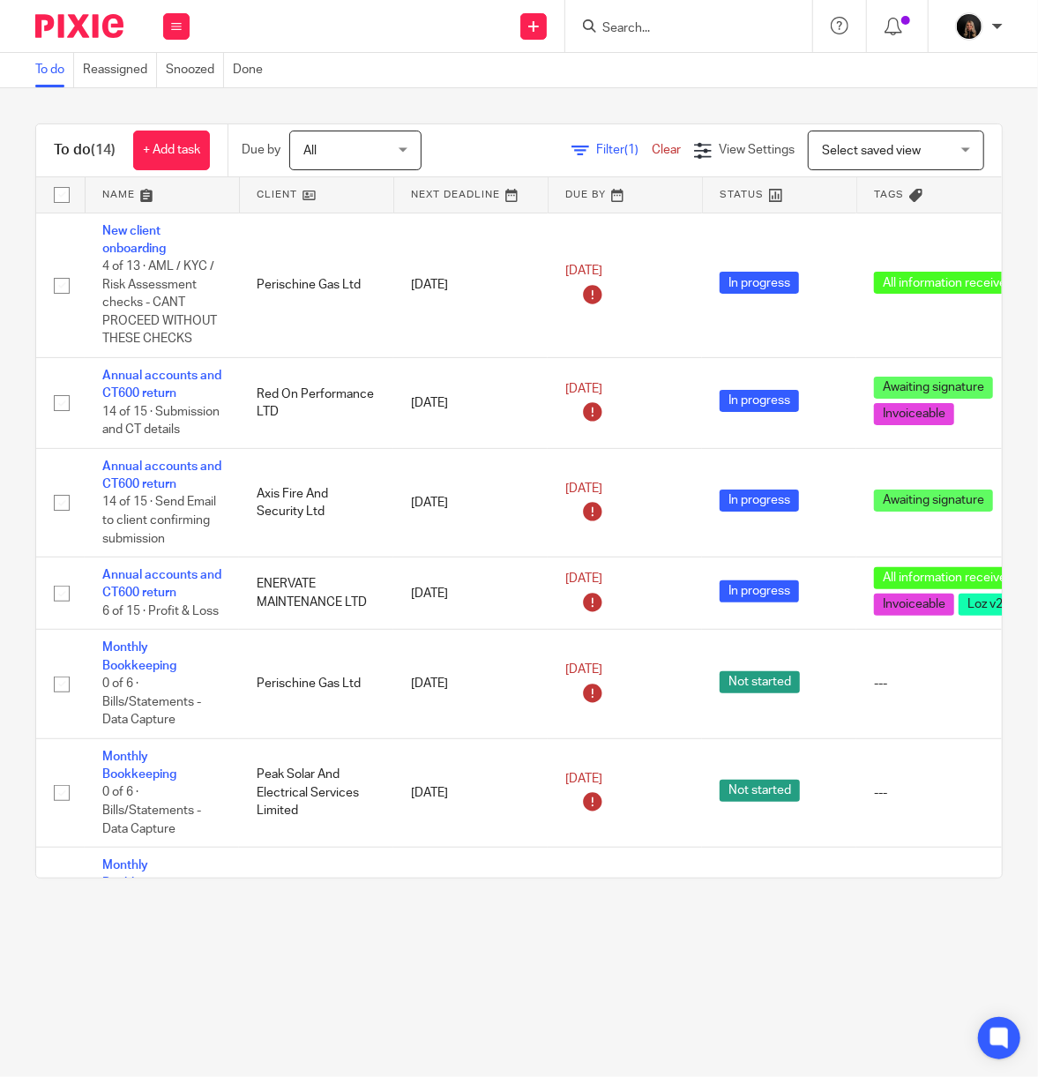
click at [617, 36] on input "Search" at bounding box center [679, 29] width 159 height 16
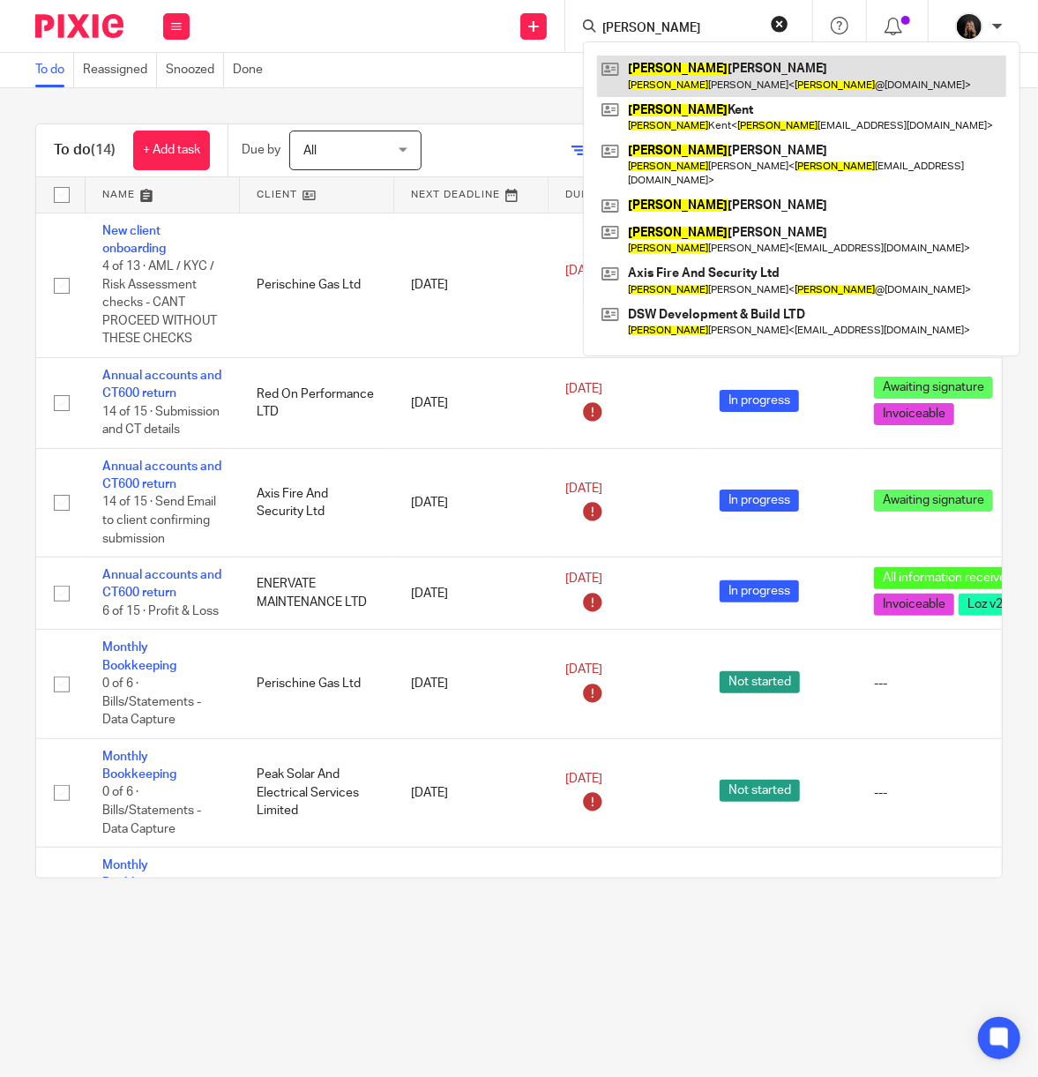
type input "[PERSON_NAME]"
click at [742, 58] on link at bounding box center [801, 76] width 409 height 41
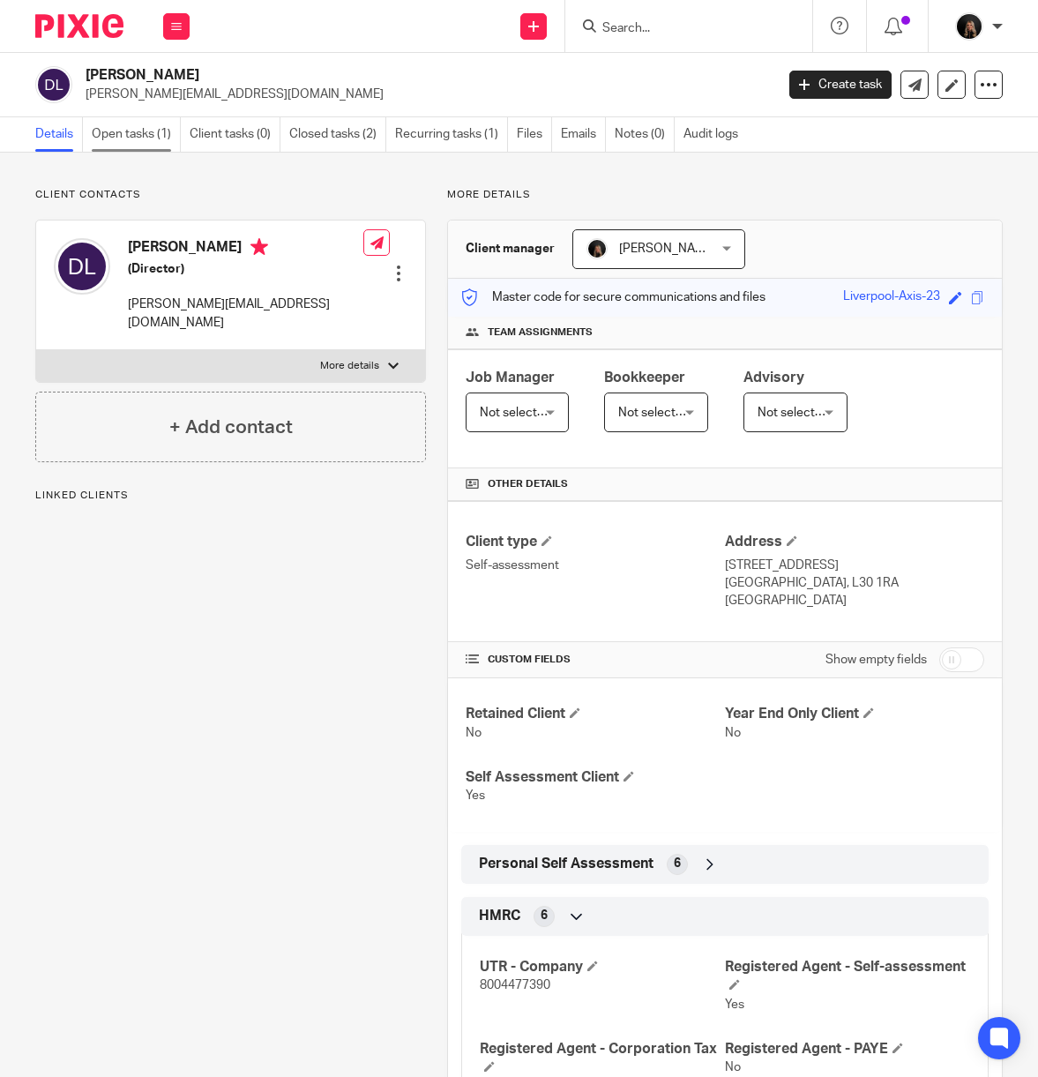
click at [139, 141] on link "Open tasks (1)" at bounding box center [136, 134] width 89 height 34
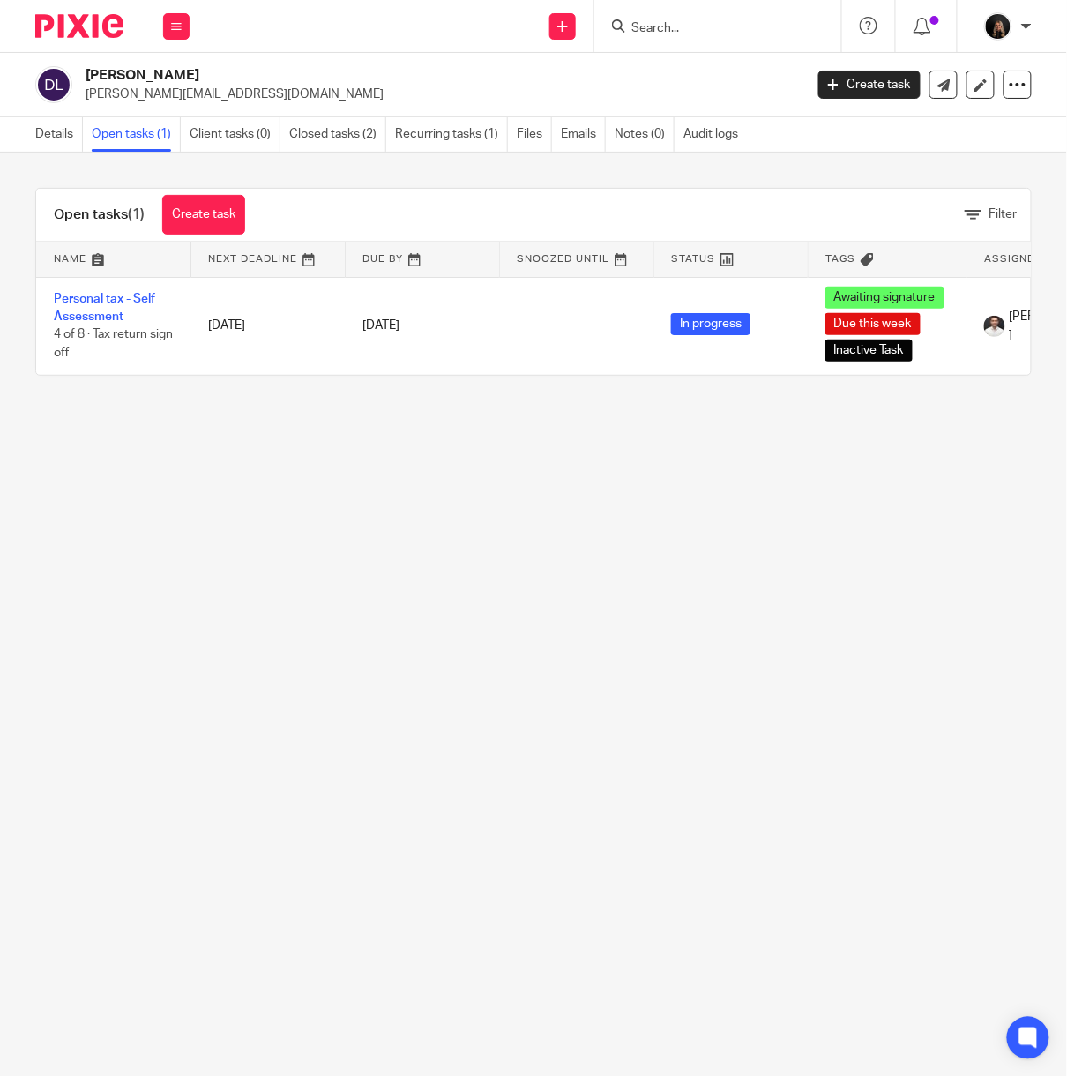
click at [67, 28] on img at bounding box center [79, 26] width 88 height 24
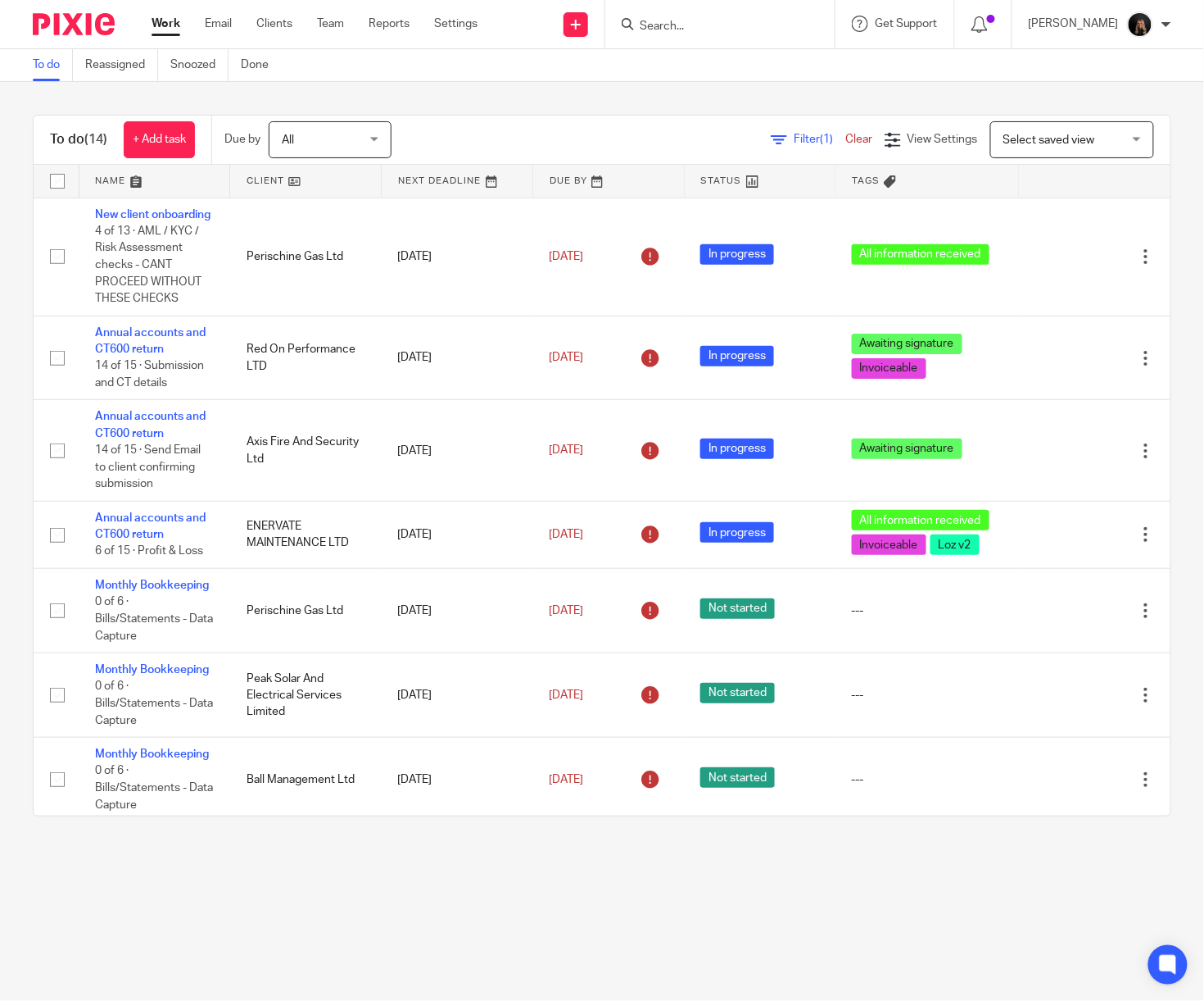
click at [742, 24] on input "Search" at bounding box center [712, 27] width 148 height 15
type input "above"
click at [758, 63] on link at bounding box center [782, 64] width 296 height 24
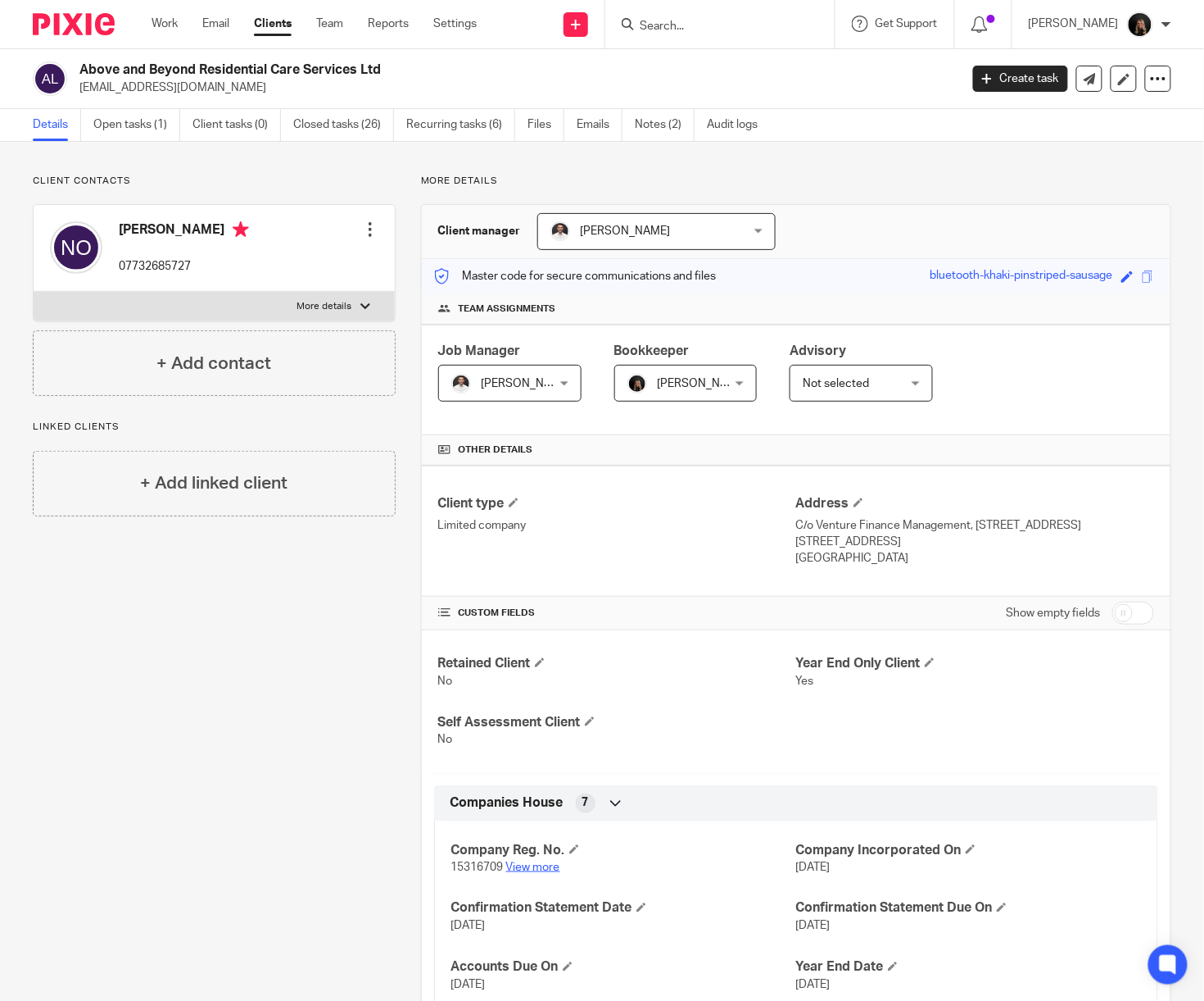
click at [531, 873] on link "View more" at bounding box center [533, 867] width 54 height 11
click at [83, 20] on img at bounding box center [73, 24] width 82 height 22
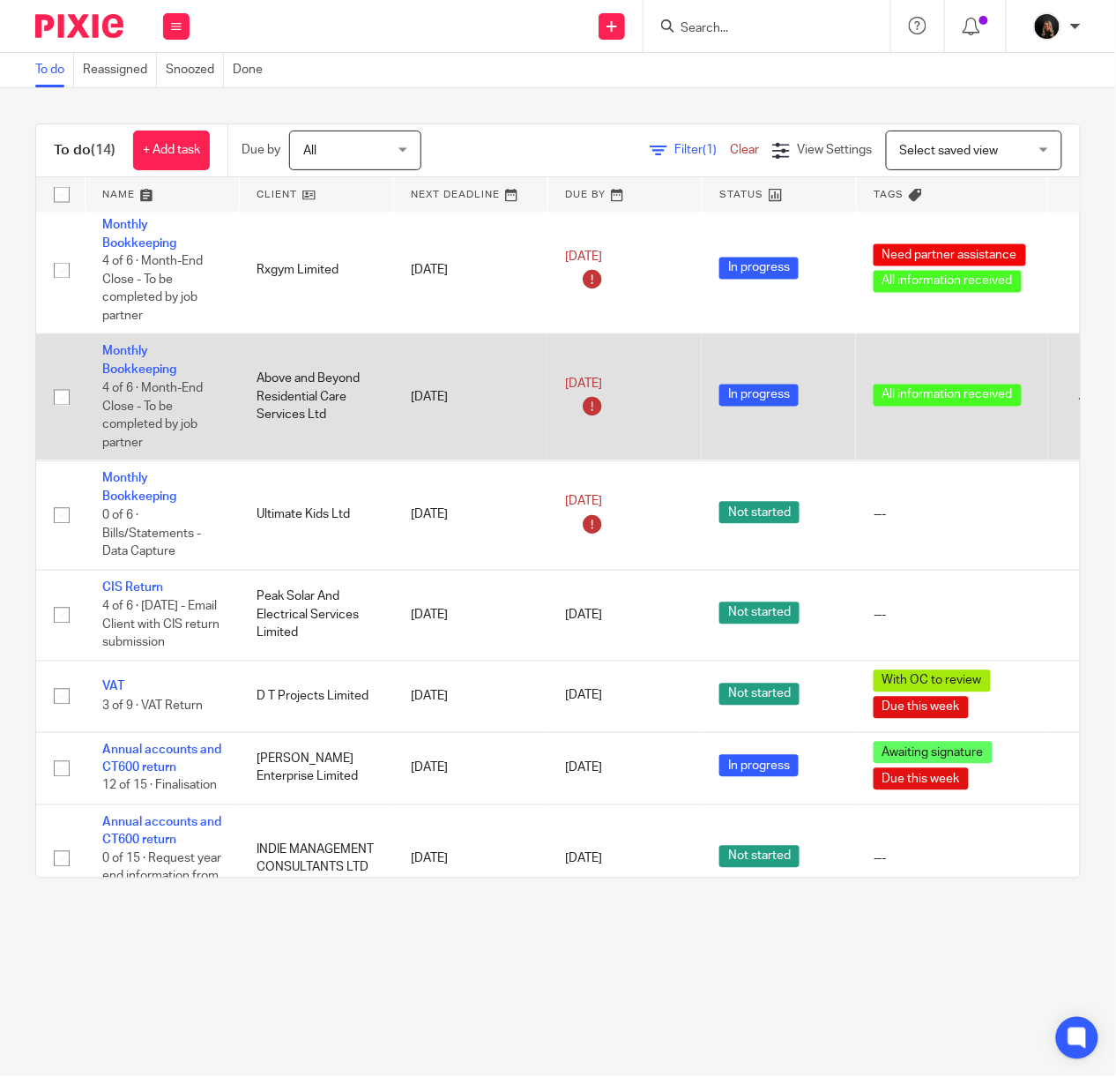
scroll to position [831, 0]
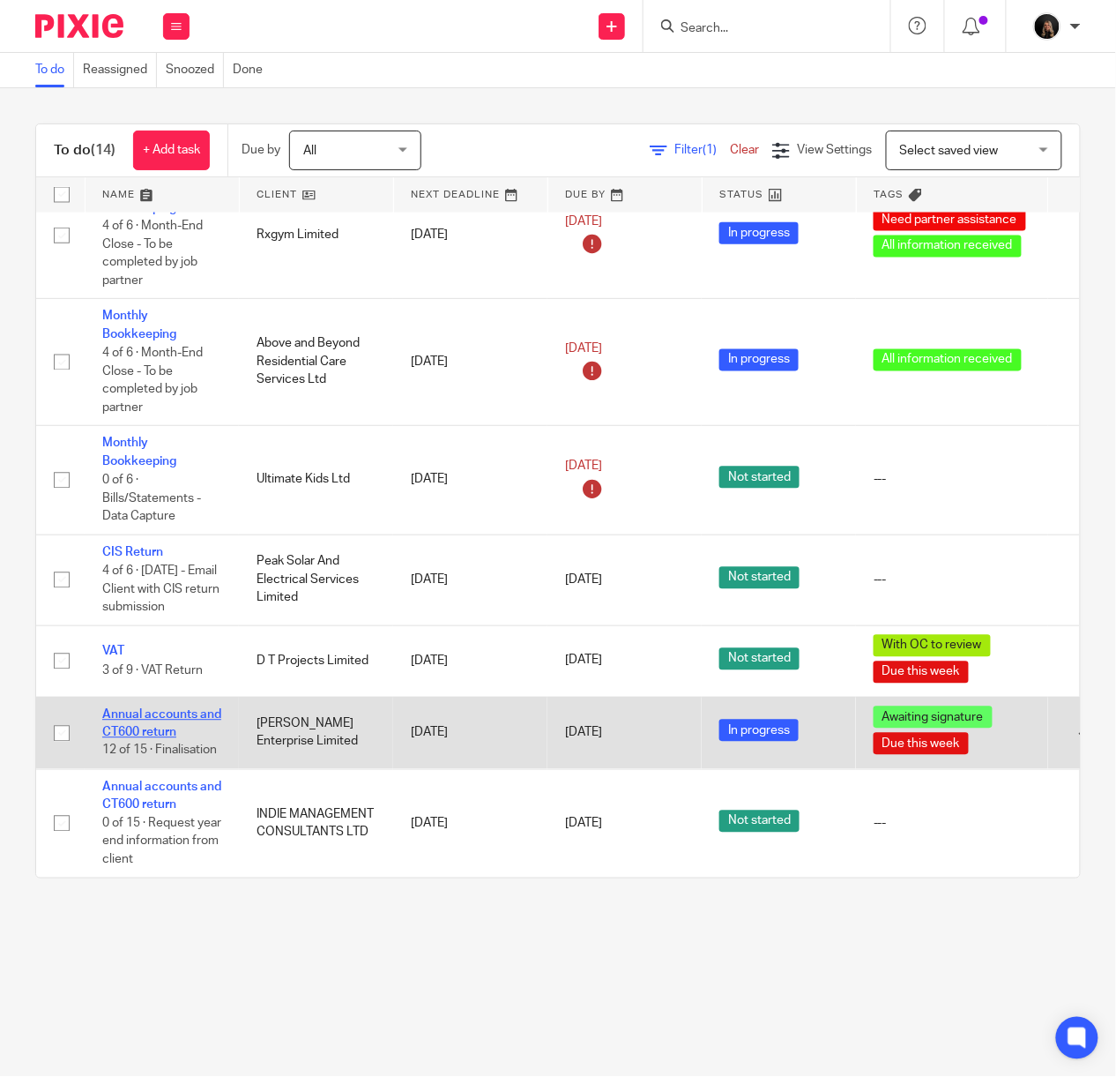
click at [171, 709] on link "Annual accounts and CT600 return" at bounding box center [161, 724] width 119 height 30
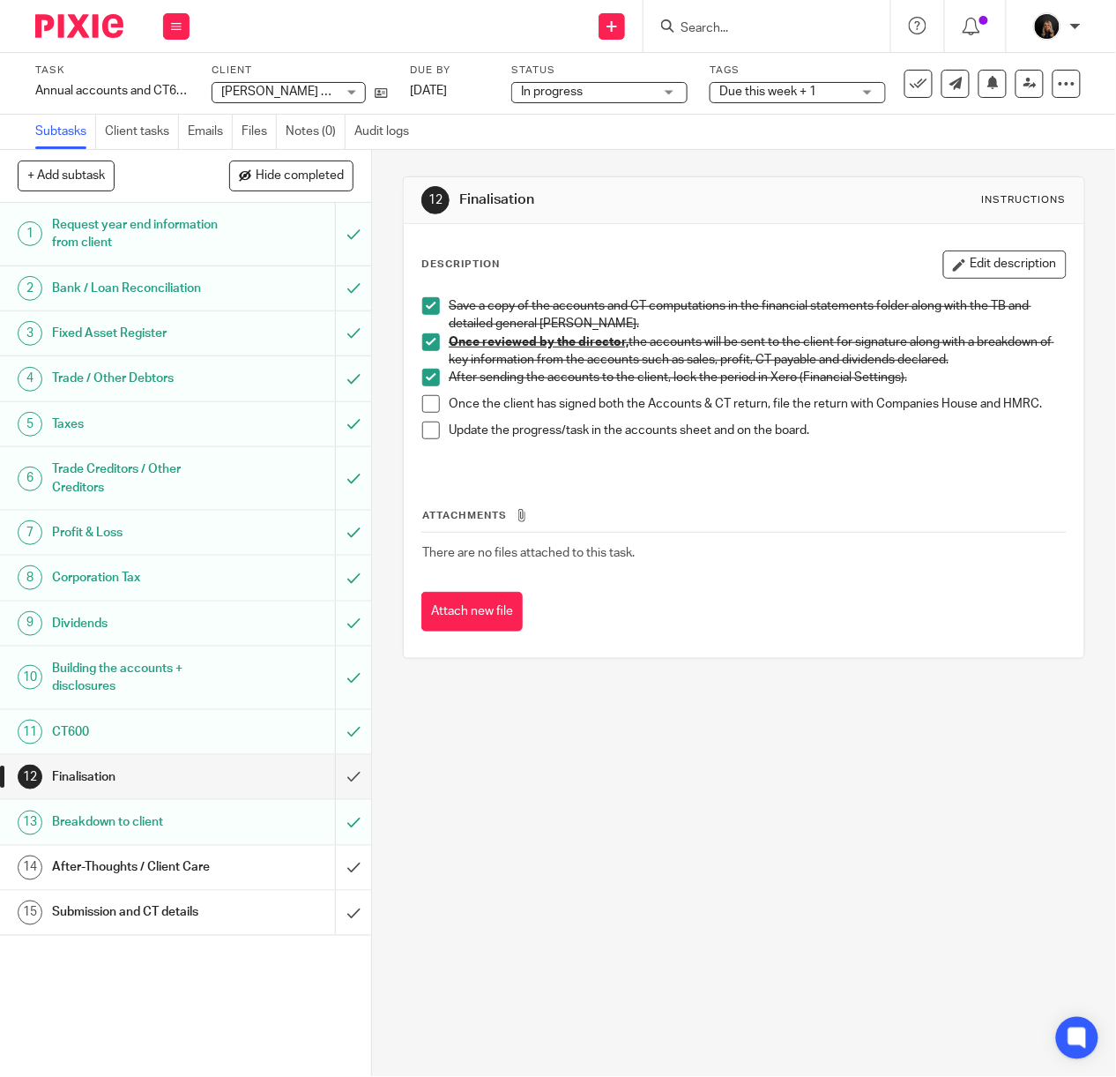
click at [203, 824] on h1 "Breakdown to client" at bounding box center [140, 822] width 177 height 26
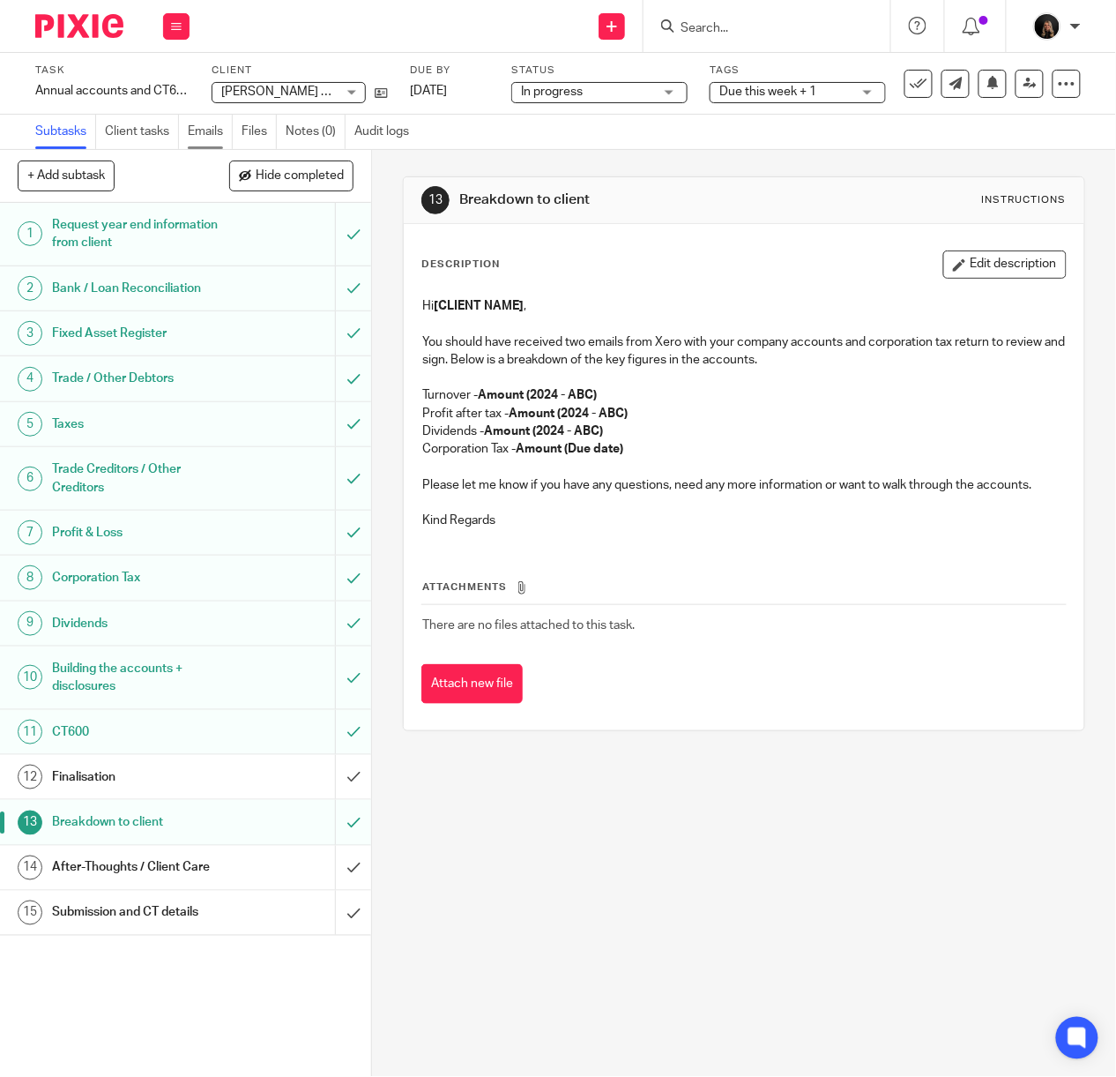
click at [219, 128] on link "Emails" at bounding box center [210, 132] width 45 height 34
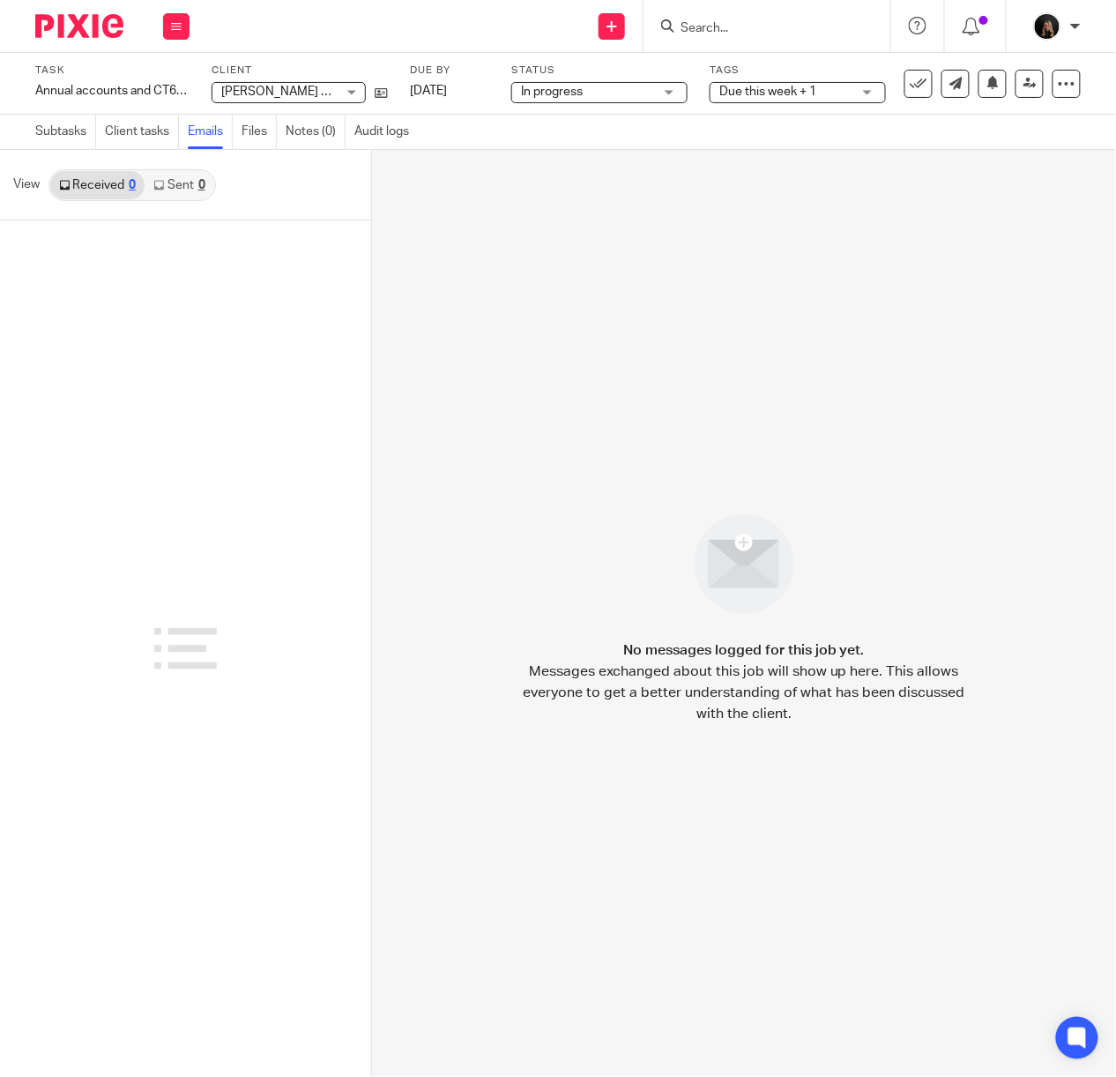
click at [194, 189] on link "Sent 0" at bounding box center [179, 185] width 69 height 28
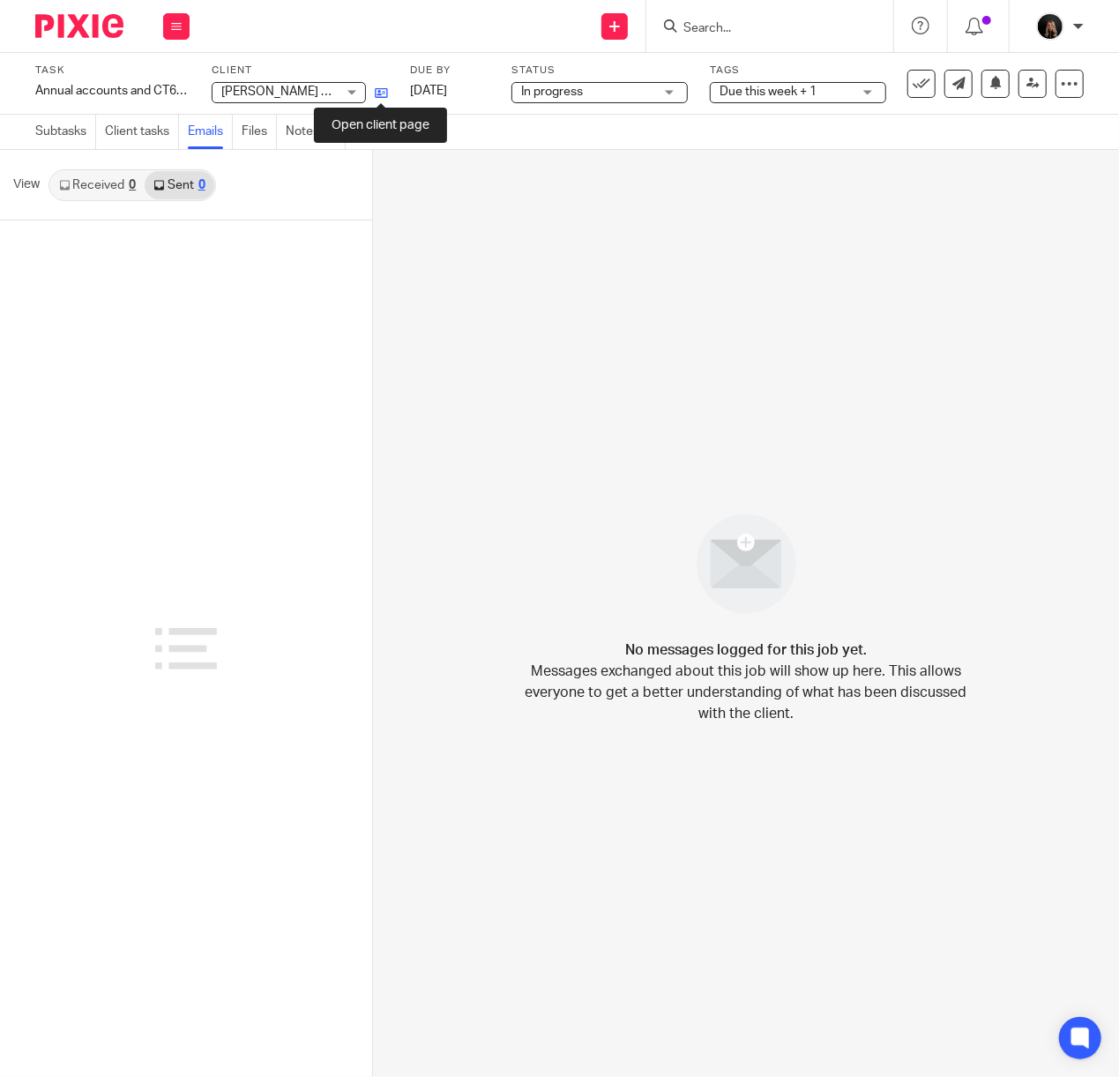
click at [375, 93] on icon at bounding box center [381, 92] width 13 height 13
drag, startPoint x: 104, startPoint y: 19, endPoint x: 116, endPoint y: 15, distance: 12.8
click at [106, 19] on img at bounding box center [79, 26] width 88 height 24
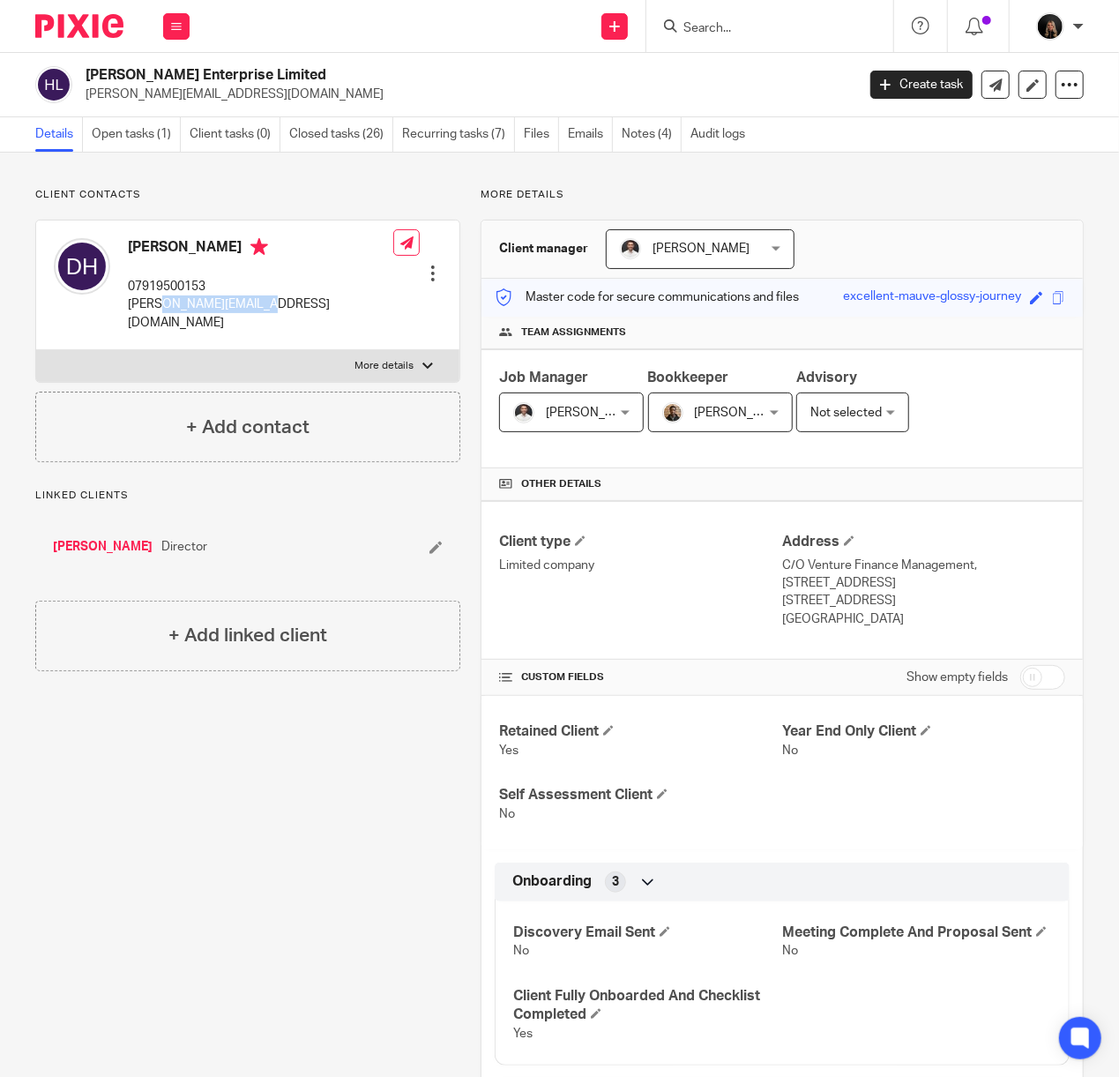
drag, startPoint x: 280, startPoint y: 308, endPoint x: 163, endPoint y: 303, distance: 117.4
click at [164, 303] on div "[PERSON_NAME] 07919500153 [PERSON_NAME][EMAIL_ADDRESS][DOMAIN_NAME] Edit contac…" at bounding box center [247, 285] width 423 height 130
drag, startPoint x: 237, startPoint y: 93, endPoint x: 86, endPoint y: 99, distance: 150.9
click at [86, 99] on p "[PERSON_NAME][EMAIL_ADDRESS][DOMAIN_NAME]" at bounding box center [465, 95] width 758 height 18
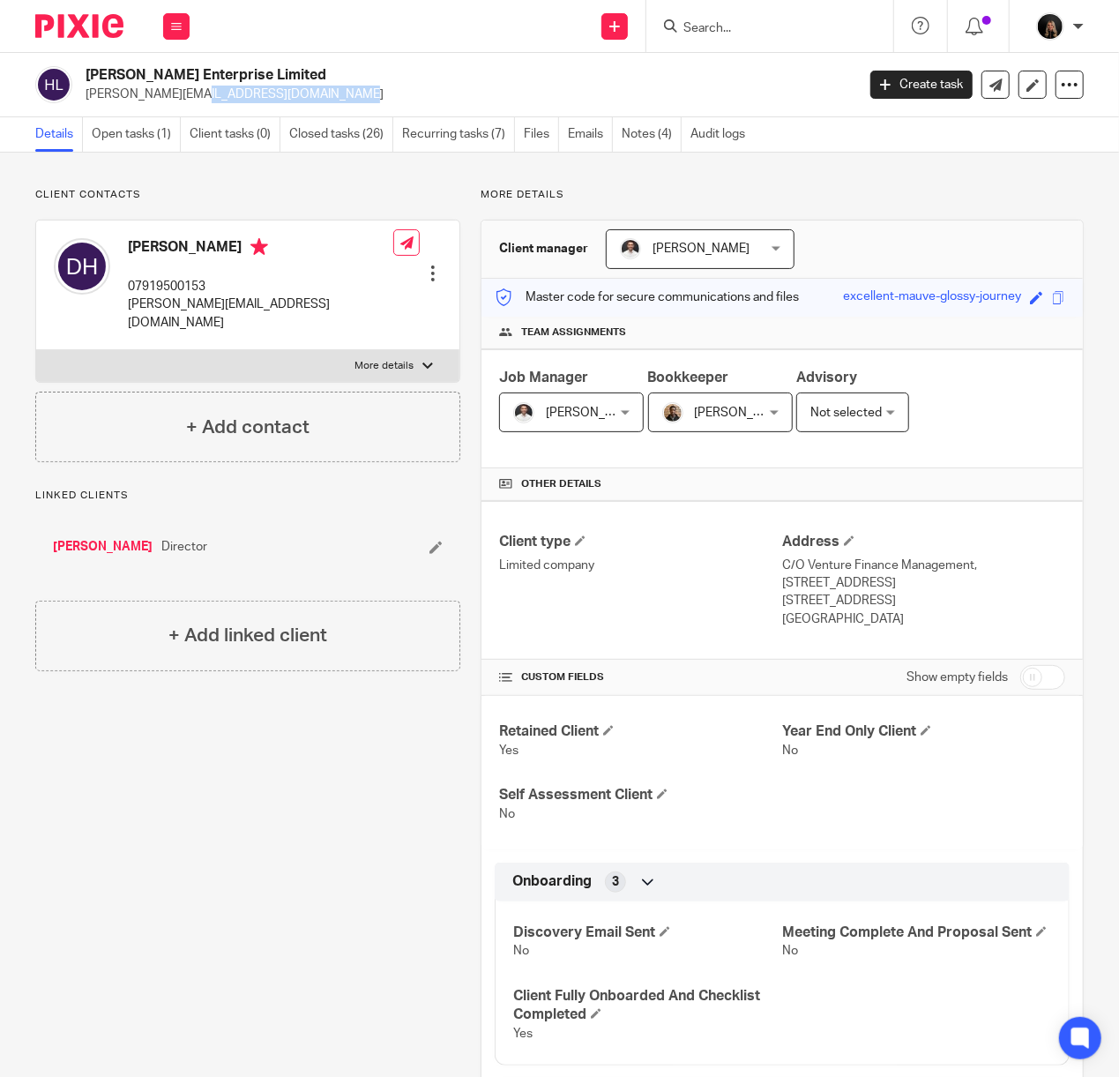
copy p "[PERSON_NAME][EMAIL_ADDRESS][DOMAIN_NAME]"
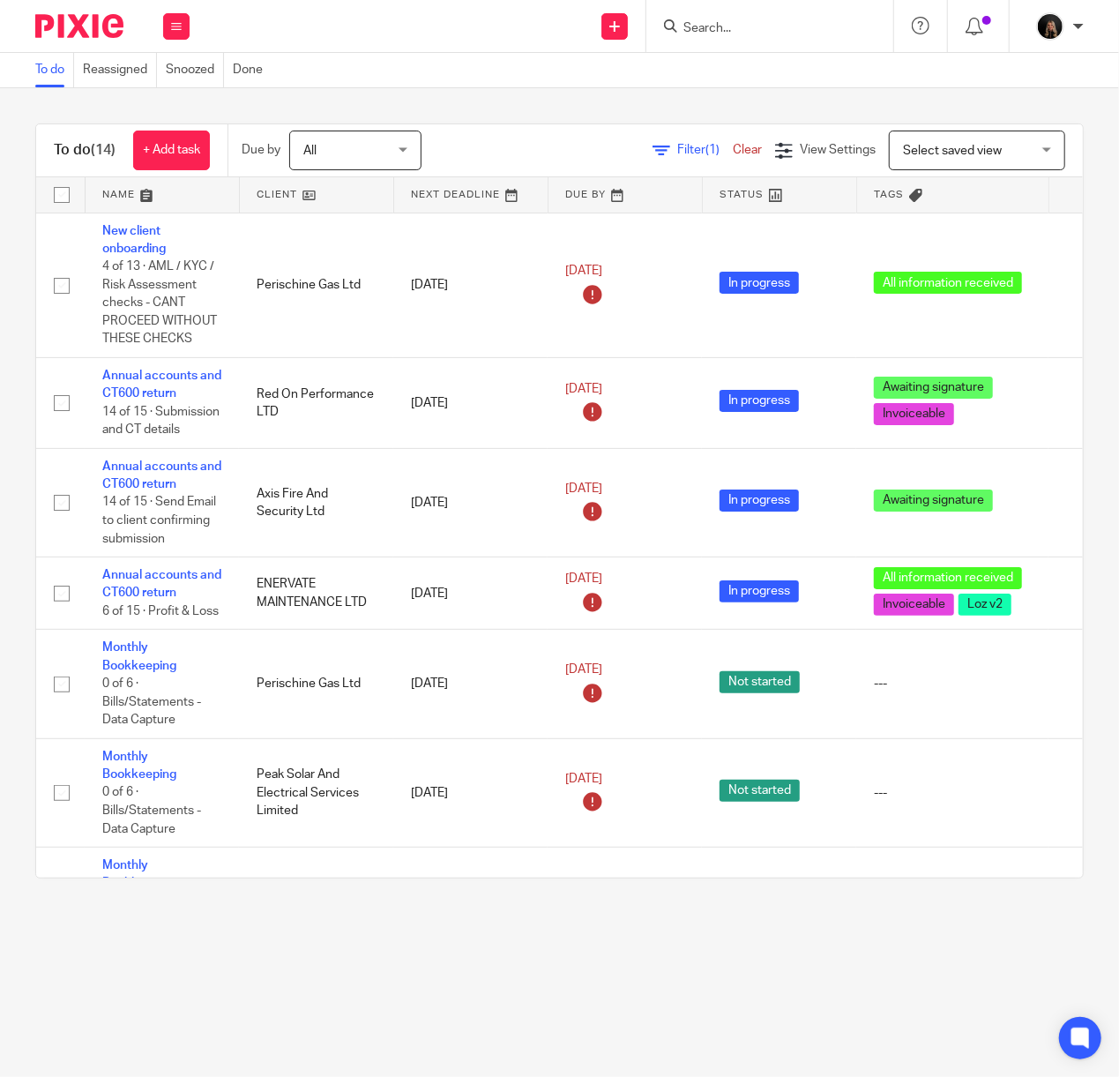
click at [739, 32] on input "Search" at bounding box center [761, 29] width 159 height 16
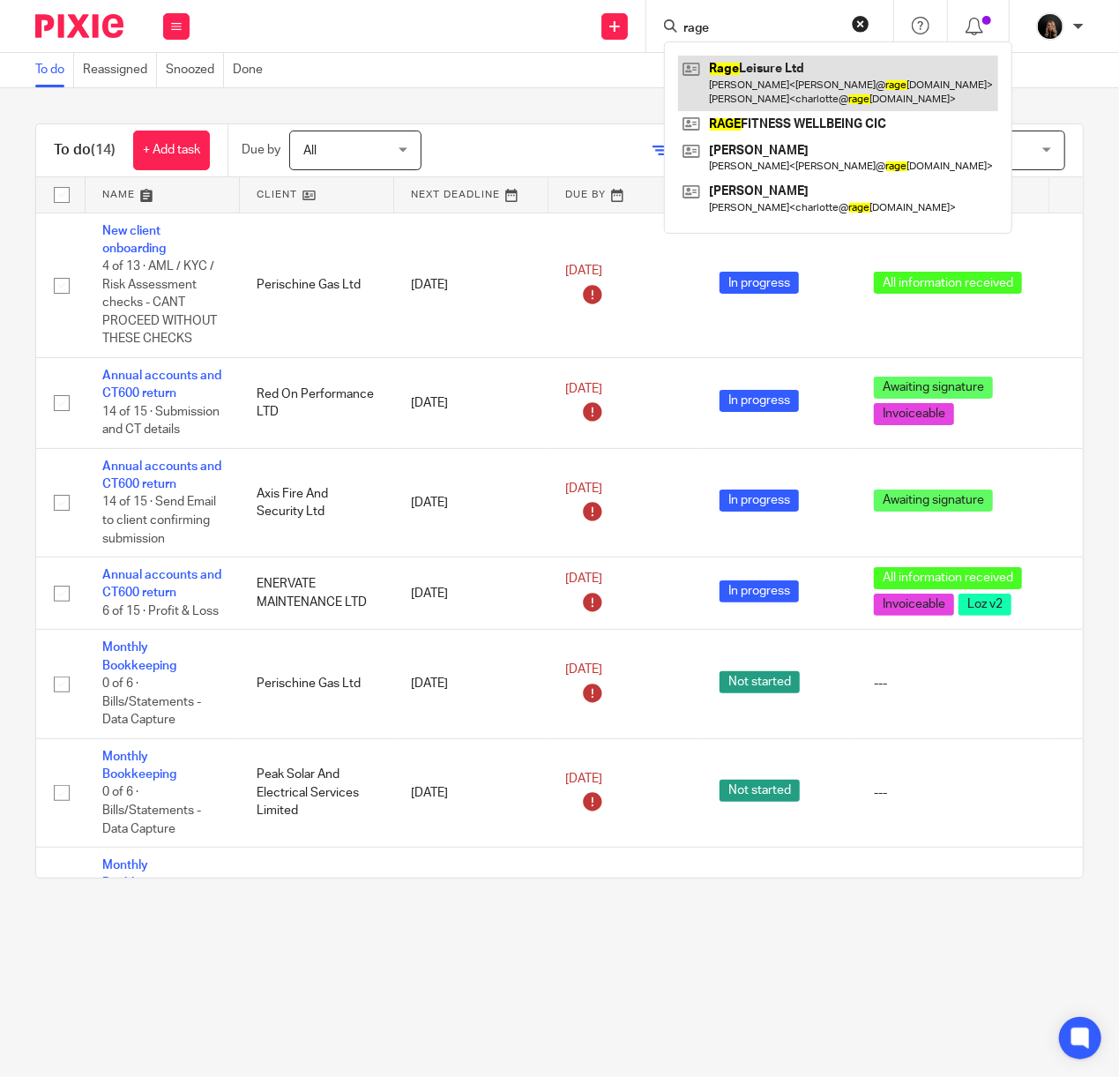
type input "rage"
click at [735, 88] on link at bounding box center [838, 83] width 320 height 55
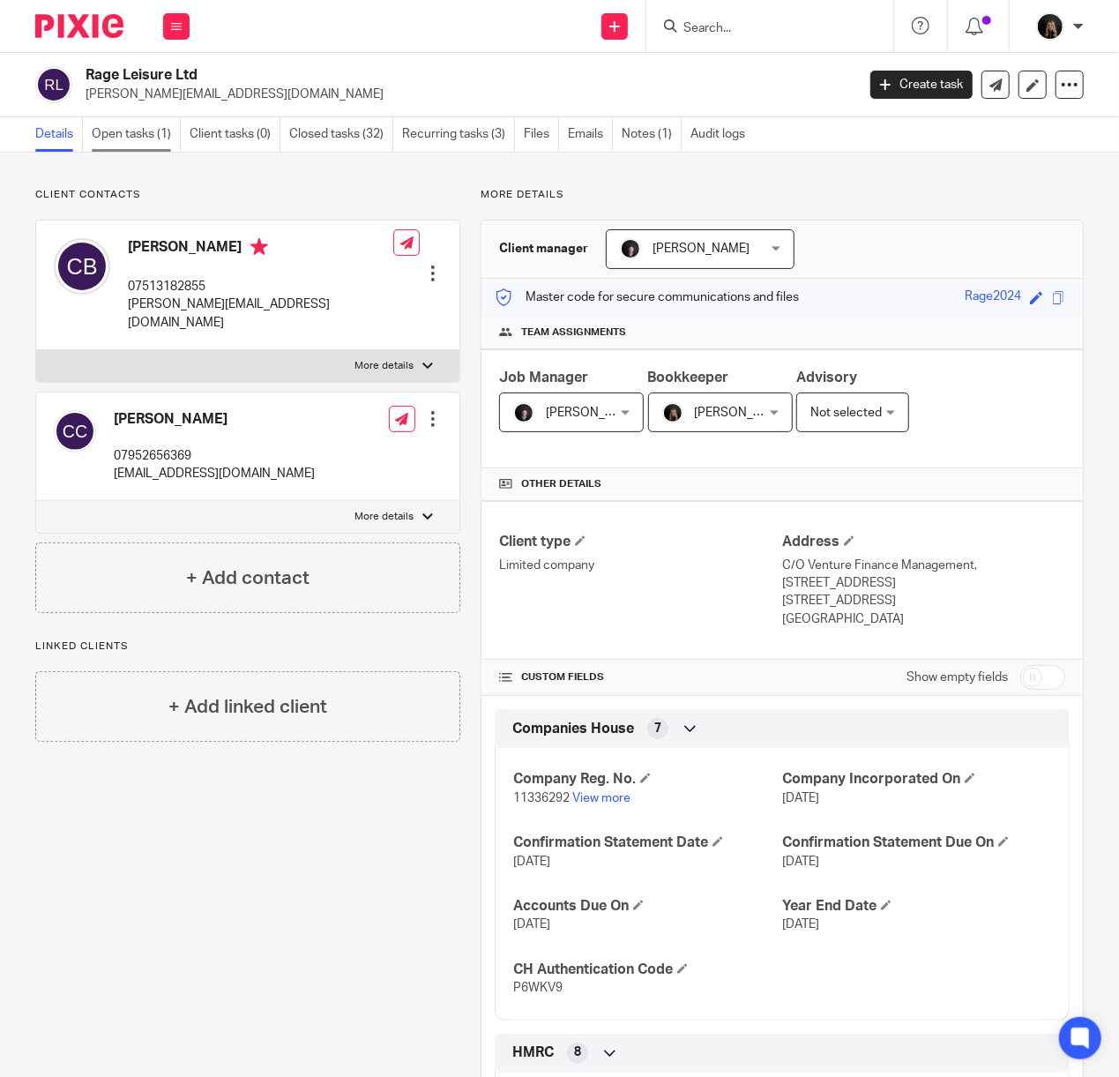
click at [149, 138] on link "Open tasks (1)" at bounding box center [136, 134] width 89 height 34
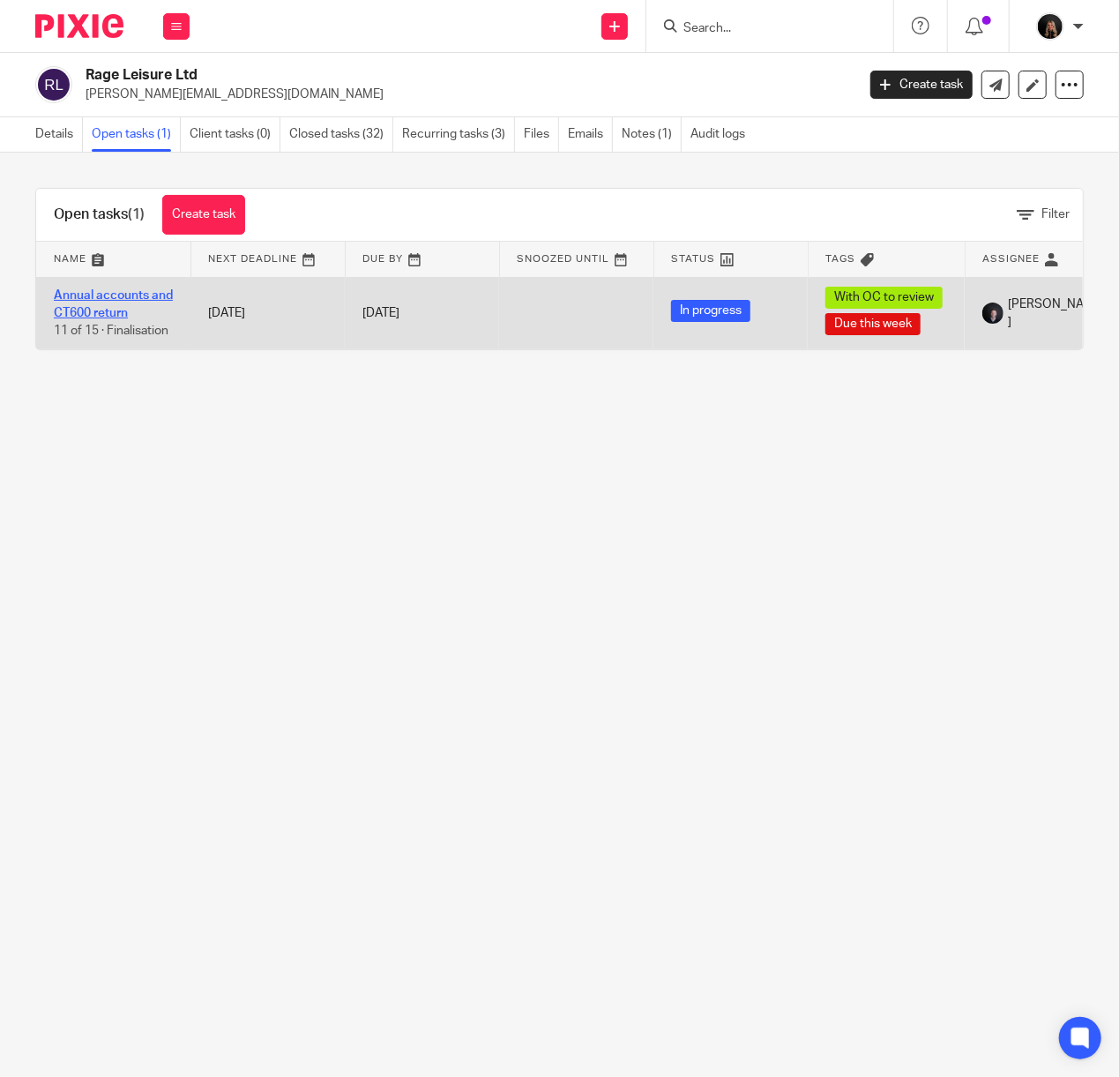
click at [134, 296] on link "Annual accounts and CT600 return" at bounding box center [113, 304] width 119 height 30
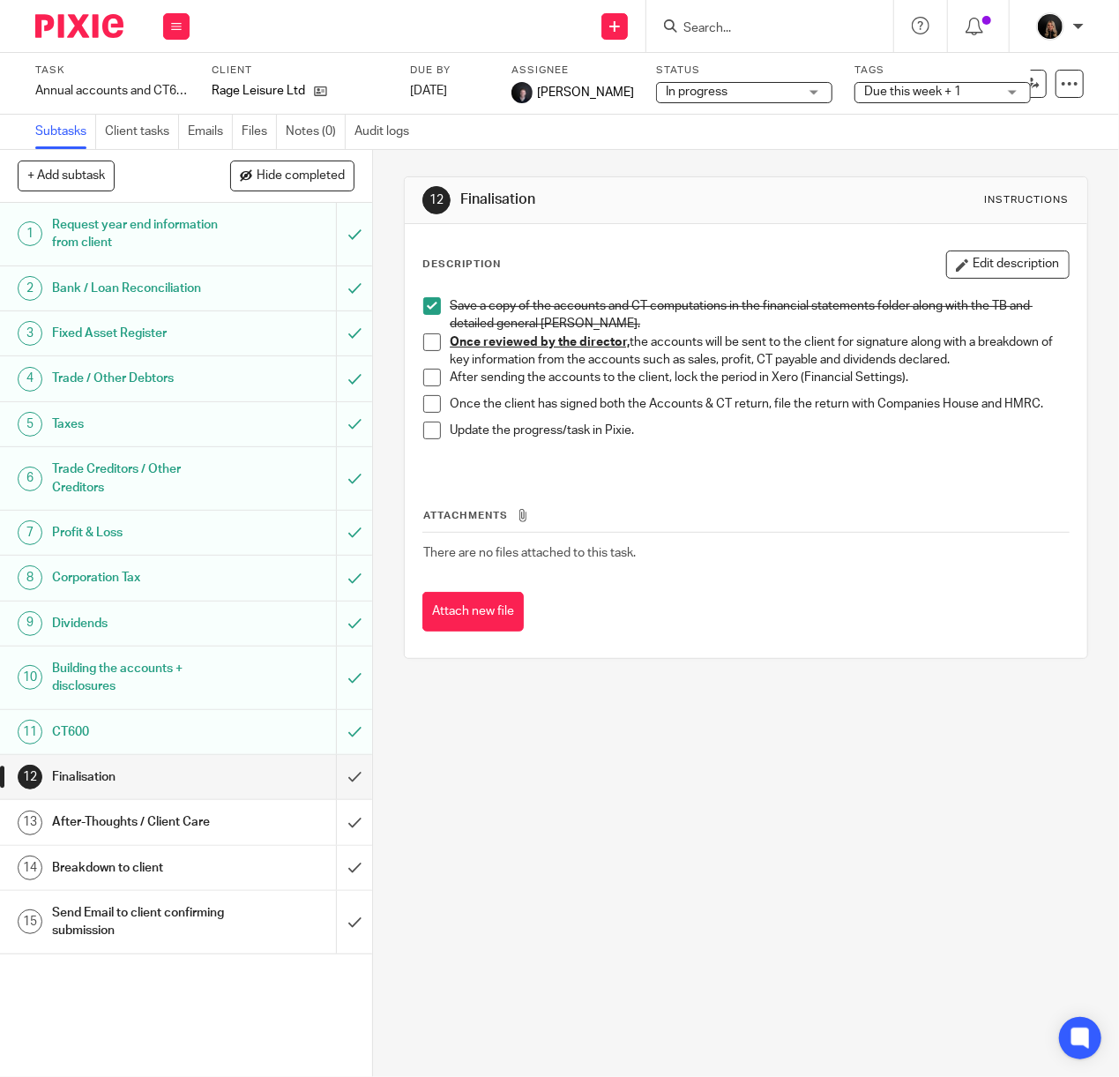
click at [697, 29] on input "Search" at bounding box center [761, 29] width 159 height 16
click at [175, 34] on button at bounding box center [176, 26] width 26 height 26
click at [685, 26] on input "Search" at bounding box center [761, 29] width 159 height 16
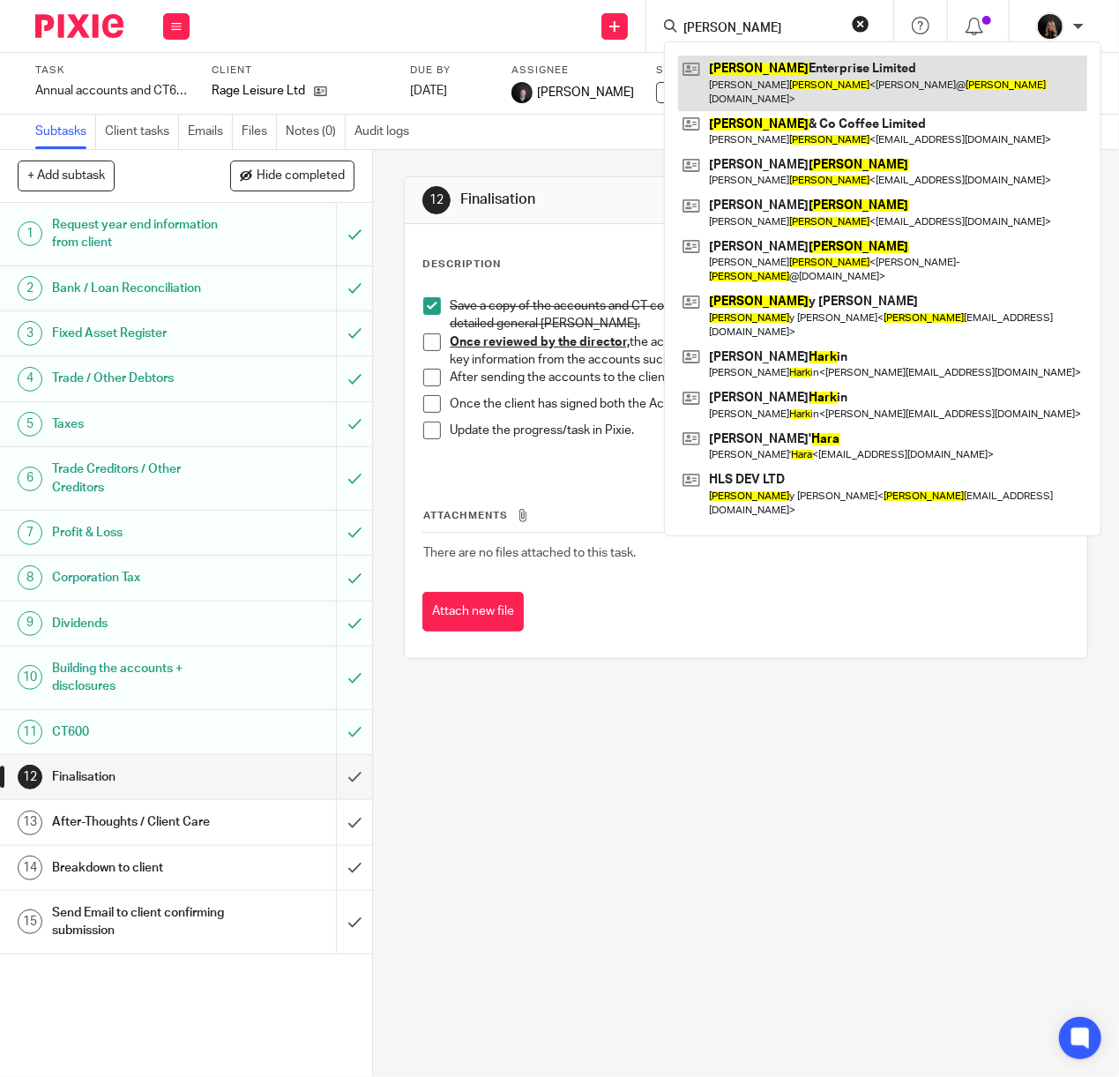
type input "[PERSON_NAME]"
click at [757, 68] on link at bounding box center [882, 83] width 409 height 55
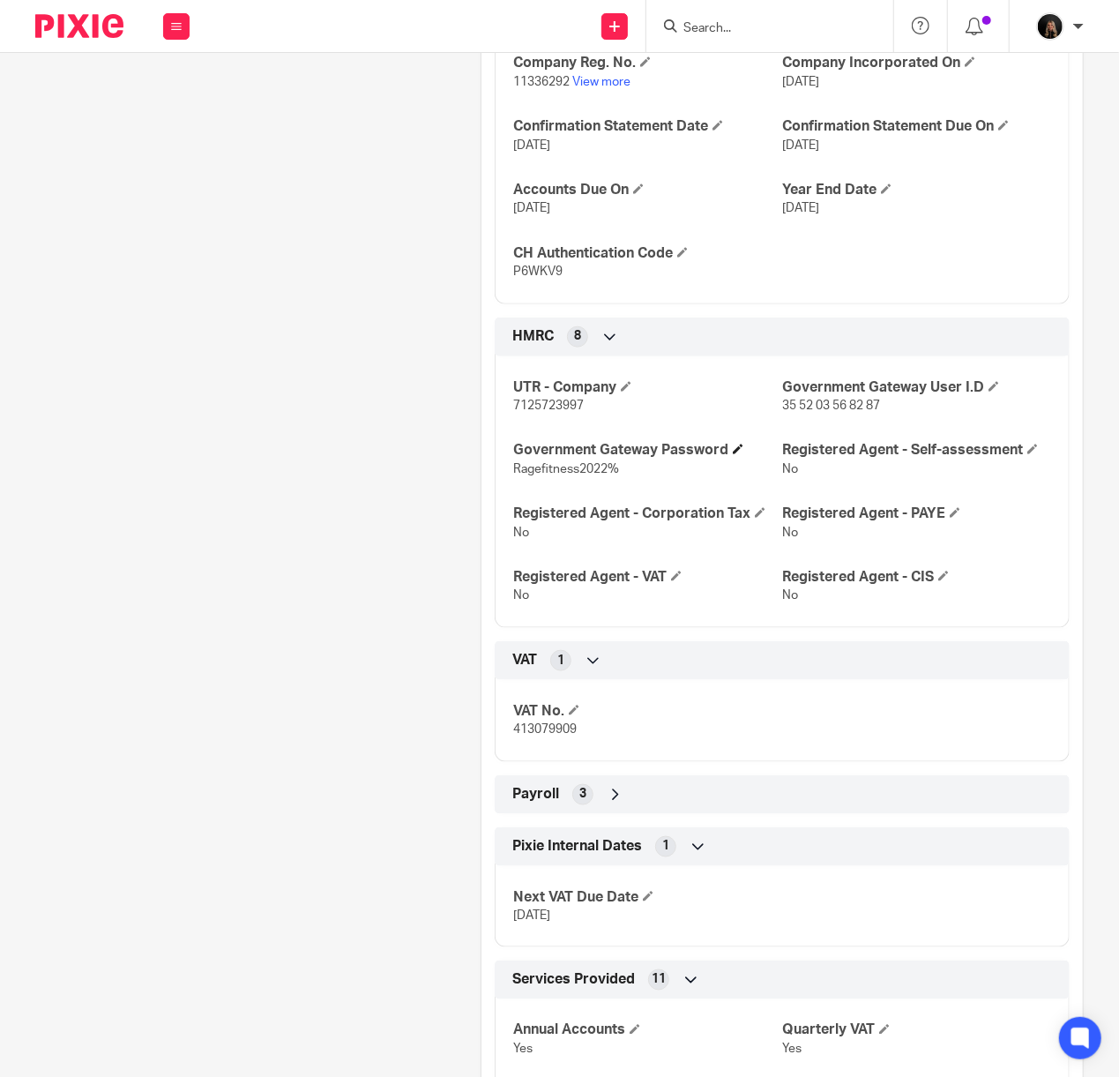
scroll to position [626, 0]
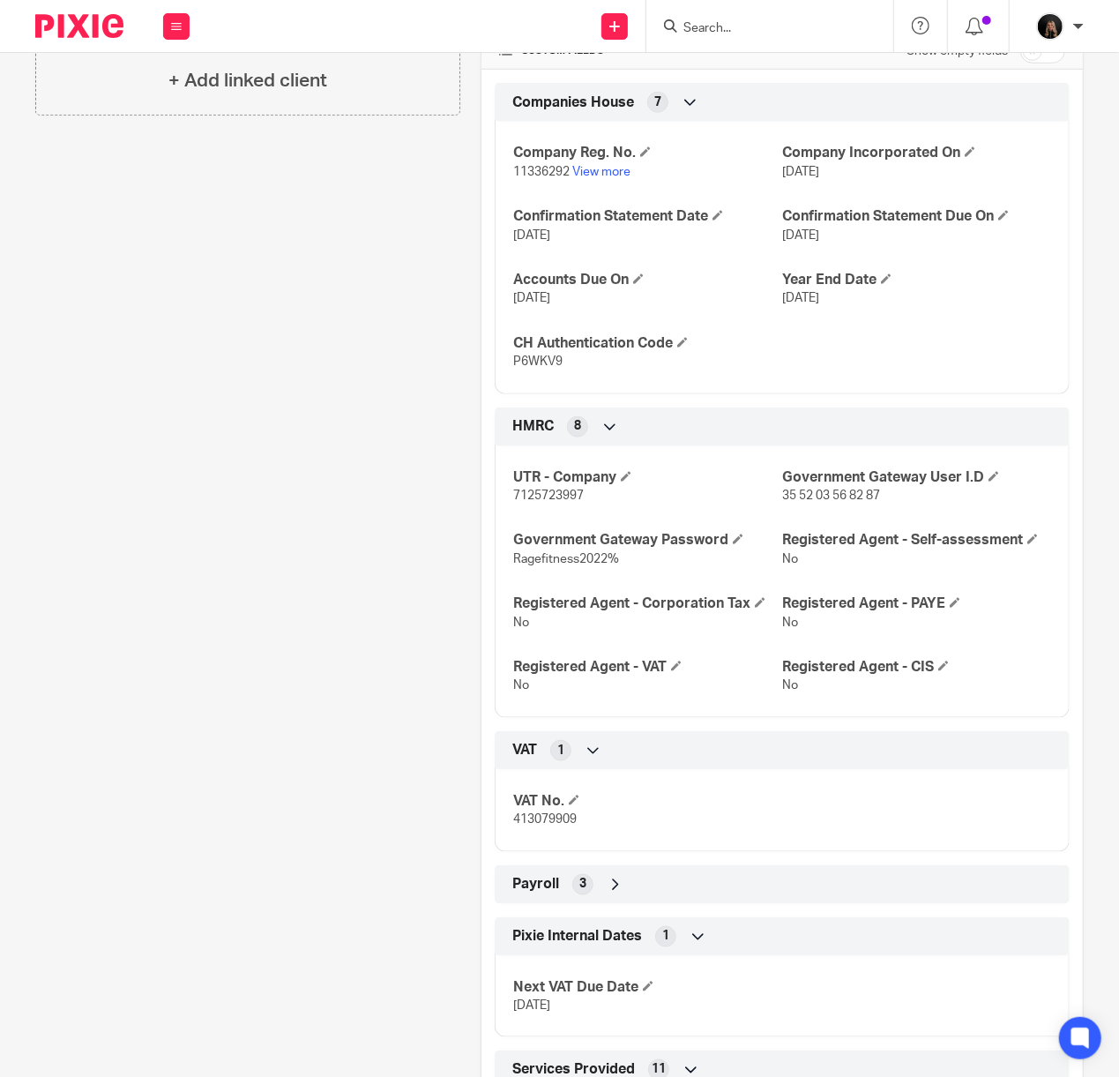
click at [614, 887] on icon at bounding box center [616, 885] width 18 height 18
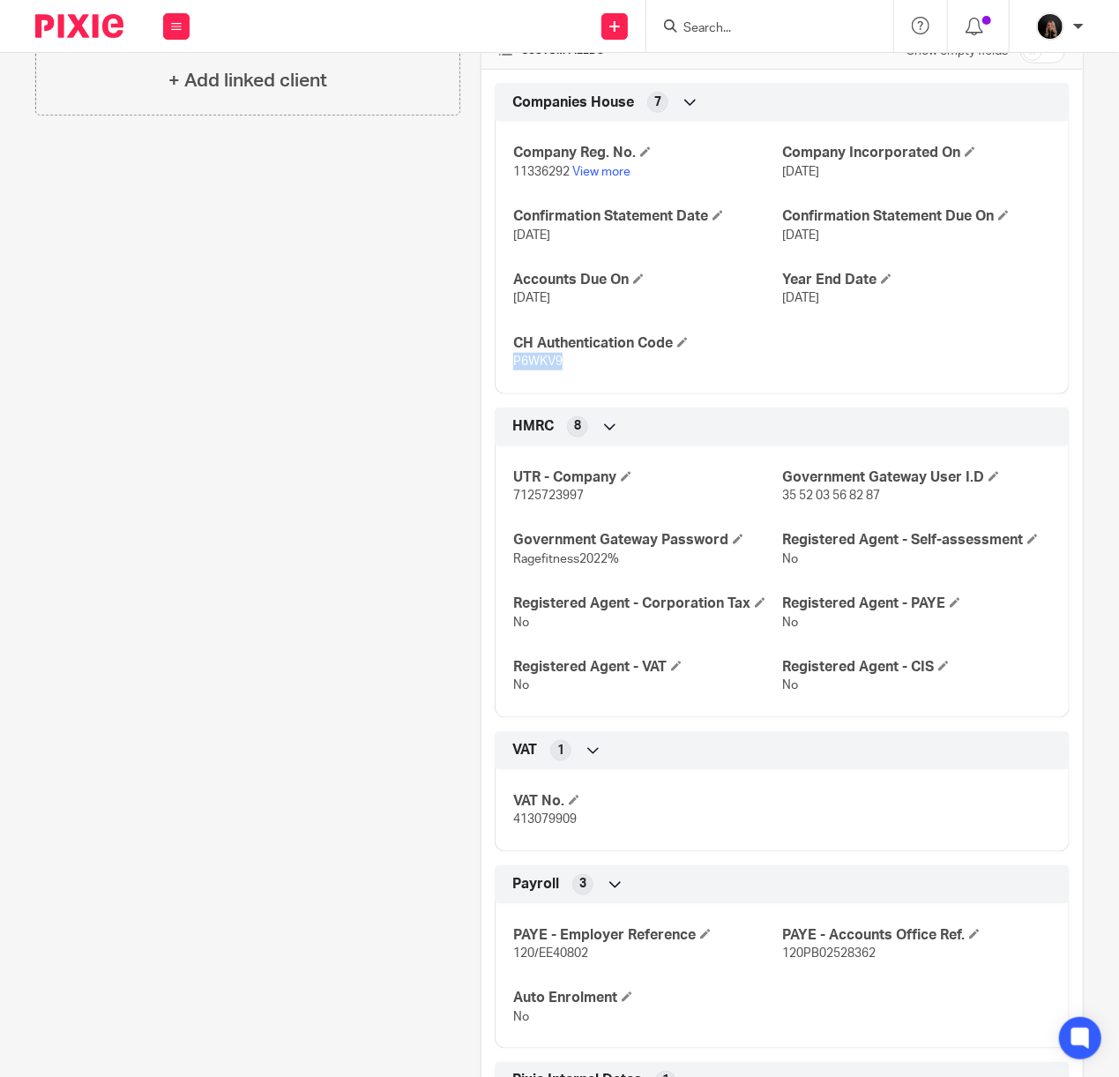
drag, startPoint x: 586, startPoint y: 368, endPoint x: 505, endPoint y: 365, distance: 81.2
click at [513, 365] on p "P6WKV9" at bounding box center [647, 362] width 269 height 18
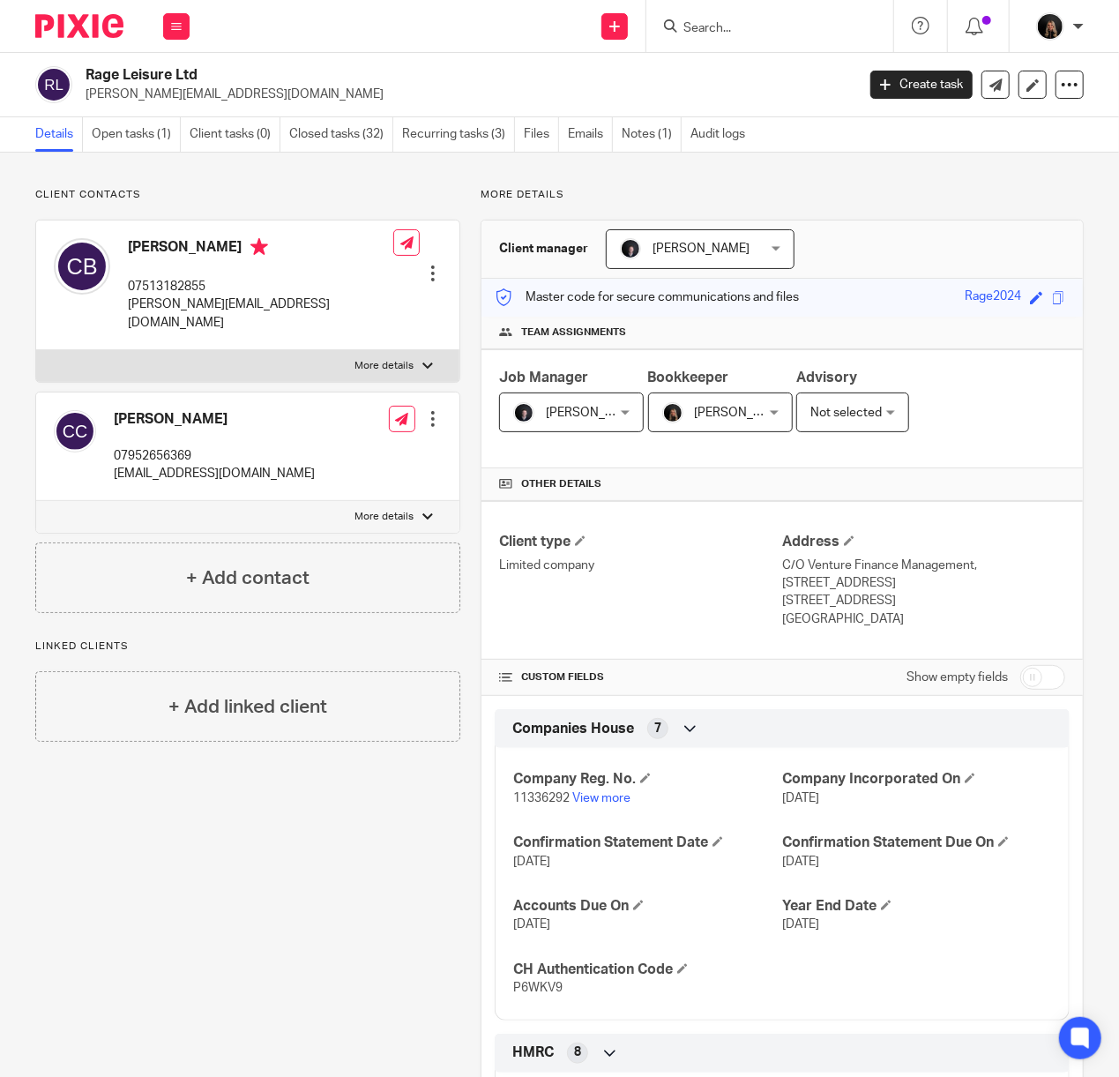
click at [739, 33] on input "Search" at bounding box center [761, 29] width 159 height 16
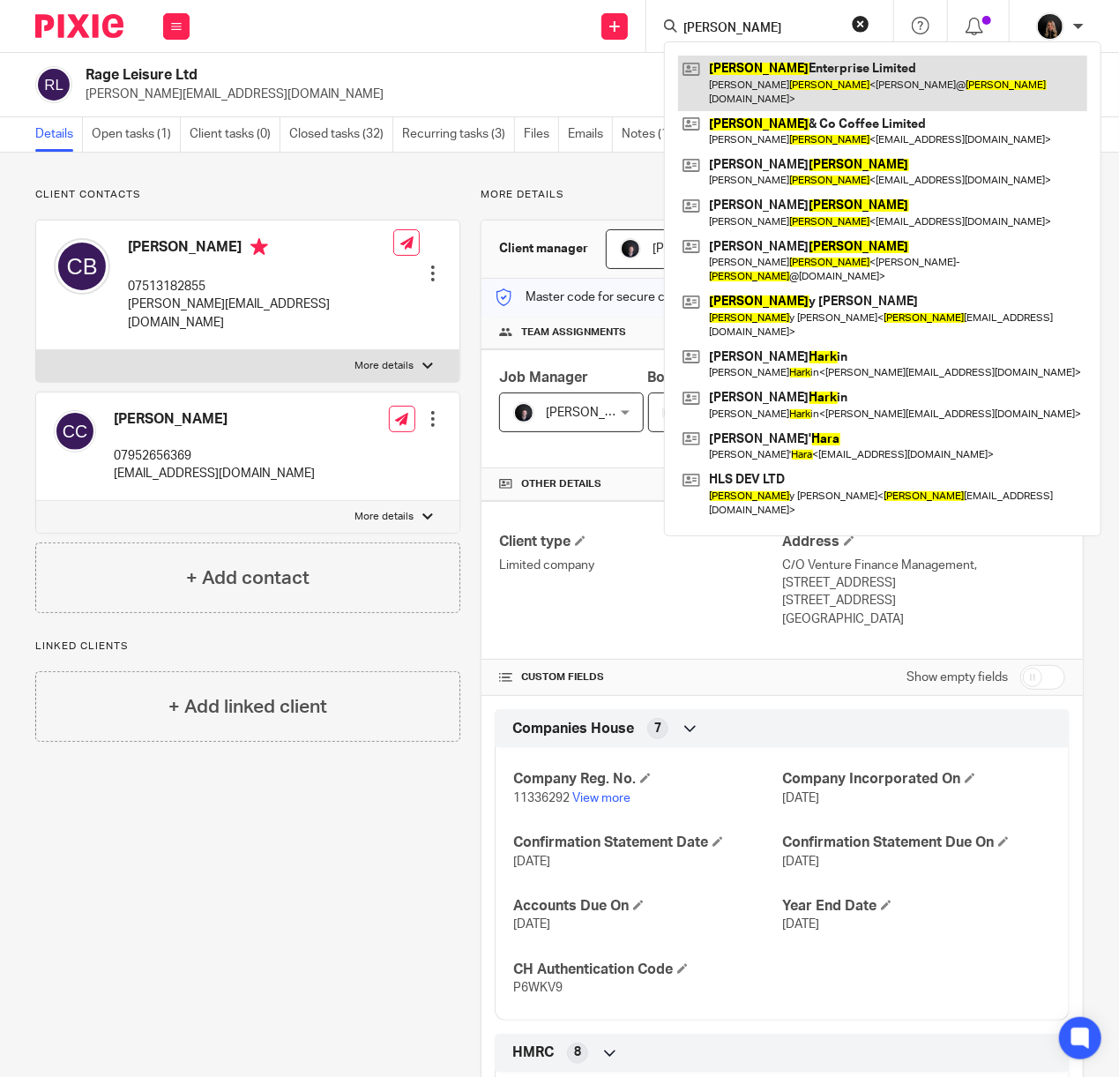
type input "[PERSON_NAME]"
click at [819, 82] on link at bounding box center [882, 83] width 409 height 55
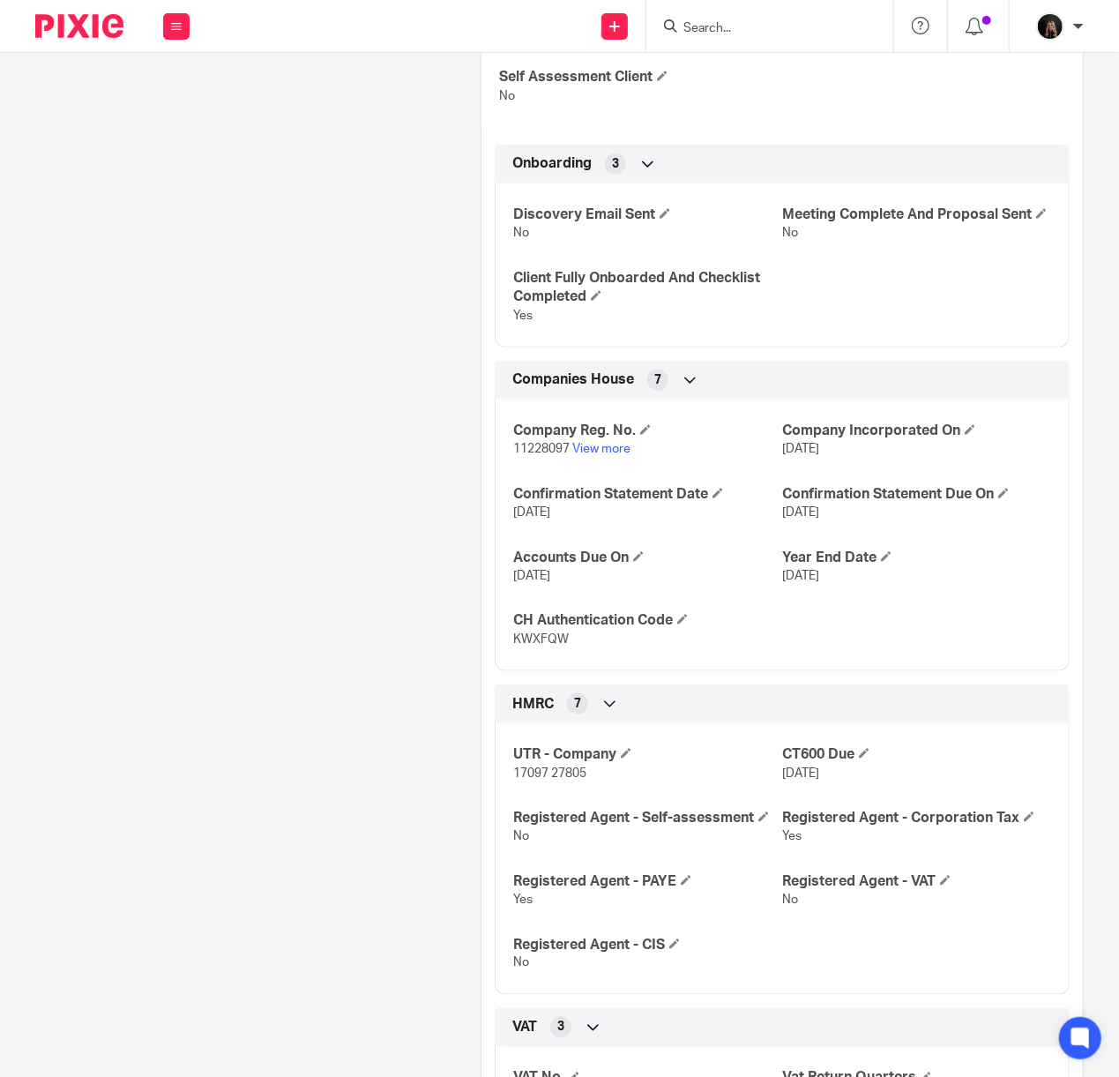
scroll to position [940, 0]
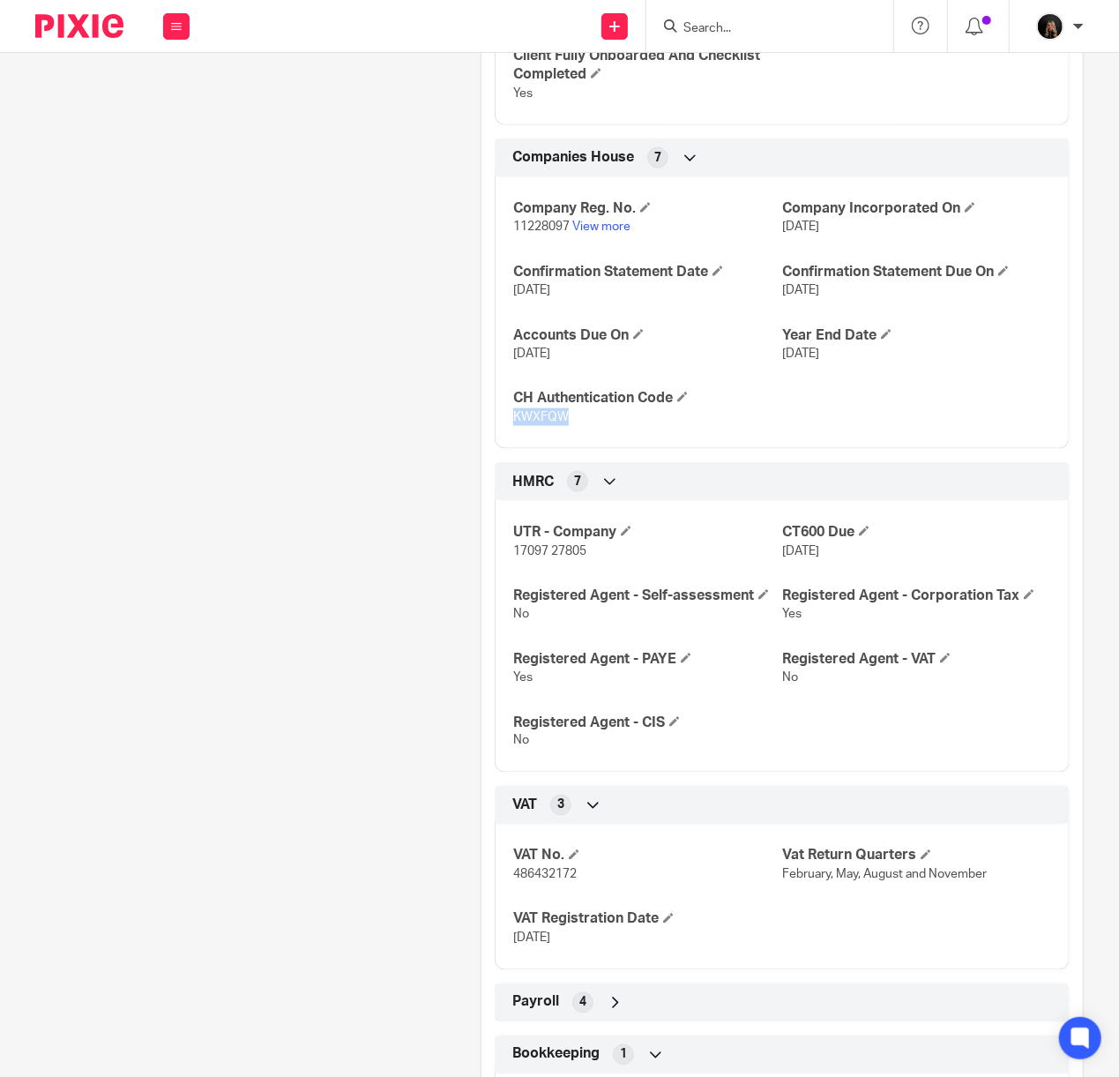
drag, startPoint x: 577, startPoint y: 435, endPoint x: 509, endPoint y: 436, distance: 67.9
click at [513, 426] on p "KWXFQW" at bounding box center [647, 417] width 269 height 18
copy span "KWXFQW"
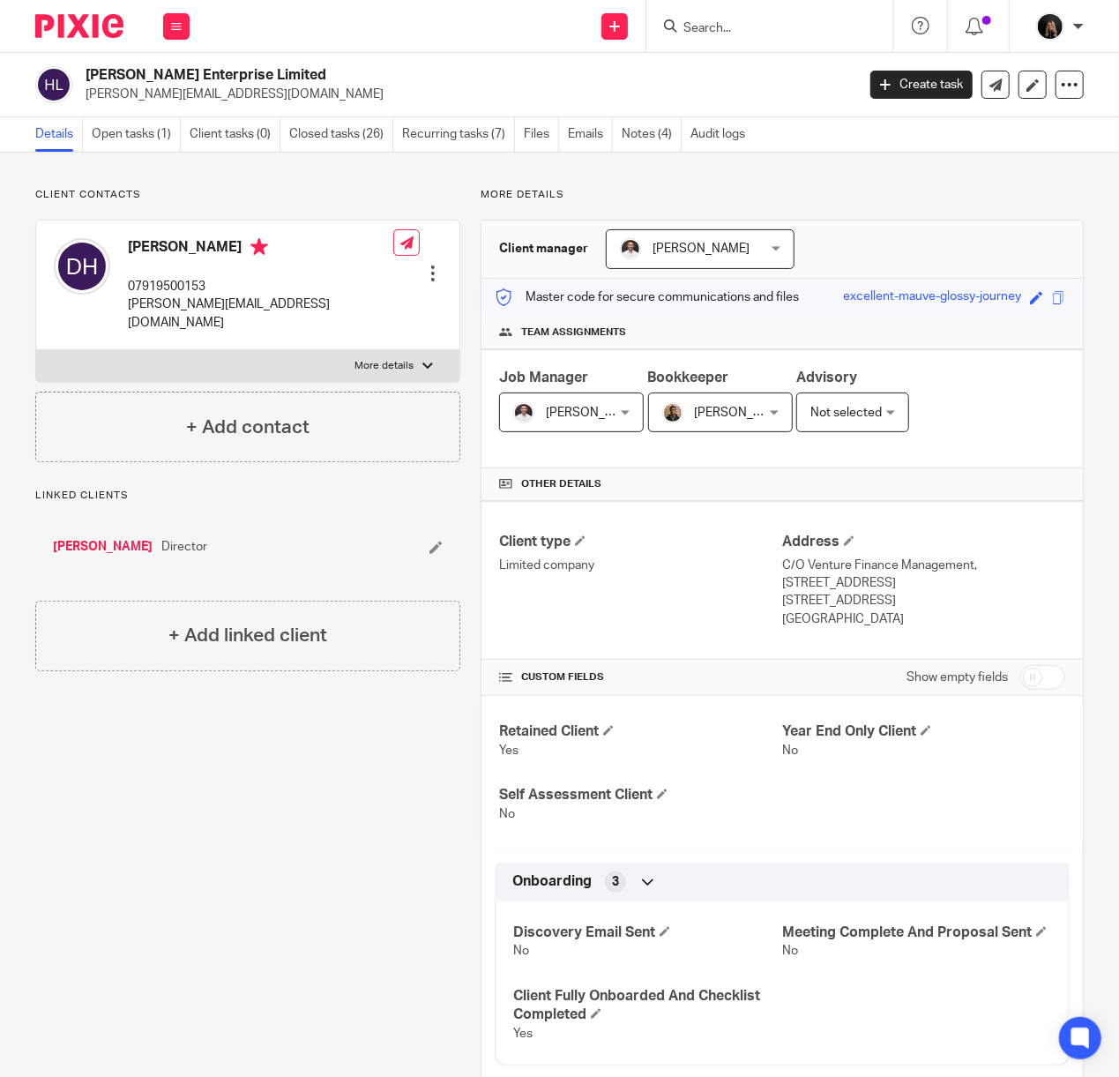
drag, startPoint x: 282, startPoint y: 830, endPoint x: 286, endPoint y: 805, distance: 24.9
click at [138, 130] on link "Open tasks (1)" at bounding box center [136, 134] width 89 height 34
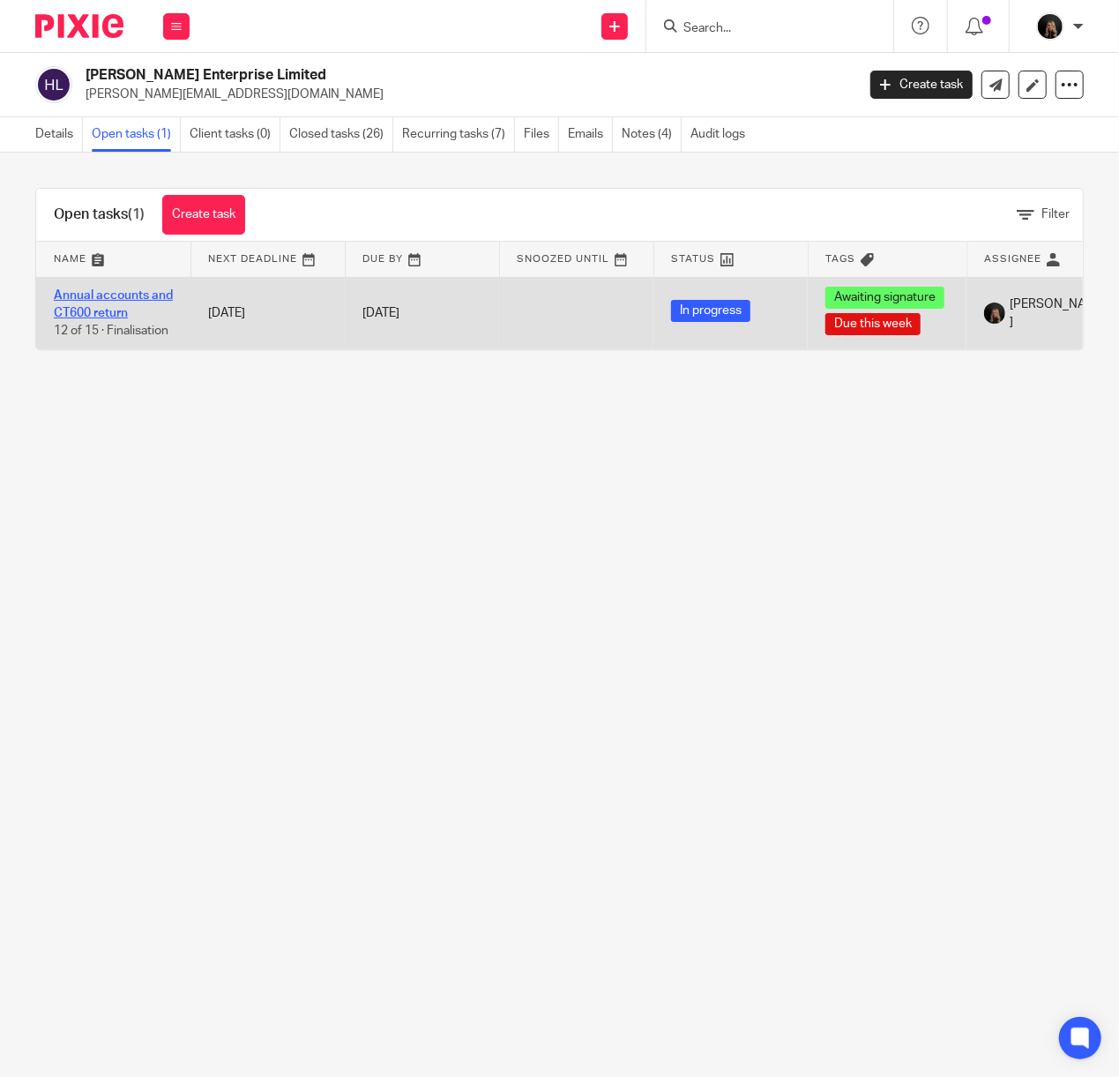
click at [86, 300] on link "Annual accounts and CT600 return" at bounding box center [113, 304] width 119 height 30
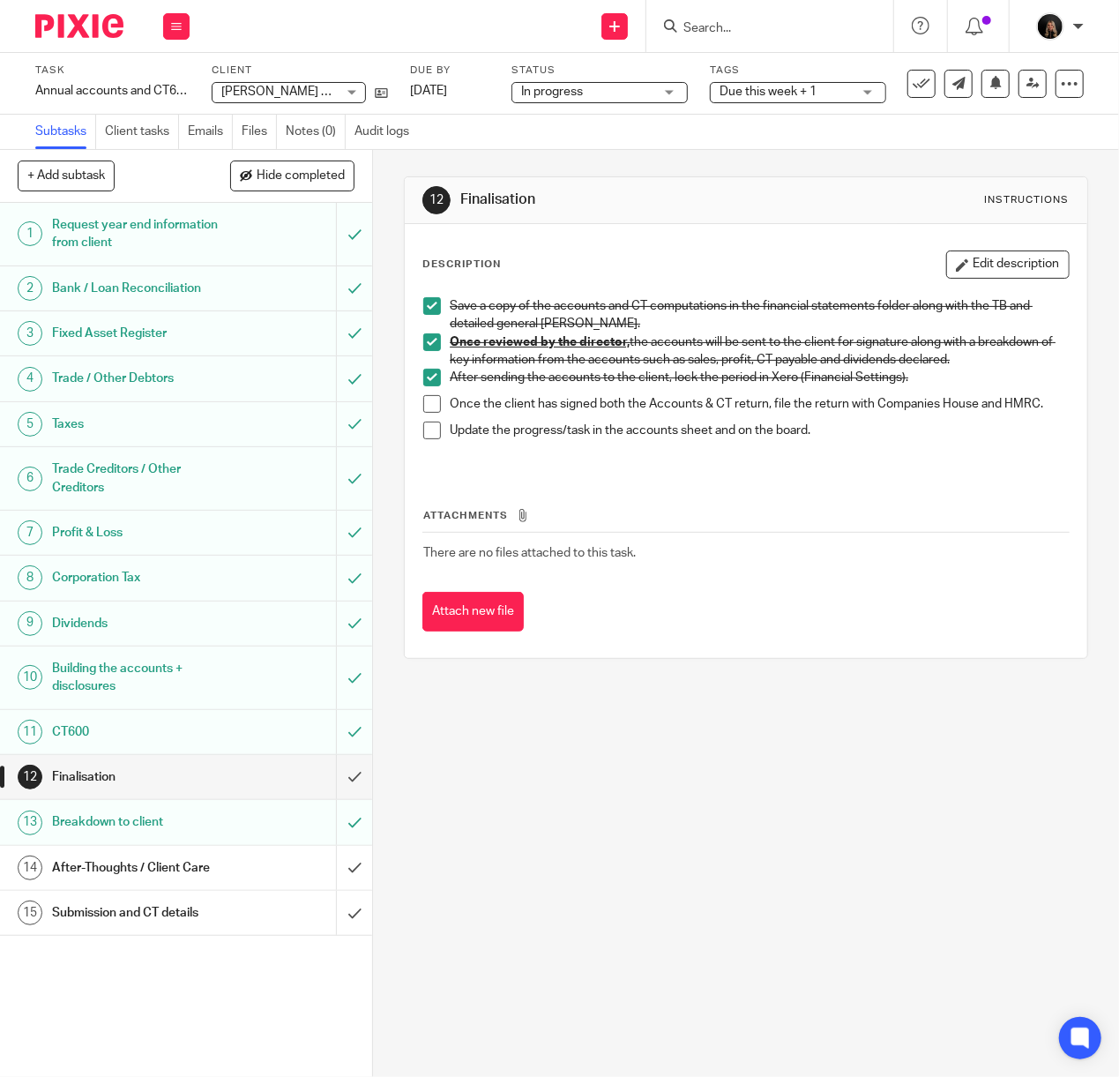
click at [430, 402] on span at bounding box center [432, 404] width 18 height 18
click at [428, 439] on span at bounding box center [432, 430] width 18 height 18
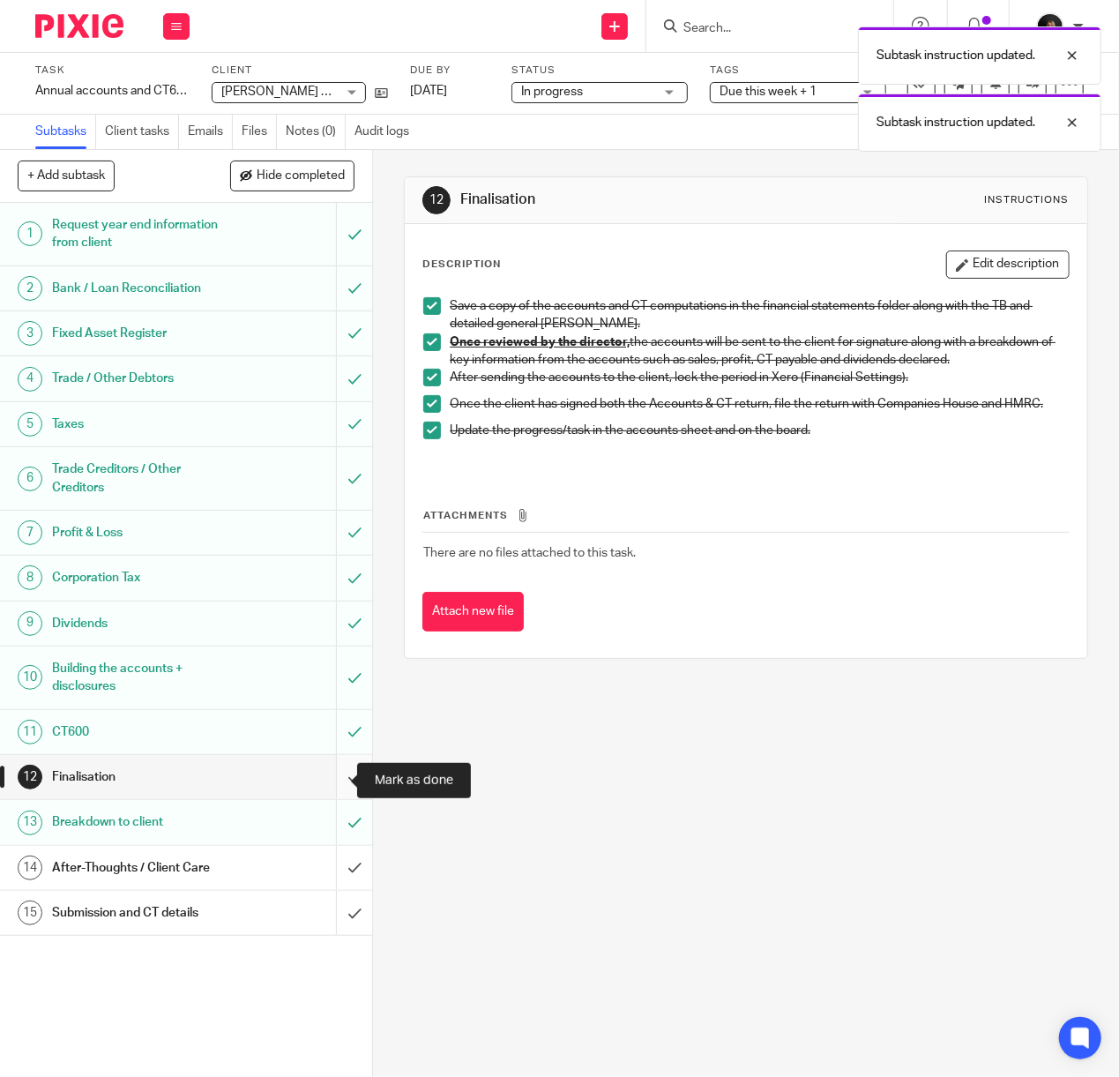
click at [326, 786] on input "submit" at bounding box center [186, 777] width 372 height 44
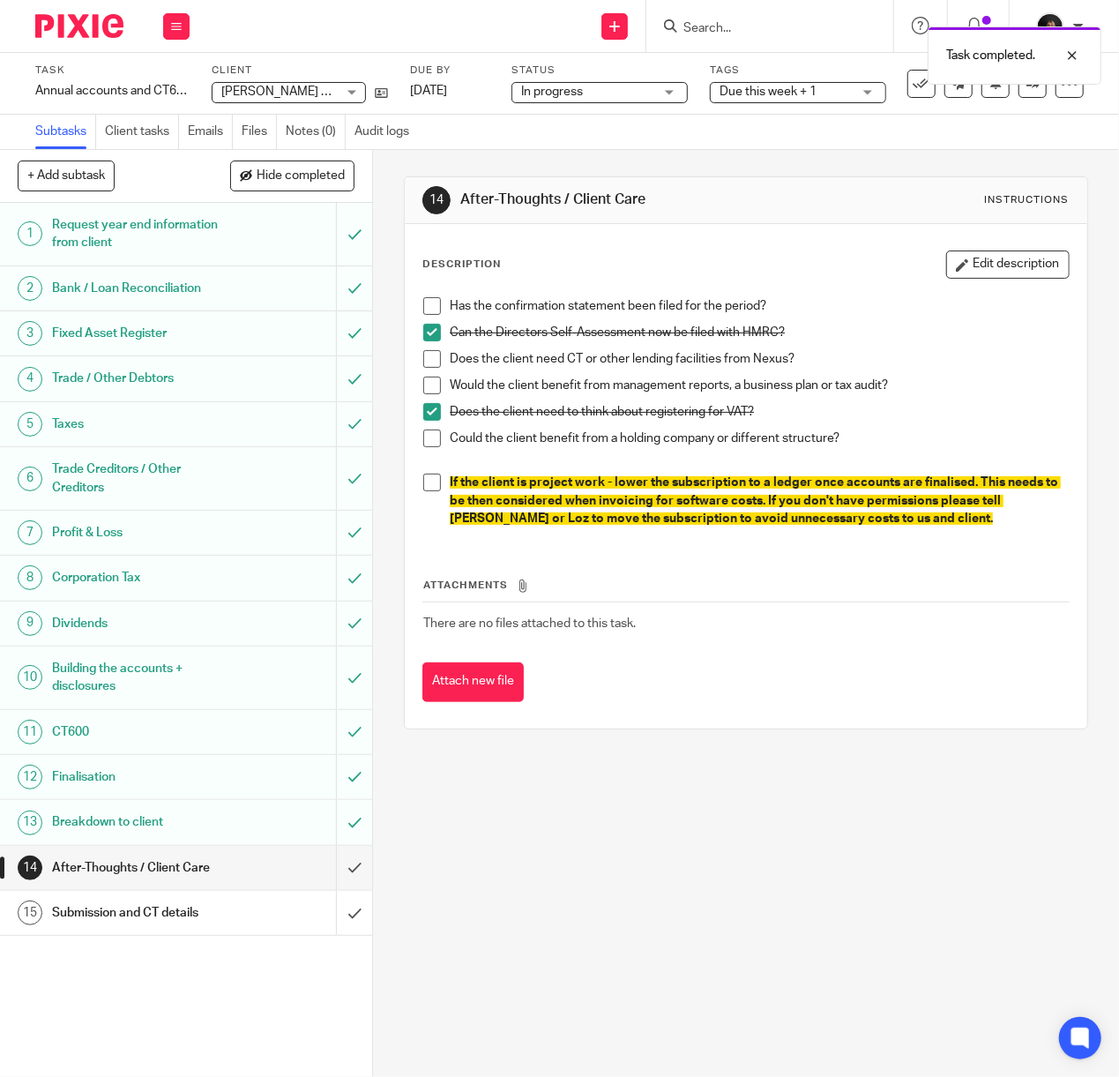
click at [434, 301] on span at bounding box center [432, 306] width 18 height 18
click at [425, 362] on span at bounding box center [432, 359] width 18 height 18
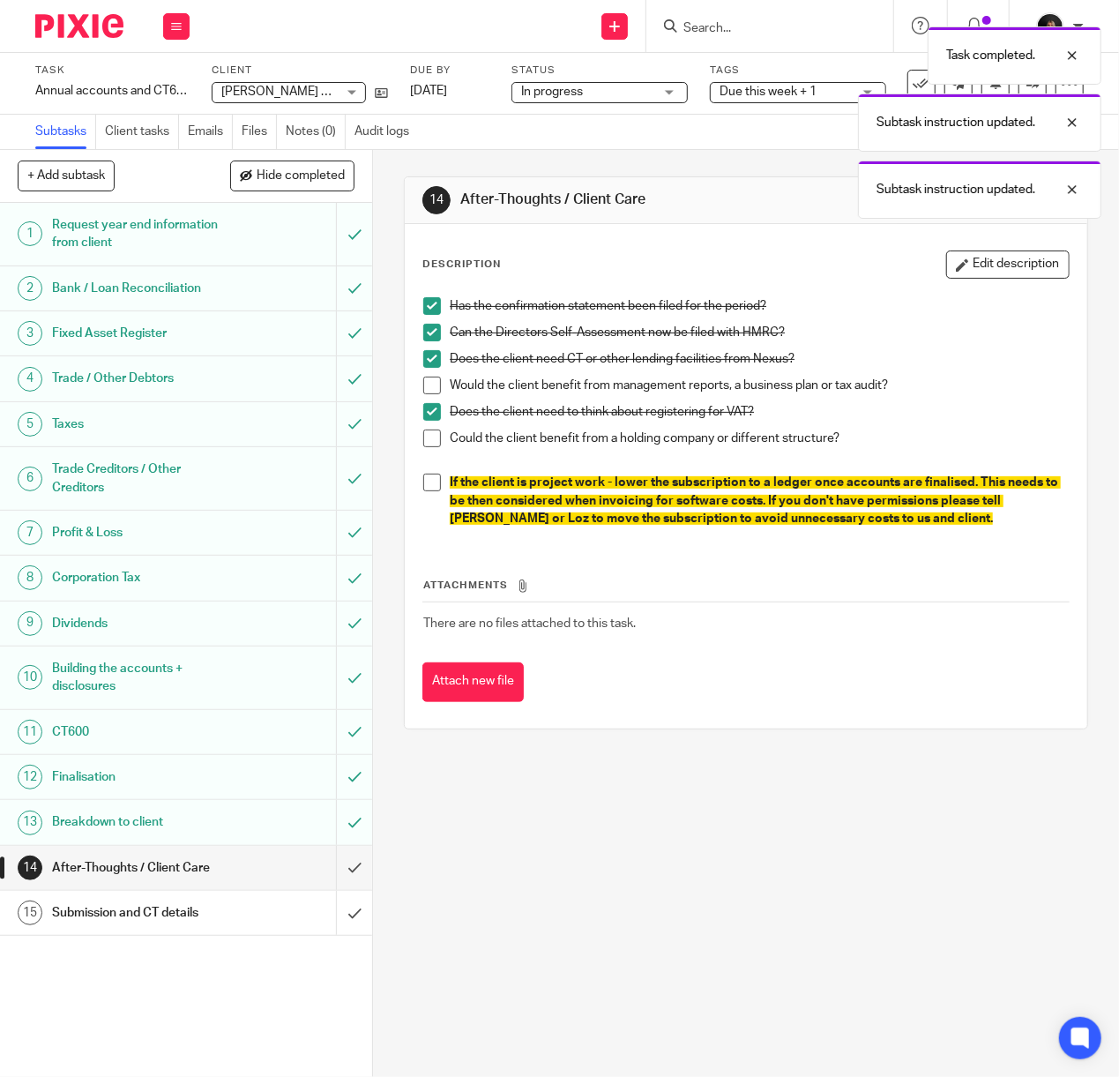
click at [429, 382] on span at bounding box center [432, 385] width 18 height 18
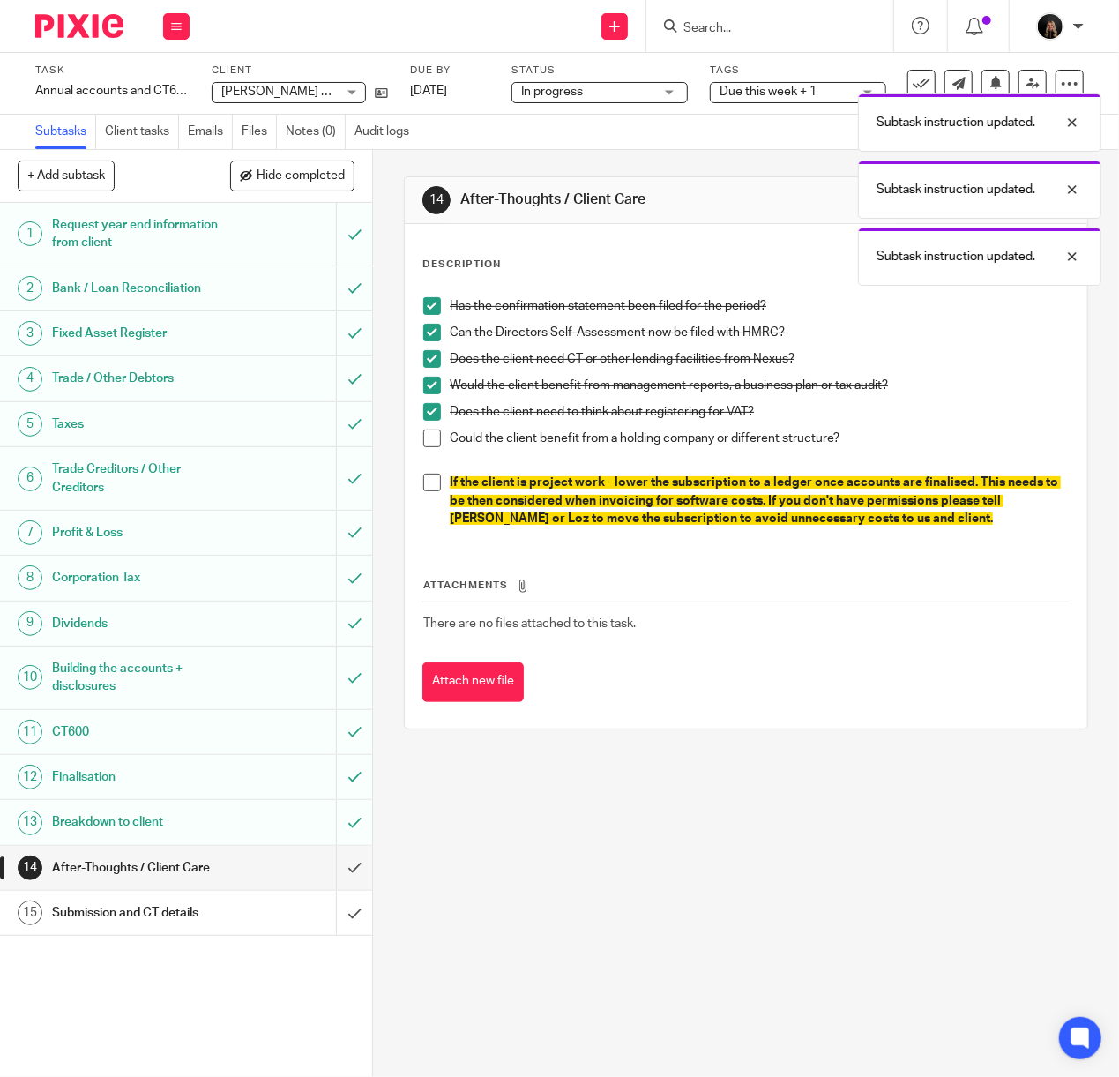
click at [432, 436] on span at bounding box center [432, 438] width 18 height 18
click at [423, 488] on span at bounding box center [432, 482] width 18 height 18
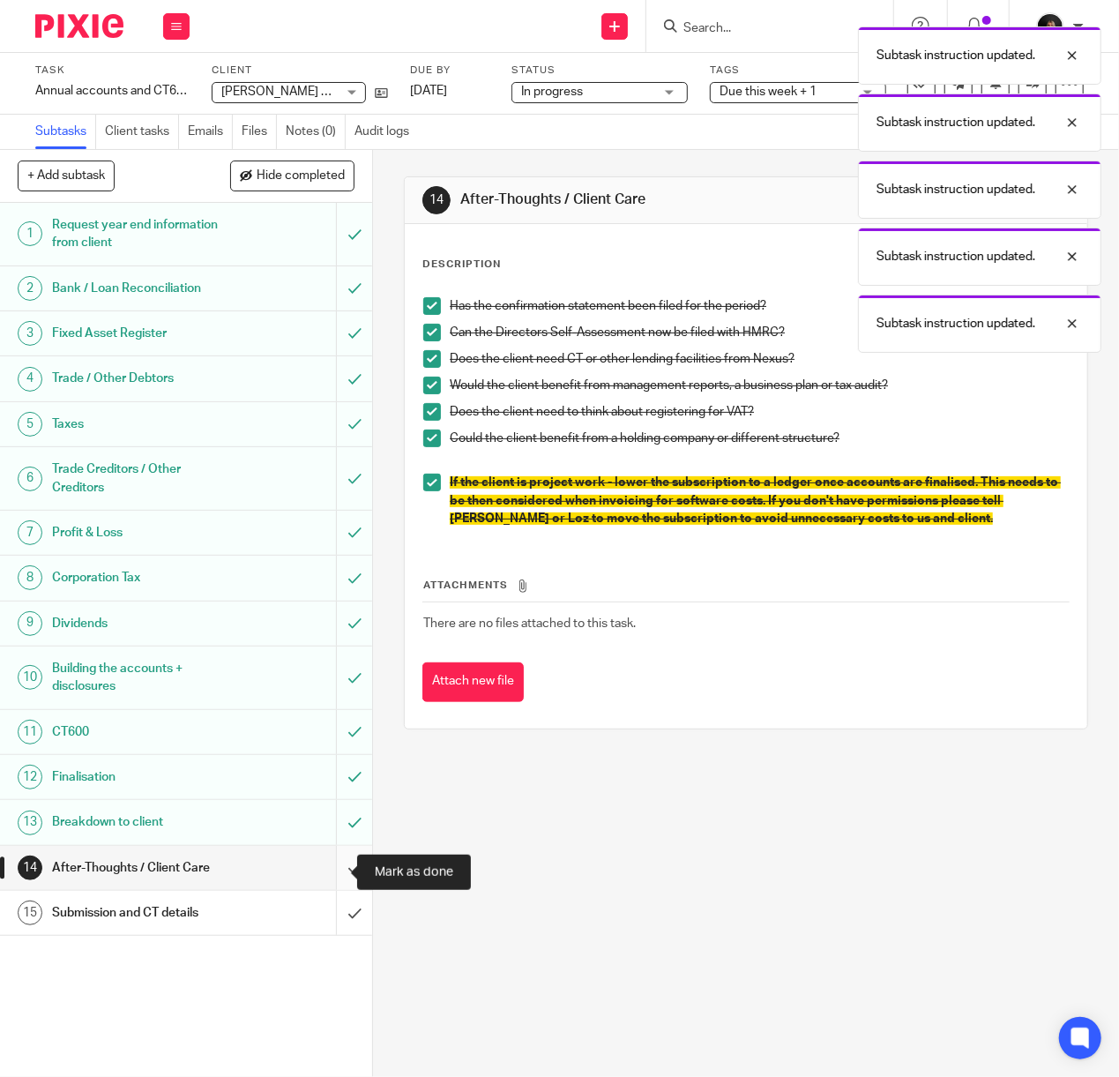
click at [325, 879] on input "submit" at bounding box center [186, 868] width 372 height 44
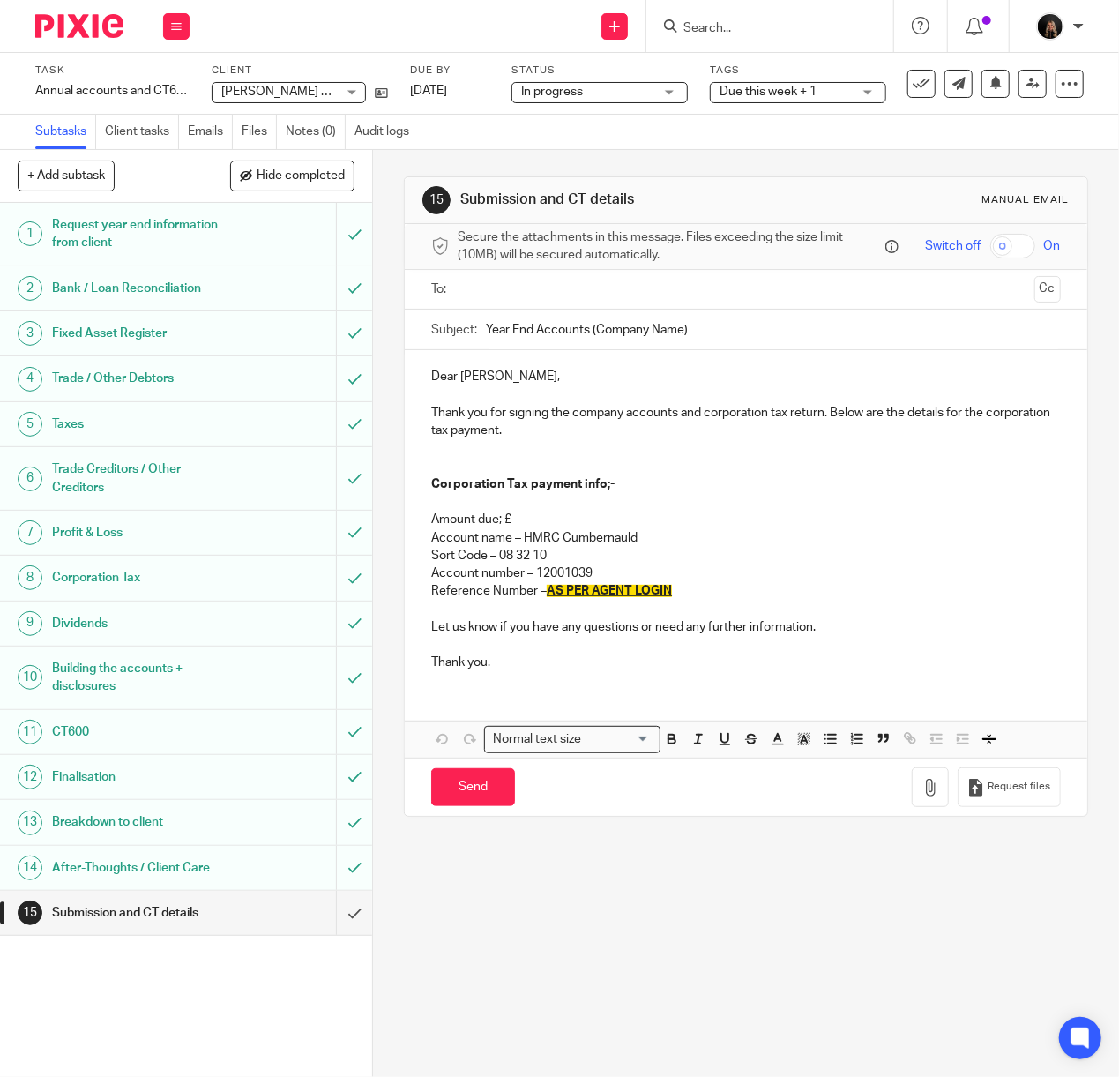
click at [572, 520] on p "Amount due; £" at bounding box center [746, 520] width 630 height 18
drag, startPoint x: 675, startPoint y: 596, endPoint x: 548, endPoint y: 605, distance: 126.4
click at [548, 600] on p "Reference Number – AS PER AGENT LOGIN" at bounding box center [746, 591] width 630 height 18
drag, startPoint x: 543, startPoint y: 601, endPoint x: 554, endPoint y: 601, distance: 10.6
click at [545, 600] on p "Reference Number –" at bounding box center [746, 591] width 630 height 18
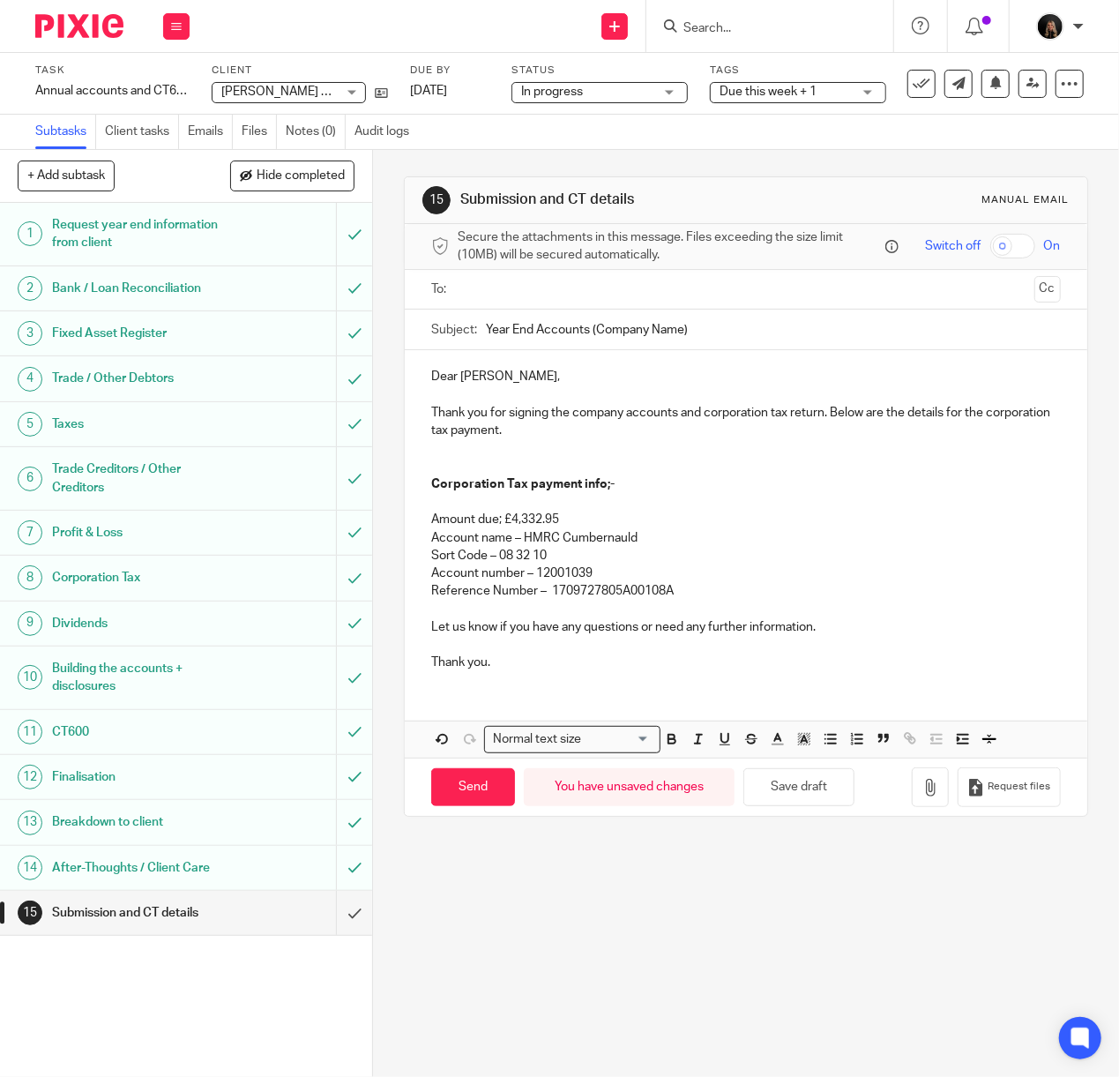
click at [510, 291] on input "text" at bounding box center [745, 290] width 563 height 20
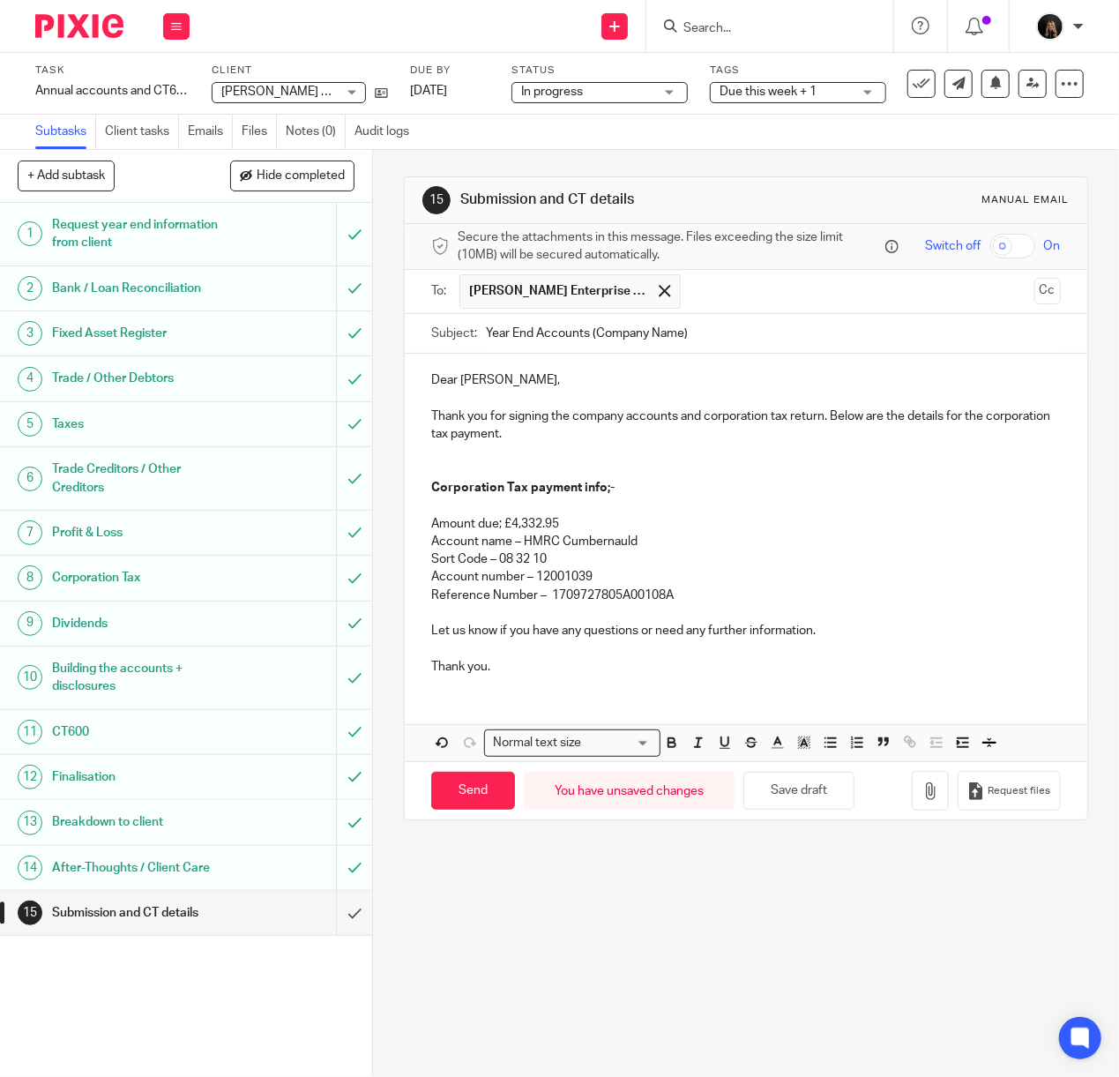
click at [681, 339] on input "Year End Accounts (Company Name)" at bounding box center [773, 334] width 575 height 40
type input "Year End Accounts (Hart Enterprise)"
click at [444, 801] on input "Send" at bounding box center [473, 791] width 84 height 38
type input "Sent"
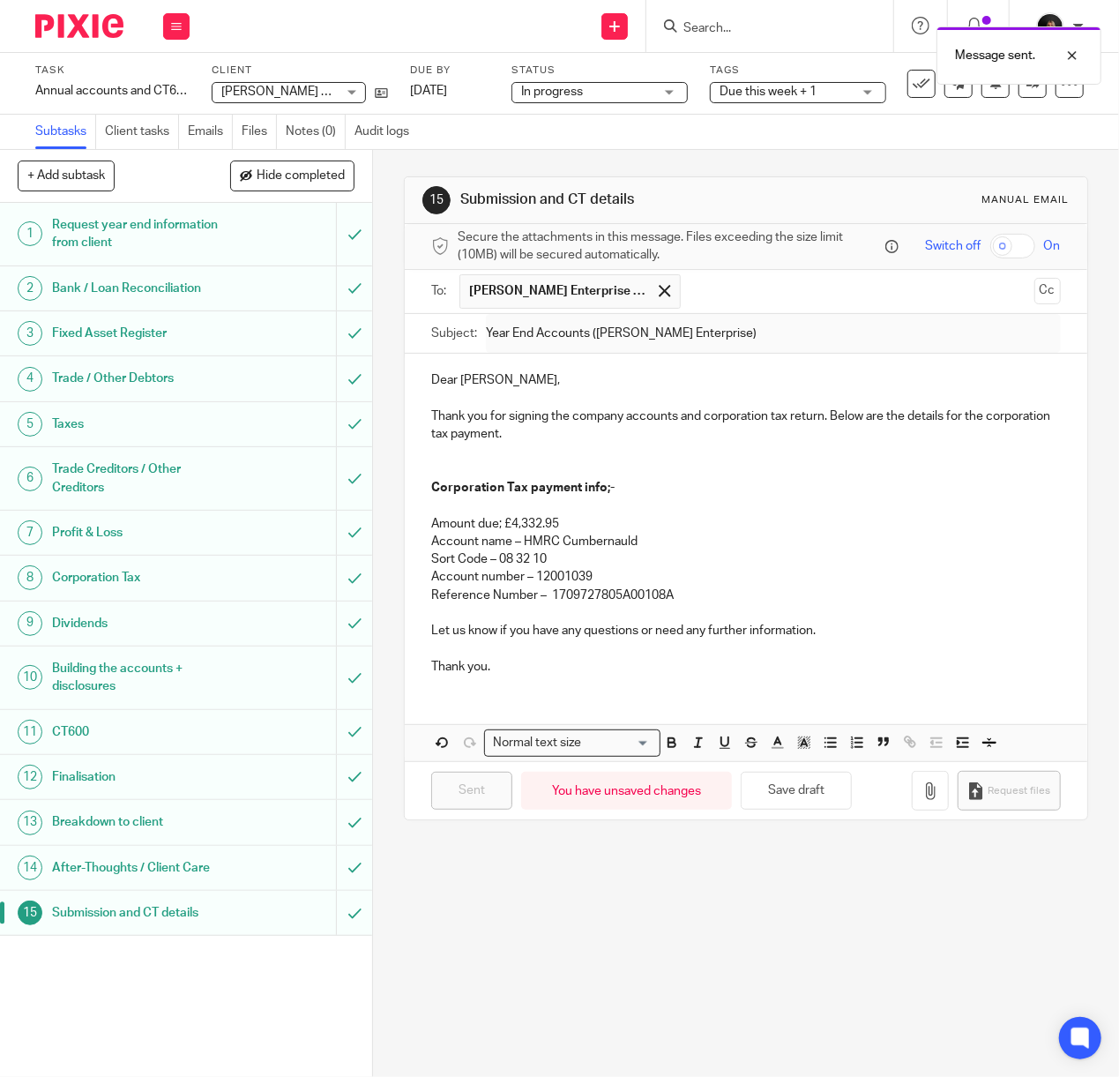
click at [103, 21] on img at bounding box center [79, 26] width 88 height 24
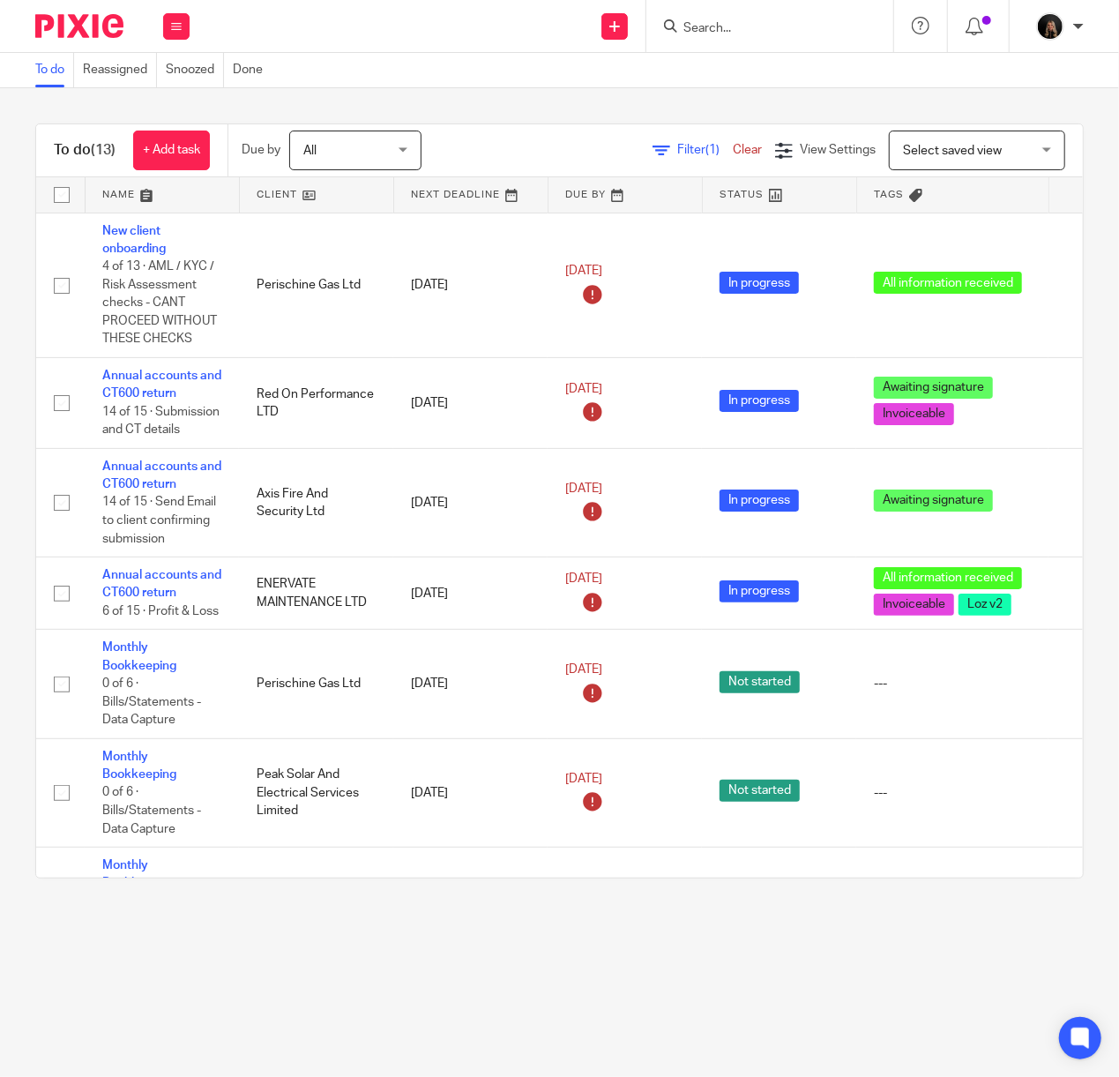
click at [111, 26] on img at bounding box center [79, 26] width 88 height 24
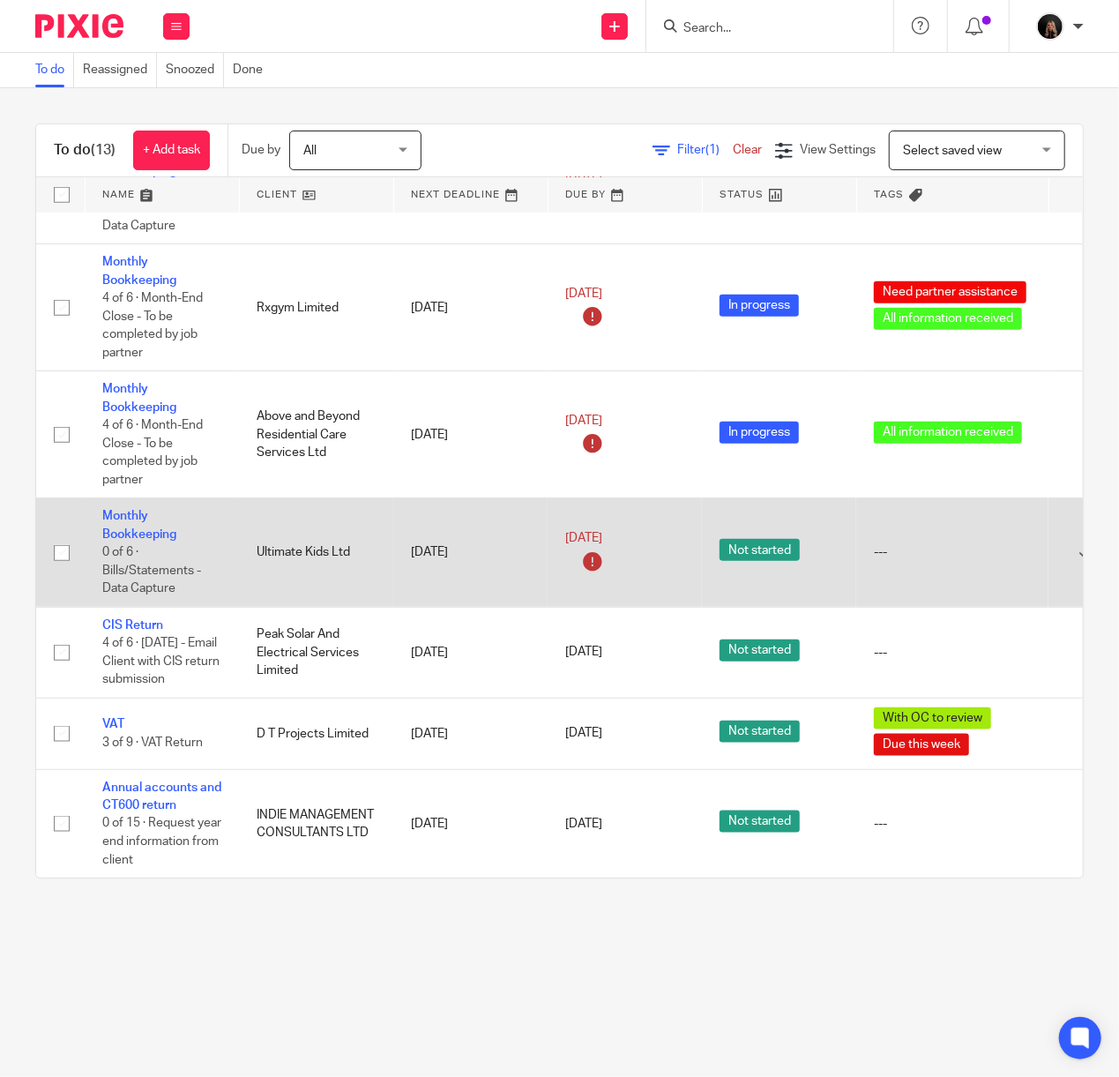
scroll to position [758, 0]
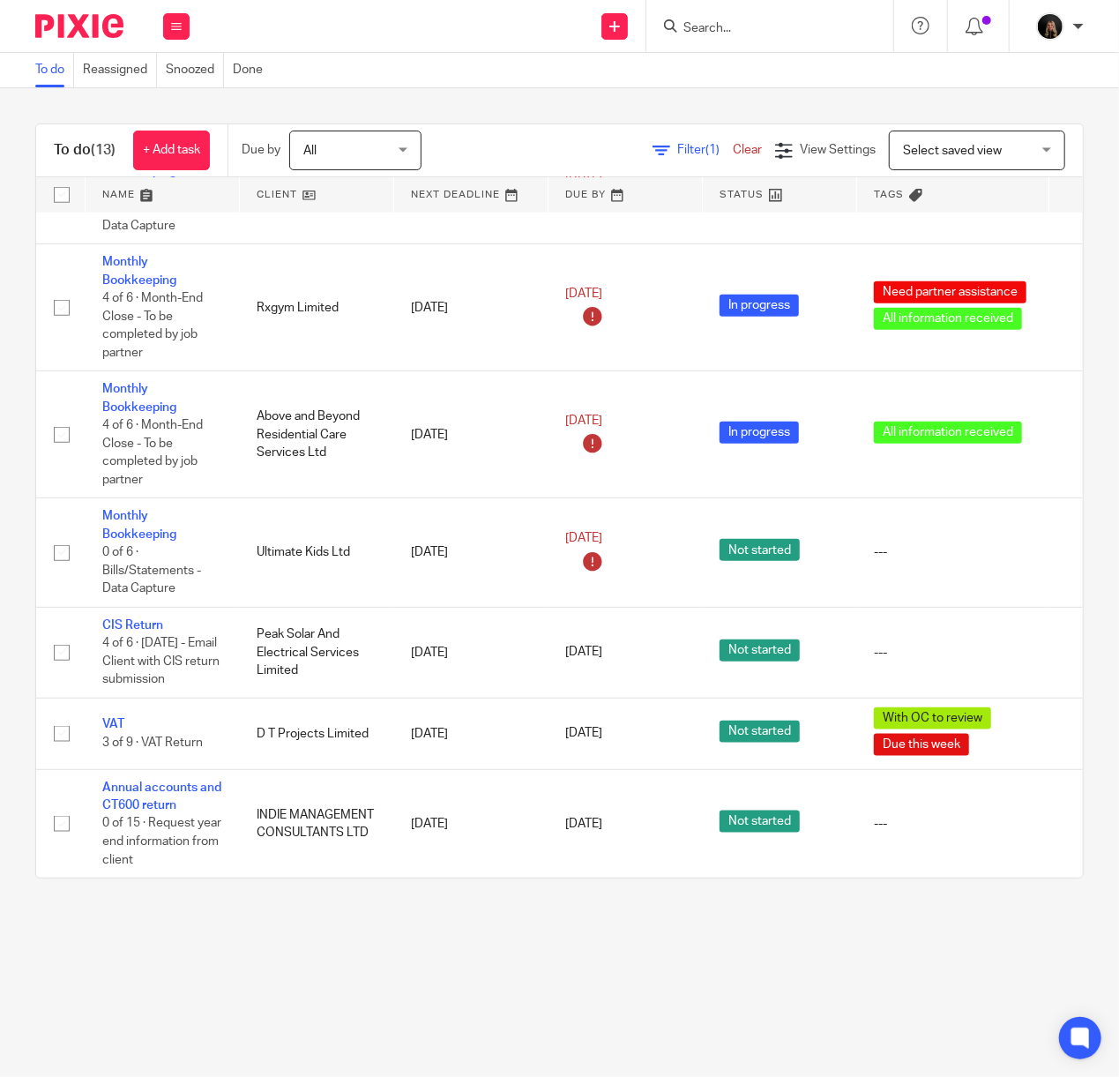
click at [695, 32] on input "Search" at bounding box center [761, 29] width 159 height 16
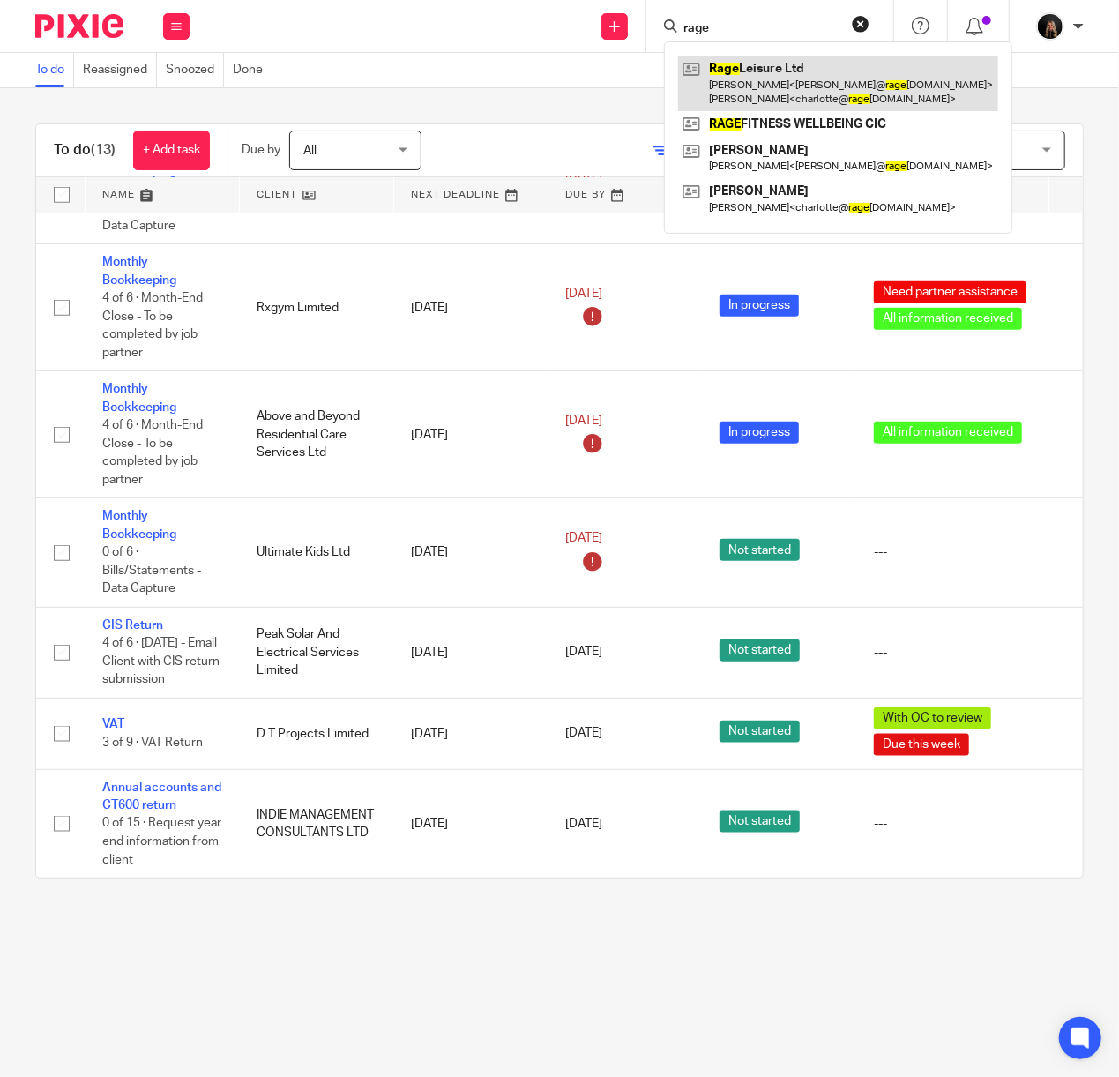
type input "rage"
click at [745, 71] on link at bounding box center [838, 83] width 320 height 55
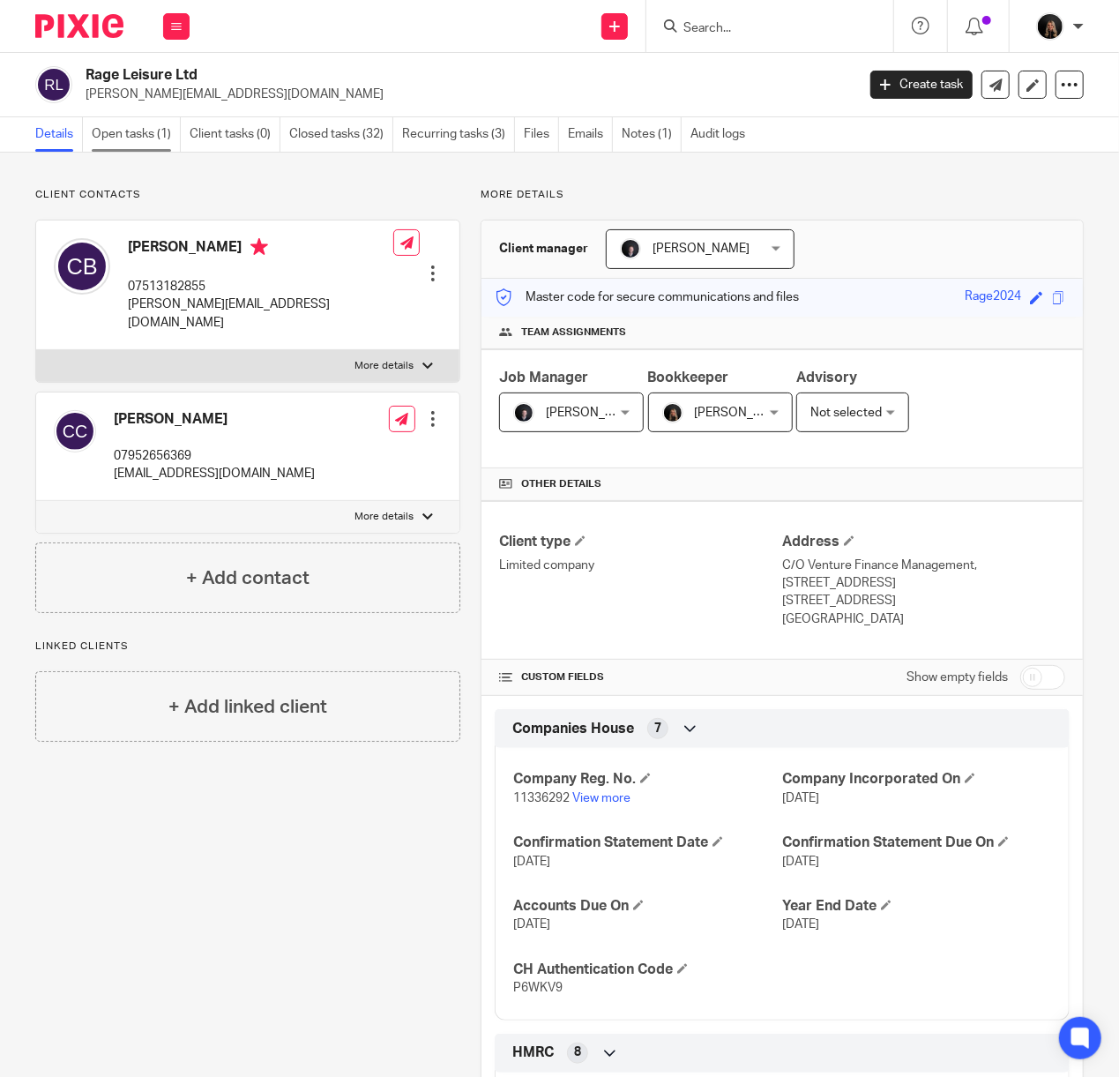
click at [110, 145] on link "Open tasks (1)" at bounding box center [136, 134] width 89 height 34
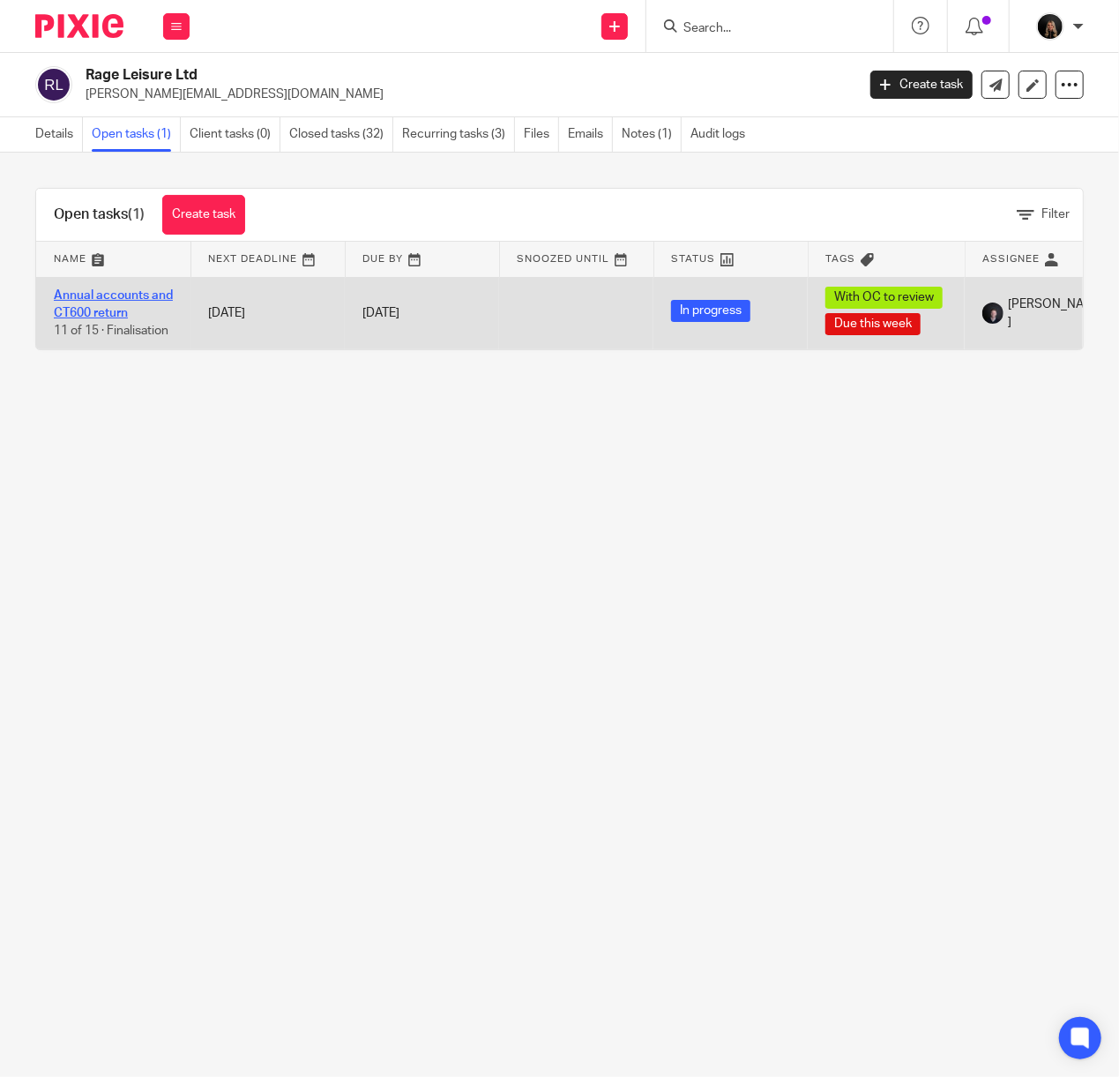
click at [146, 291] on link "Annual accounts and CT600 return" at bounding box center [113, 304] width 119 height 30
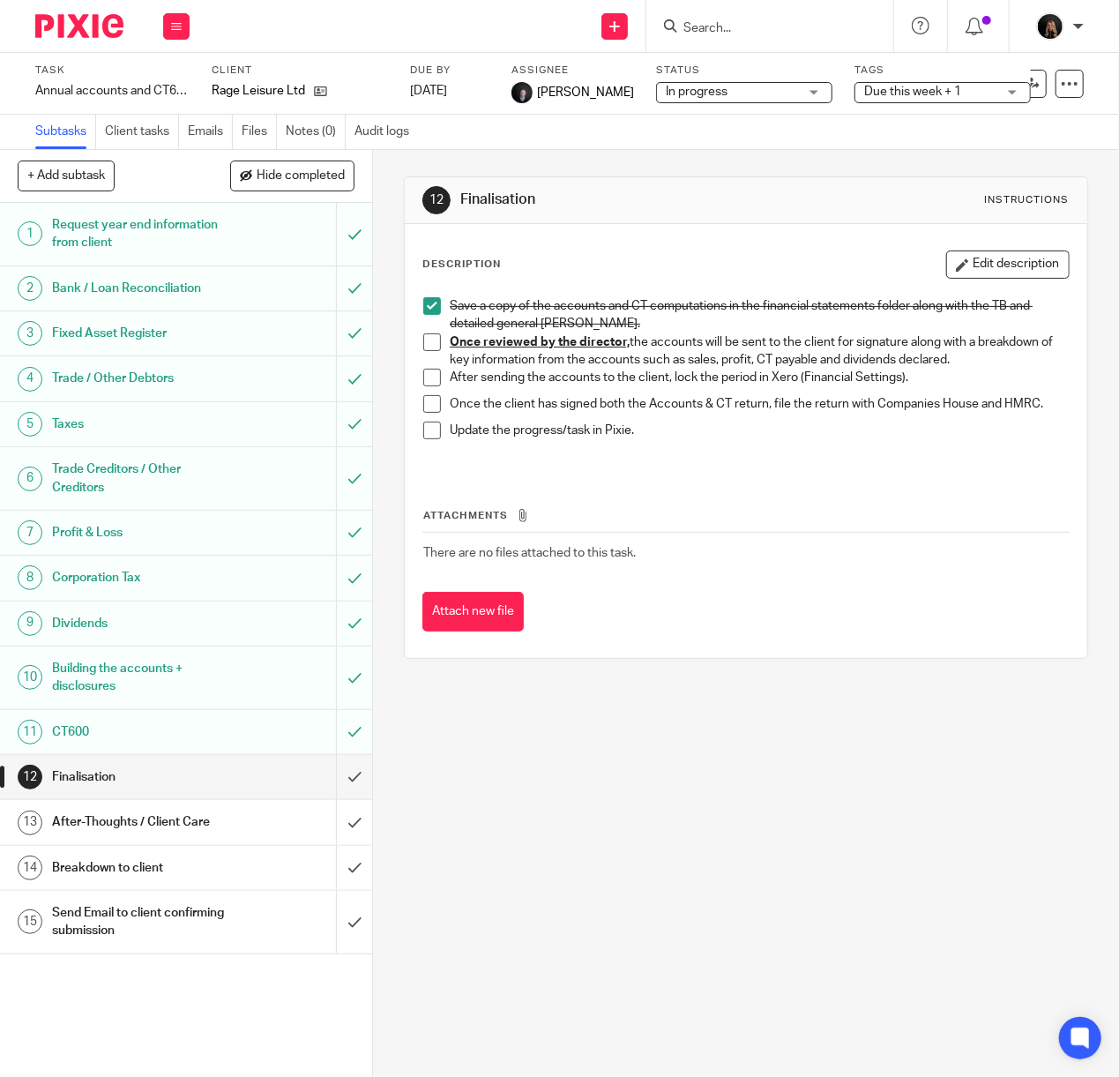
click at [601, 787] on div "12 Finalisation Instructions Description Edit description Save a copy of the ac…" at bounding box center [746, 613] width 746 height 927
click at [467, 823] on div "12 Finalisation Instructions Description Edit description Save a copy of the ac…" at bounding box center [746, 613] width 746 height 927
click at [379, 164] on div "12 Finalisation Instructions Description Edit description Save a copy of the ac…" at bounding box center [746, 613] width 746 height 927
click at [764, 533] on th "Attachments" at bounding box center [745, 520] width 647 height 26
click at [544, 790] on div "12 Finalisation Instructions Description Edit description Save a copy of the ac…" at bounding box center [746, 613] width 746 height 927
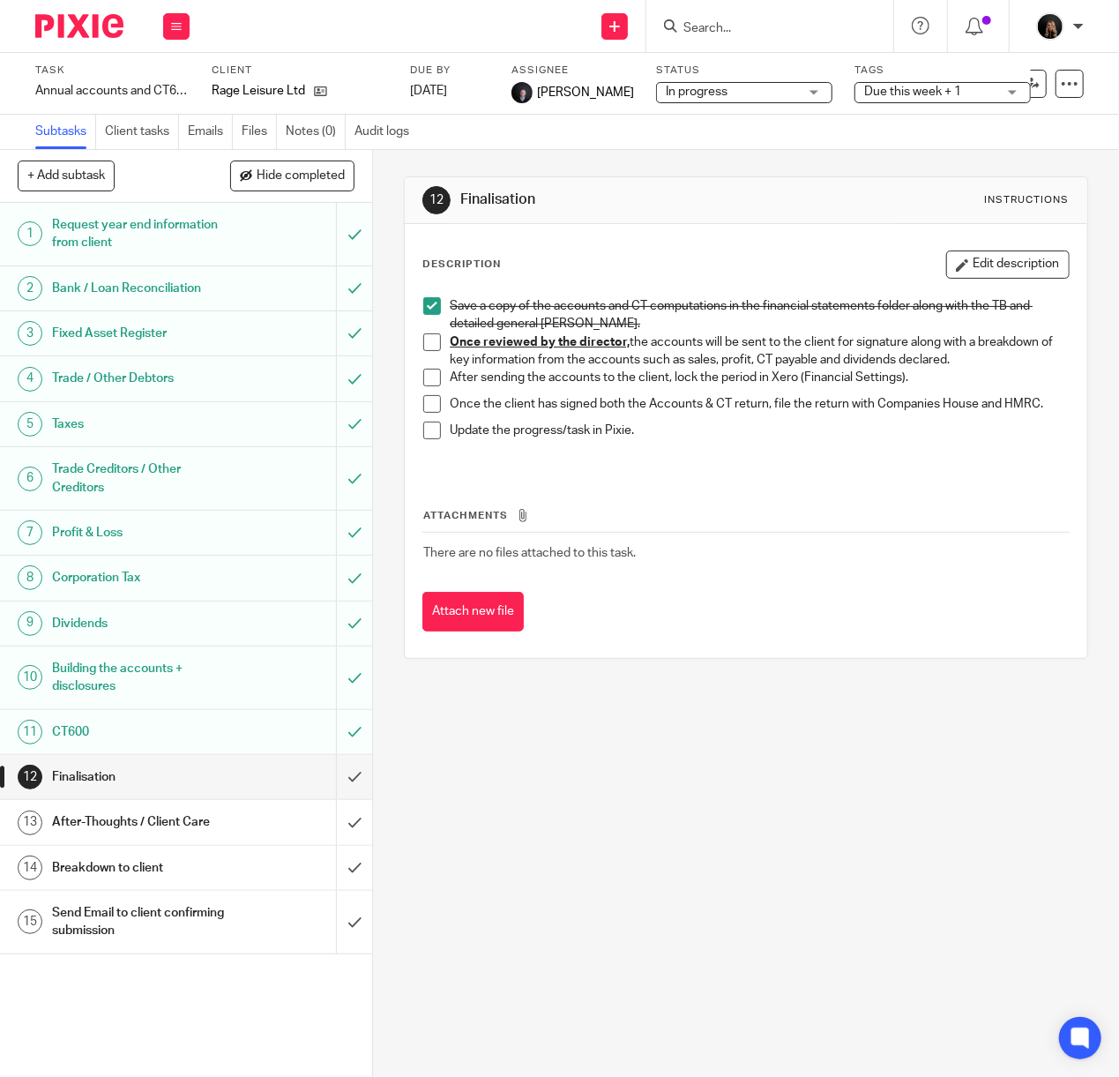
click at [428, 347] on span at bounding box center [432, 342] width 18 height 18
click at [250, 826] on div "After-Thoughts / Client Care" at bounding box center [185, 822] width 266 height 26
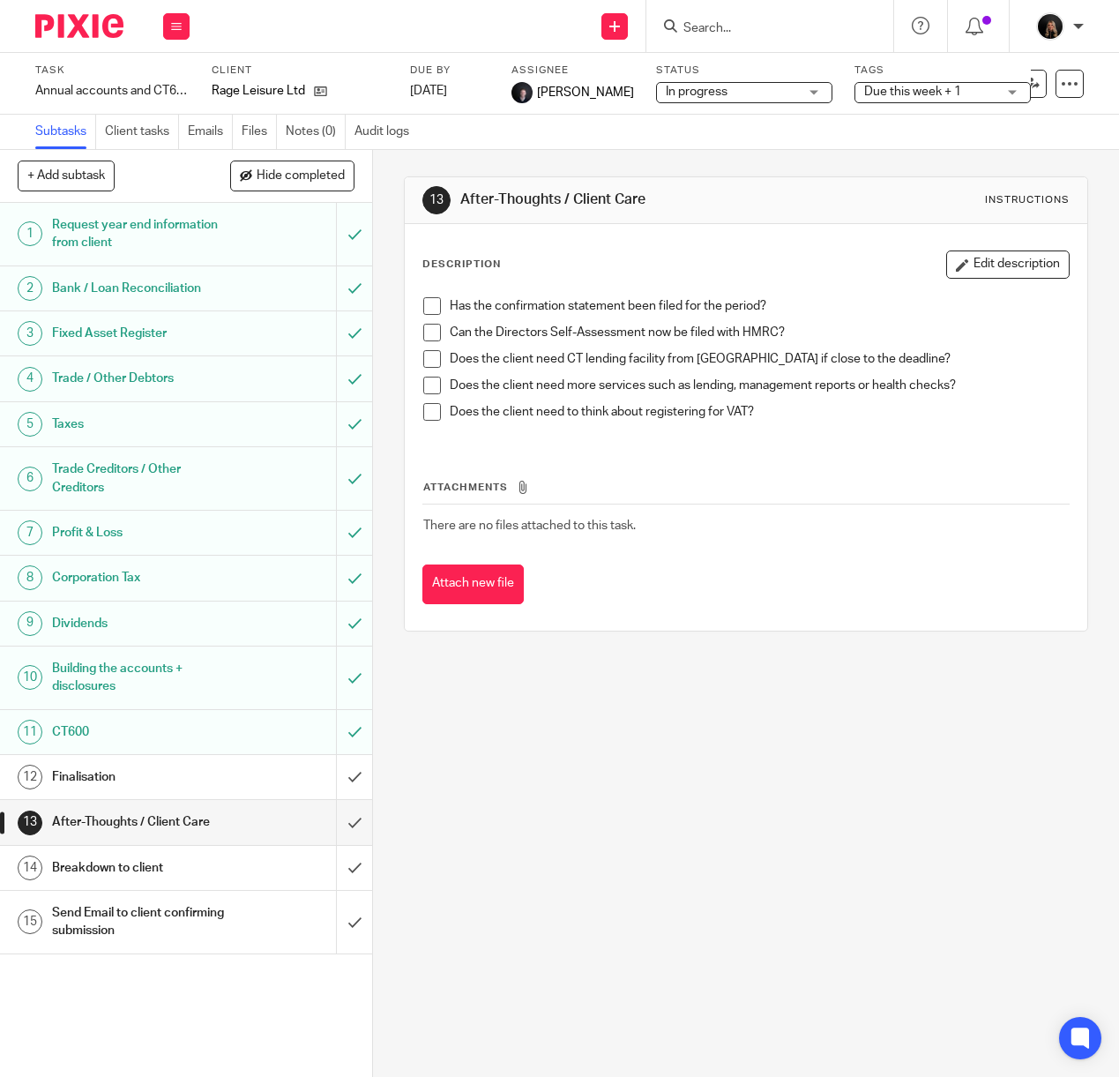
click at [229, 868] on div "Breakdown to client" at bounding box center [185, 867] width 266 height 26
click at [224, 868] on div "Breakdown to client" at bounding box center [185, 867] width 266 height 26
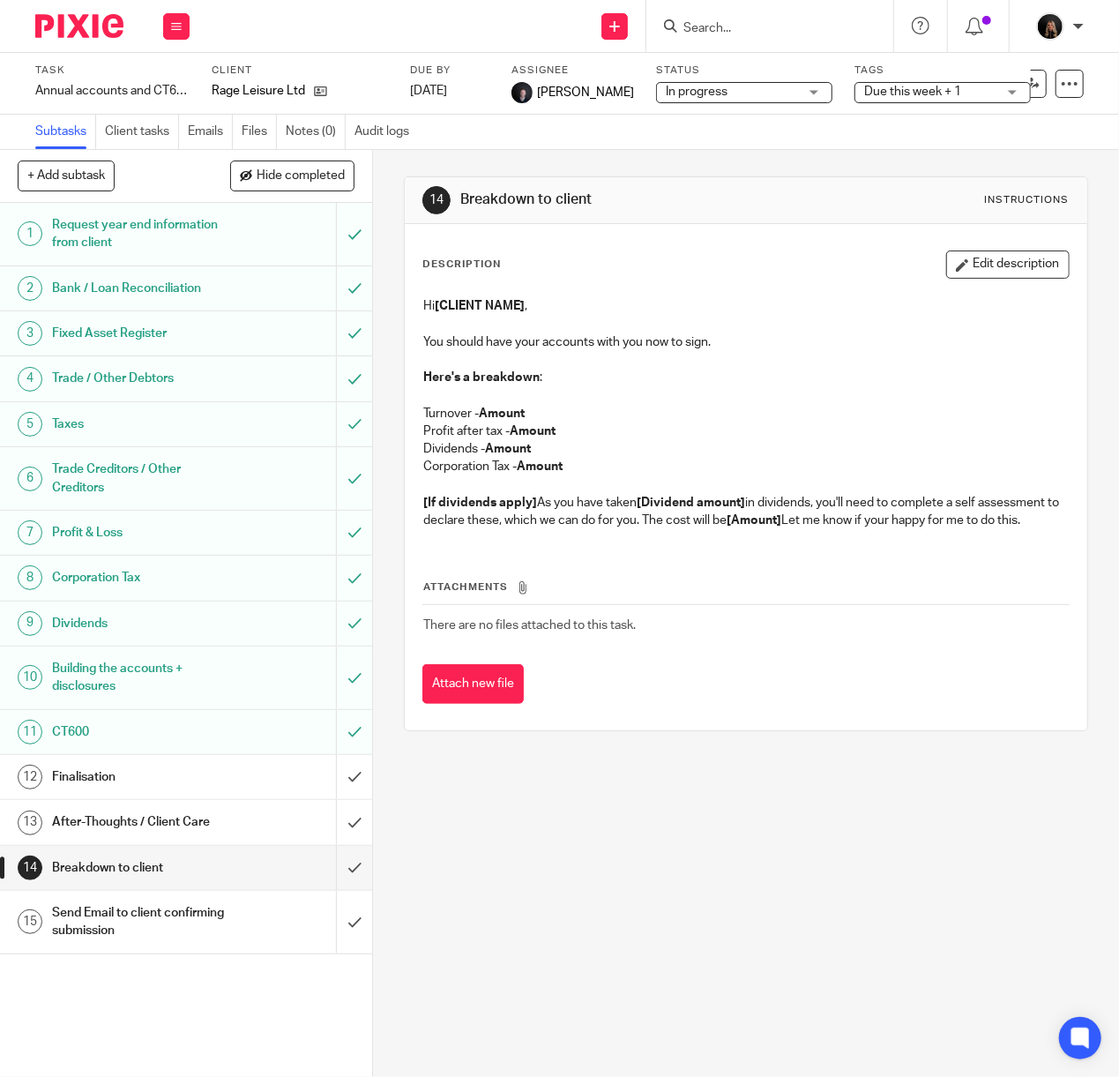
drag, startPoint x: 503, startPoint y: 537, endPoint x: 463, endPoint y: 481, distance: 69.0
click at [463, 481] on div "Hi [CLIENT NAME] , You should have your accounts with you now to sign. Here's a…" at bounding box center [745, 415] width 663 height 254
click at [608, 481] on p at bounding box center [745, 485] width 645 height 18
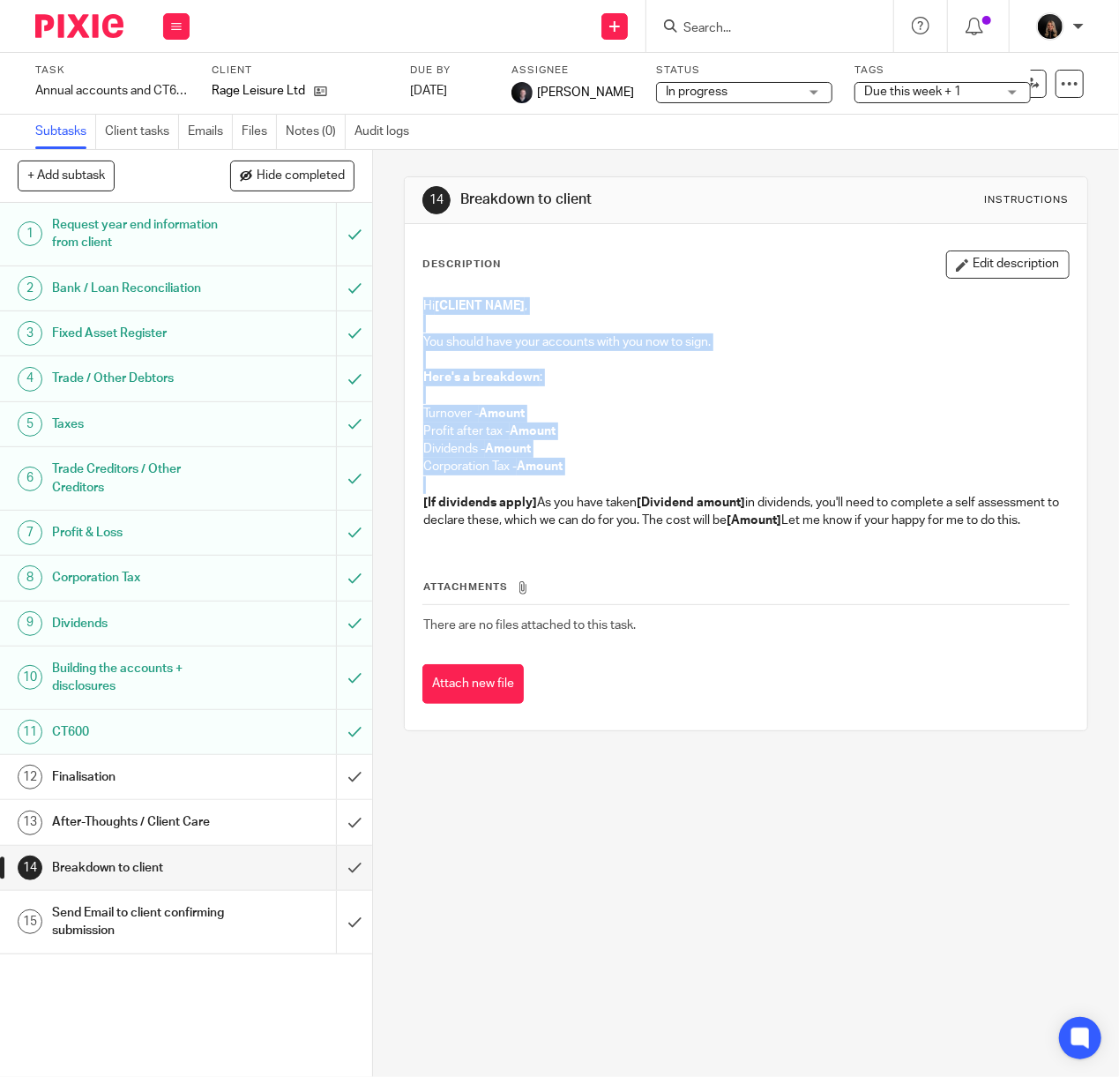
drag, startPoint x: 626, startPoint y: 480, endPoint x: 418, endPoint y: 304, distance: 272.2
click at [418, 304] on div "Hi [CLIENT NAME] , You should have your accounts with you now to sign. Here's a…" at bounding box center [745, 415] width 663 height 254
copy div "Hi [CLIENT NAME] , You should have your accounts with you now to sign. Here's a…"
click at [326, 866] on input "submit" at bounding box center [186, 868] width 372 height 44
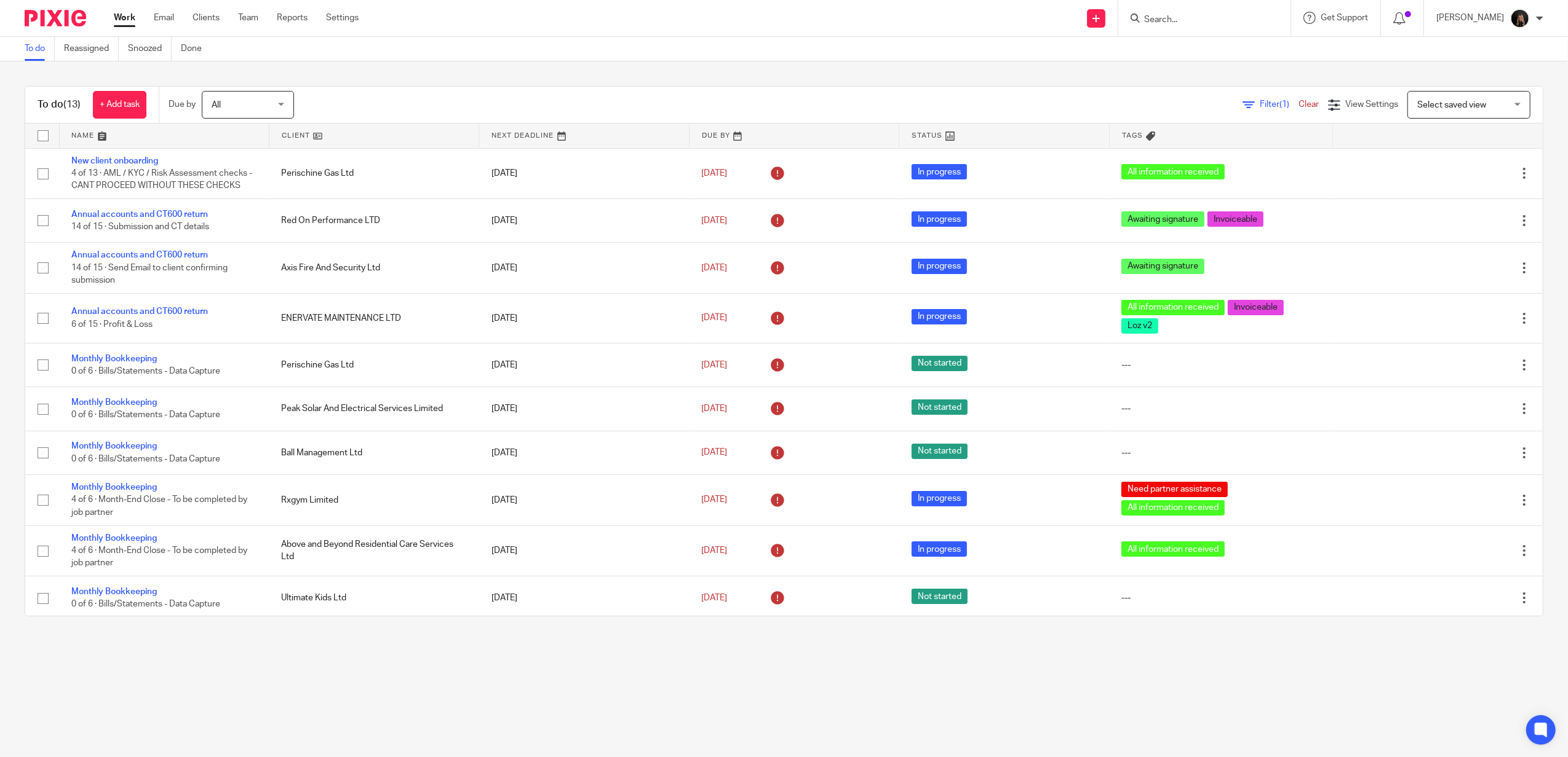
click at [1244, 29] on div at bounding box center [1204, 18] width 172 height 36
click at [1238, 18] on input "Search" at bounding box center [1198, 20] width 111 height 11
type input "dsw"
click at [1240, 77] on link at bounding box center [1251, 82] width 221 height 29
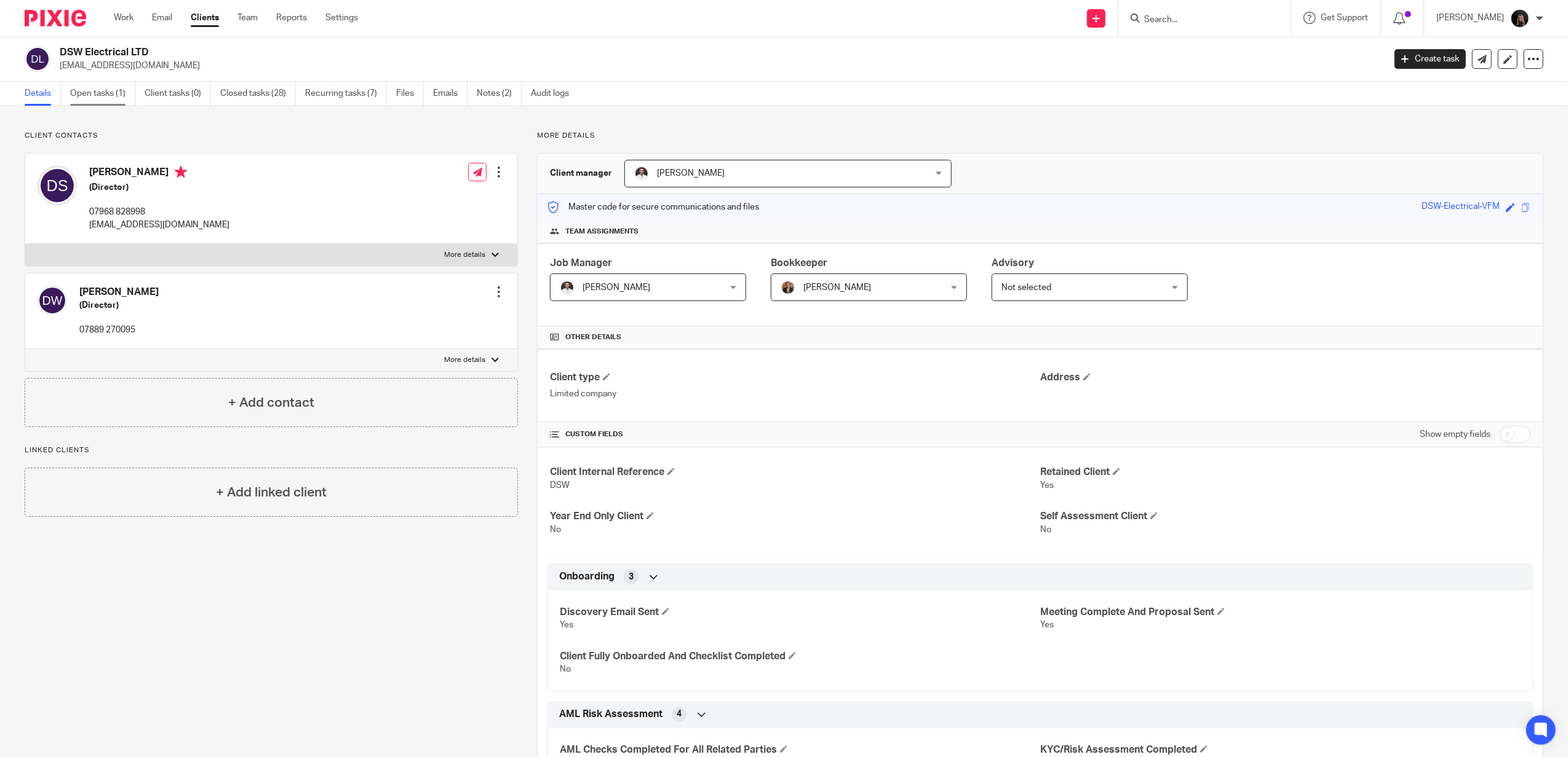
click at [113, 92] on link "Open tasks (1)" at bounding box center [103, 93] width 65 height 24
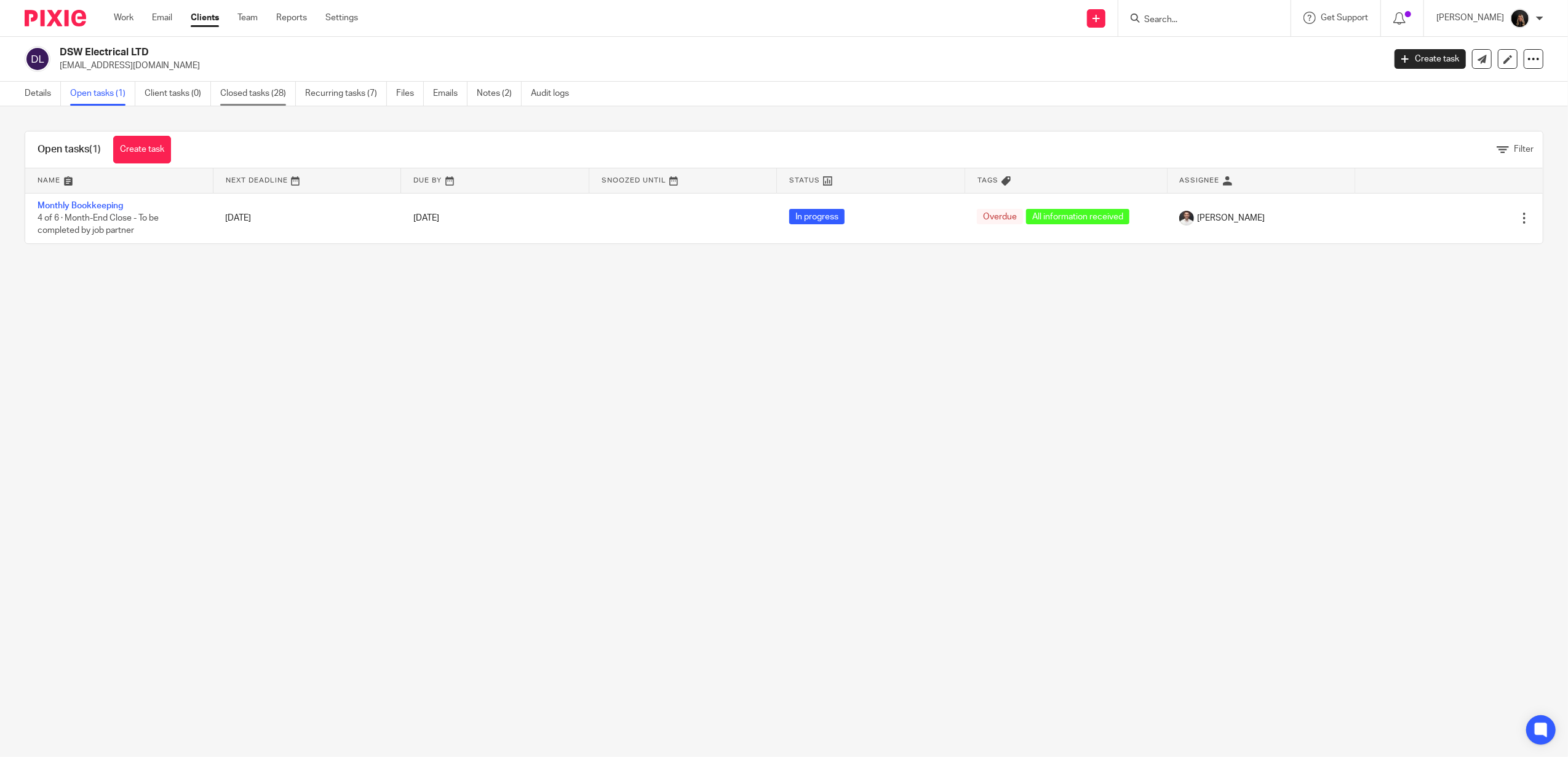
click at [248, 94] on link "Closed tasks (28)" at bounding box center [258, 93] width 75 height 24
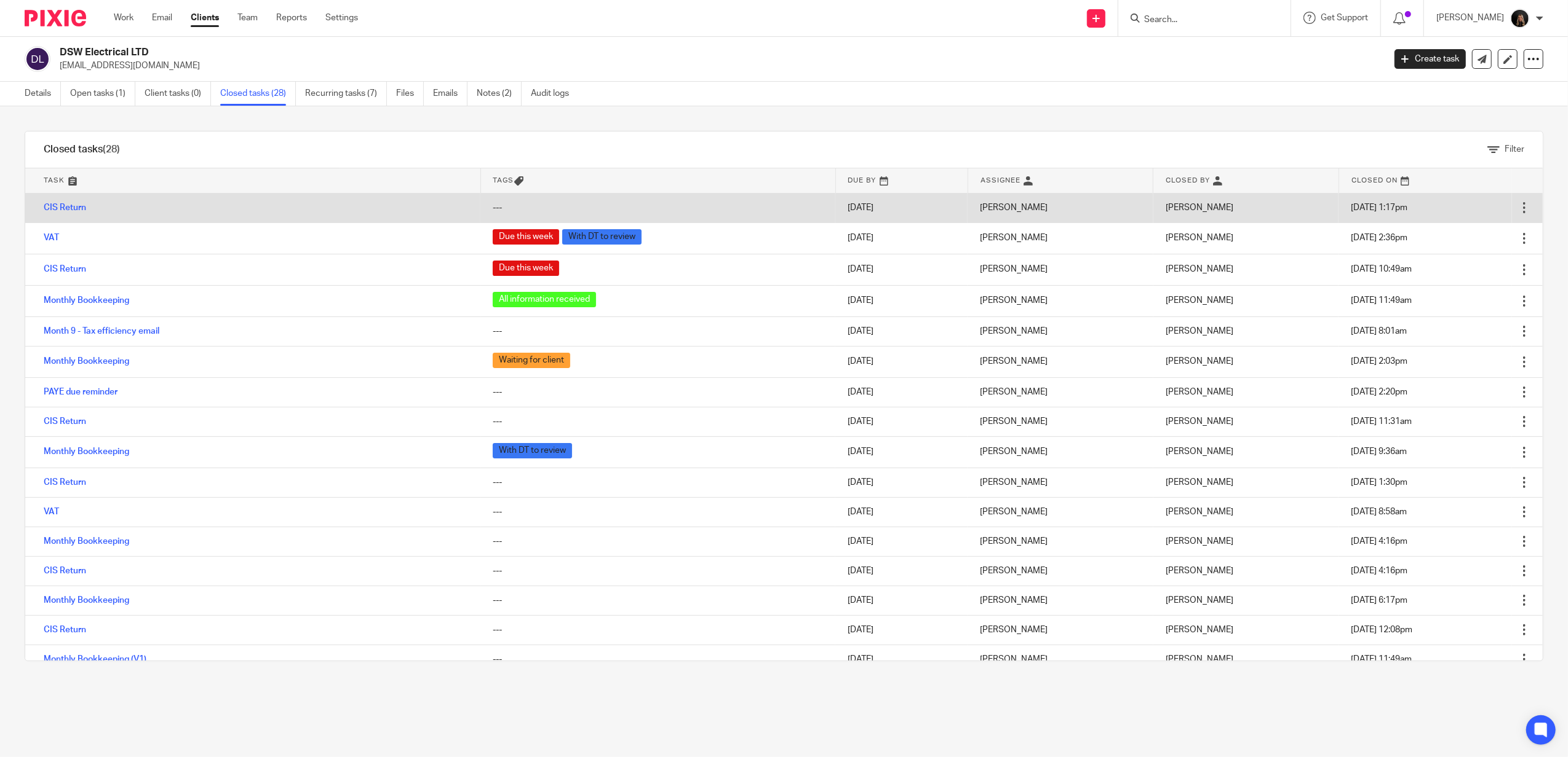
click at [62, 197] on td "CIS Return" at bounding box center [252, 208] width 455 height 29
click at [63, 206] on link "CIS Return" at bounding box center [65, 208] width 43 height 8
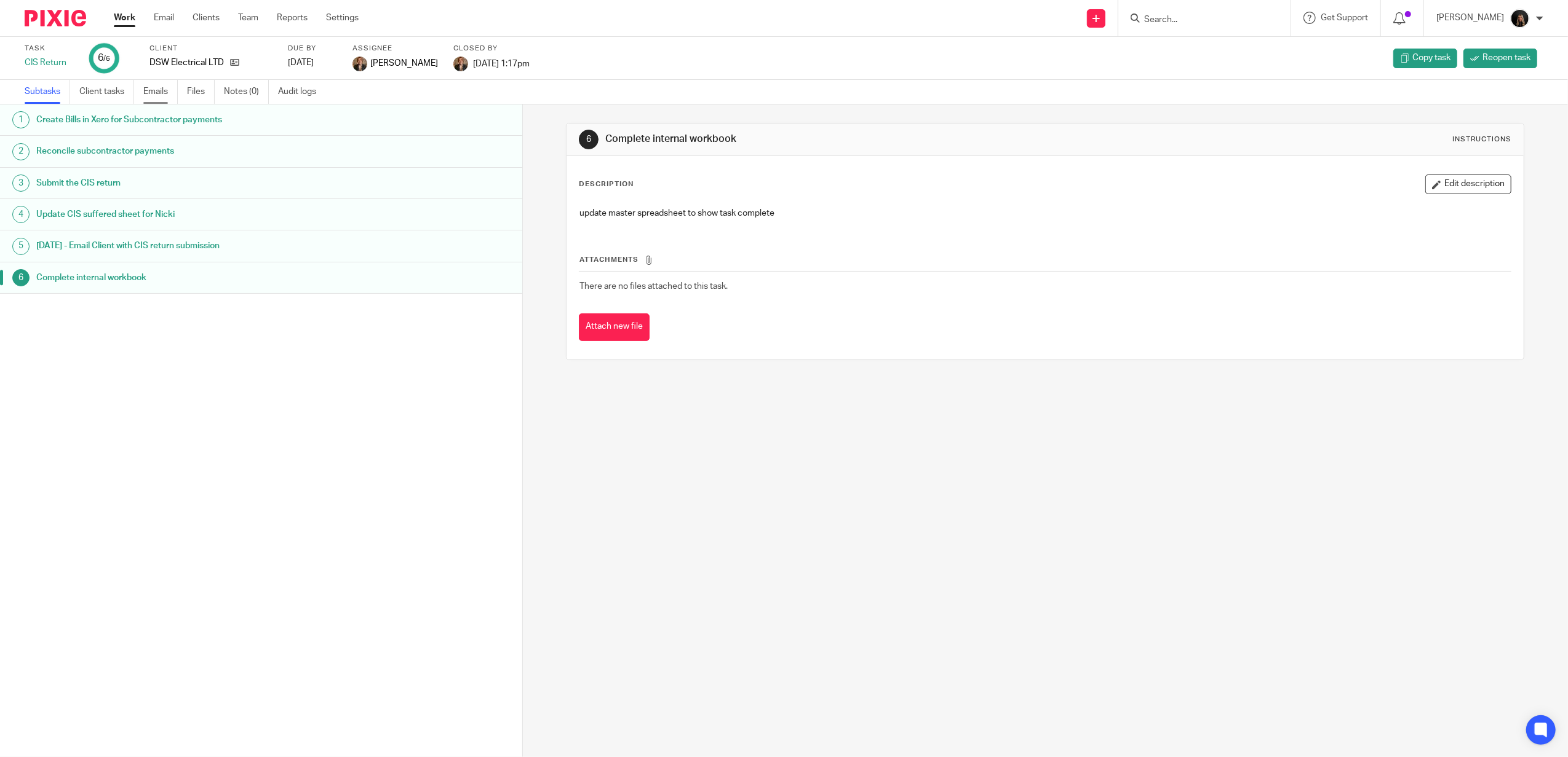
click at [158, 93] on link "Emails" at bounding box center [160, 92] width 34 height 24
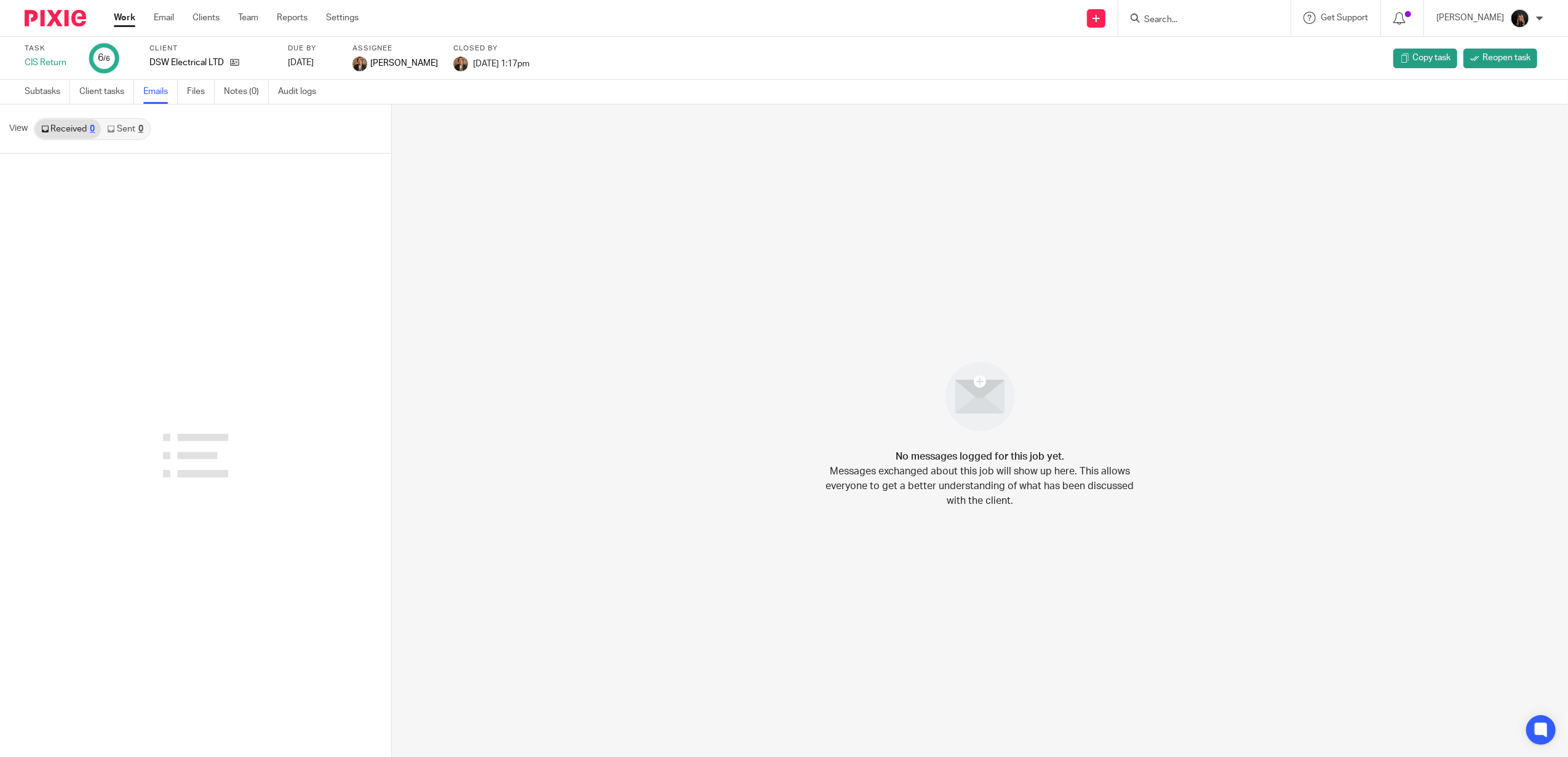
click at [122, 22] on link "Work" at bounding box center [124, 18] width 22 height 13
